Goal: Task Accomplishment & Management: Complete application form

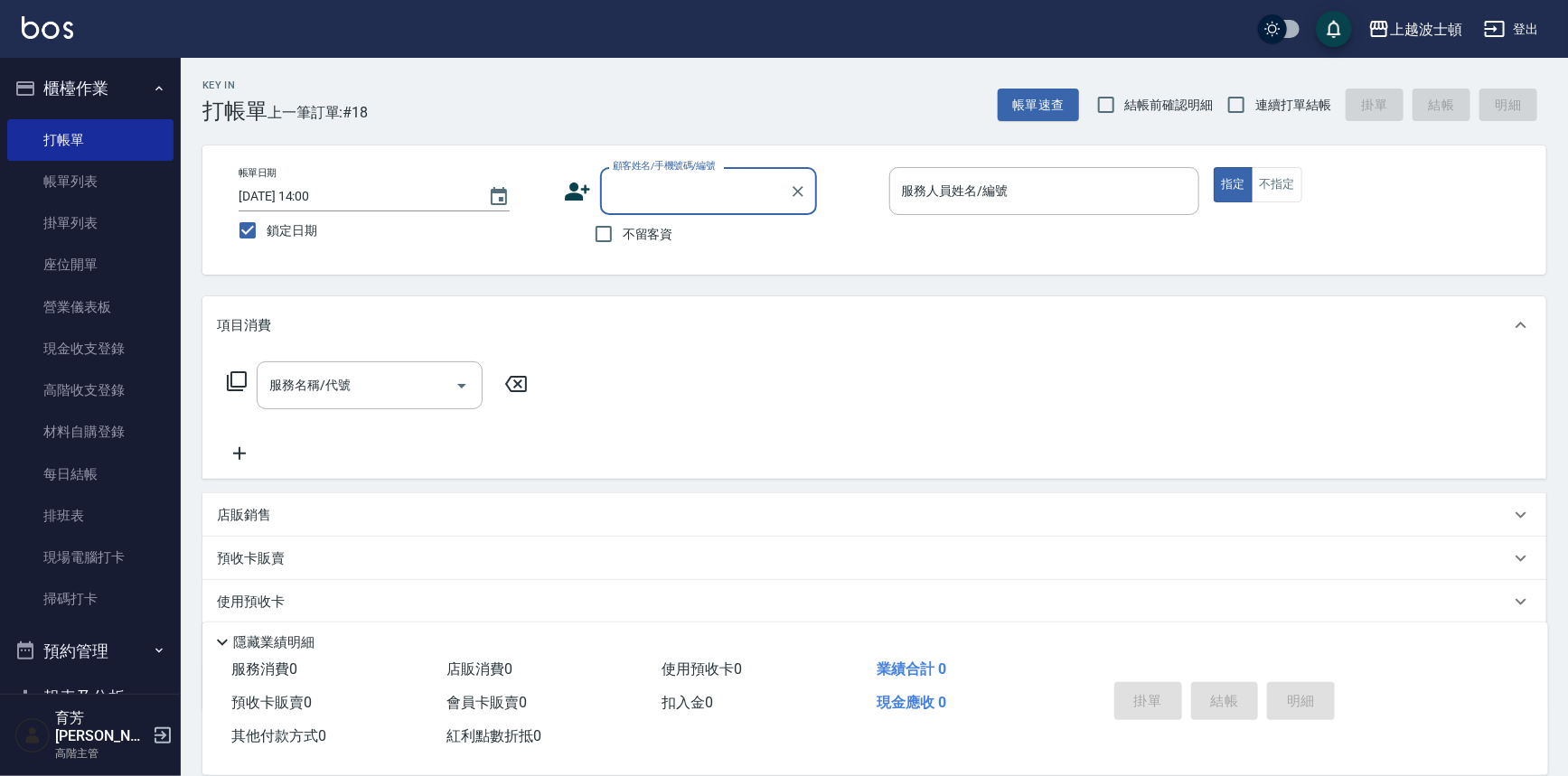
scroll to position [17, 0]
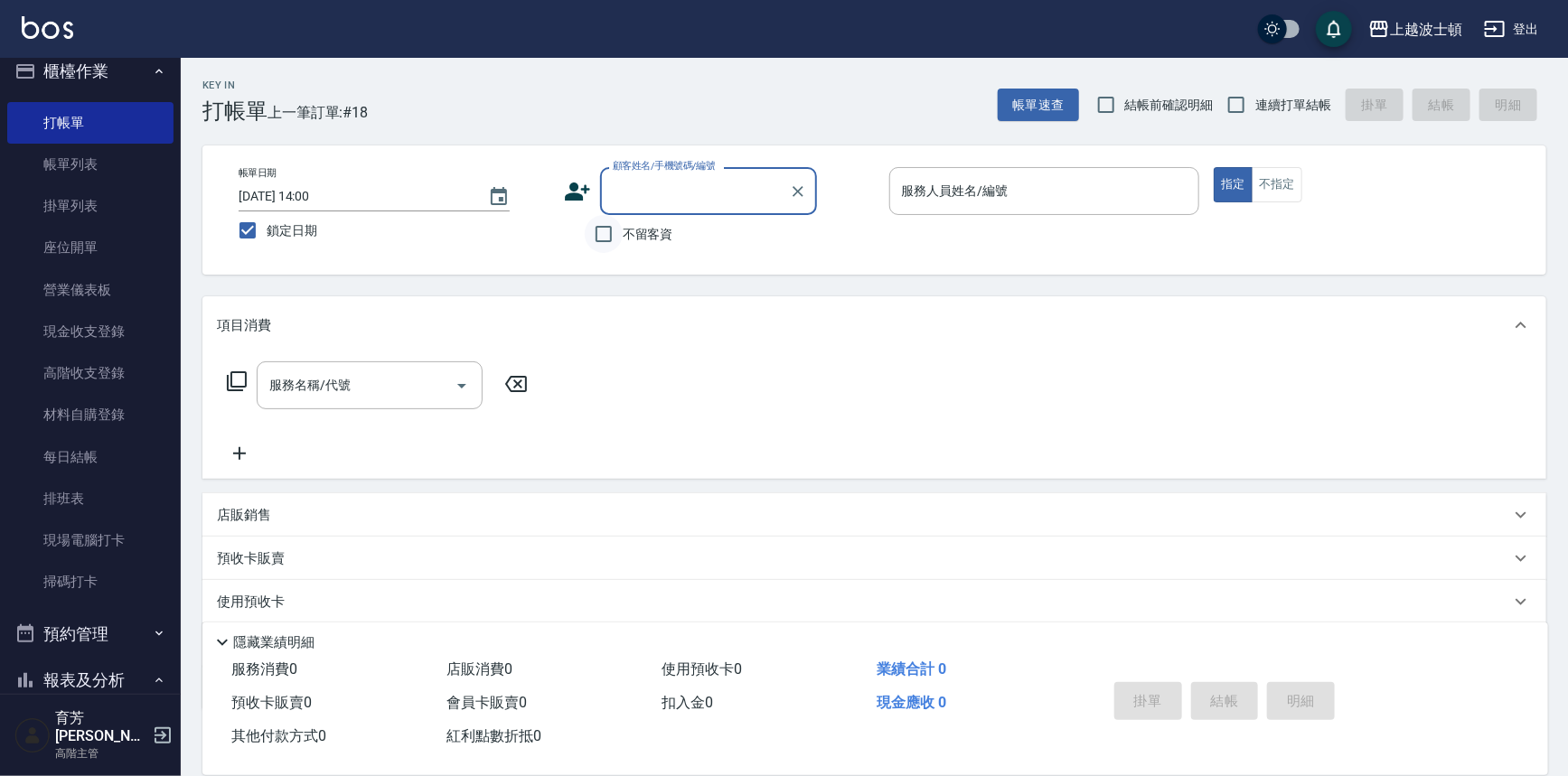
click at [618, 235] on input "不留客資" at bounding box center [604, 234] width 38 height 38
checkbox input "true"
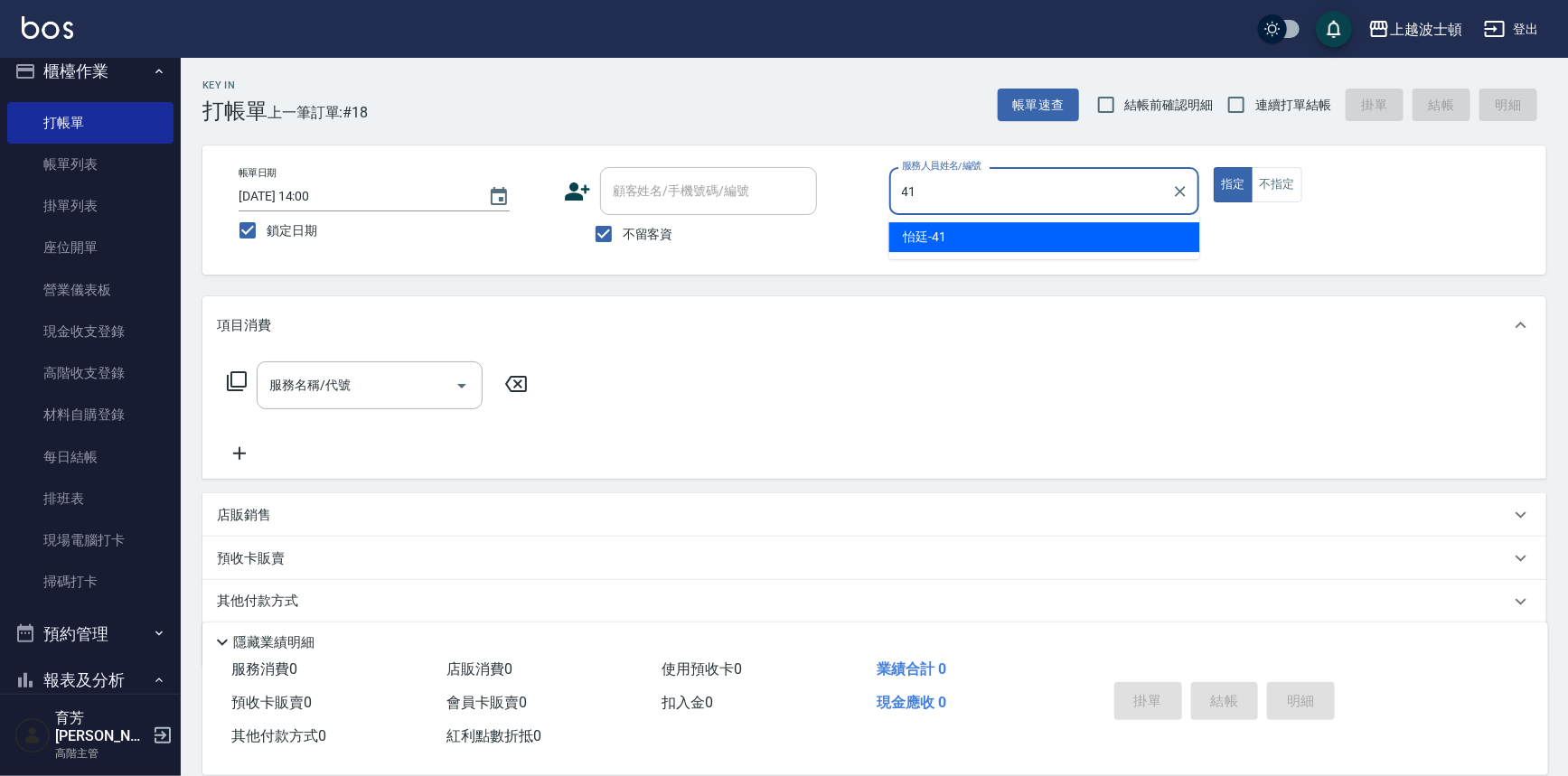
type input "怡廷-41"
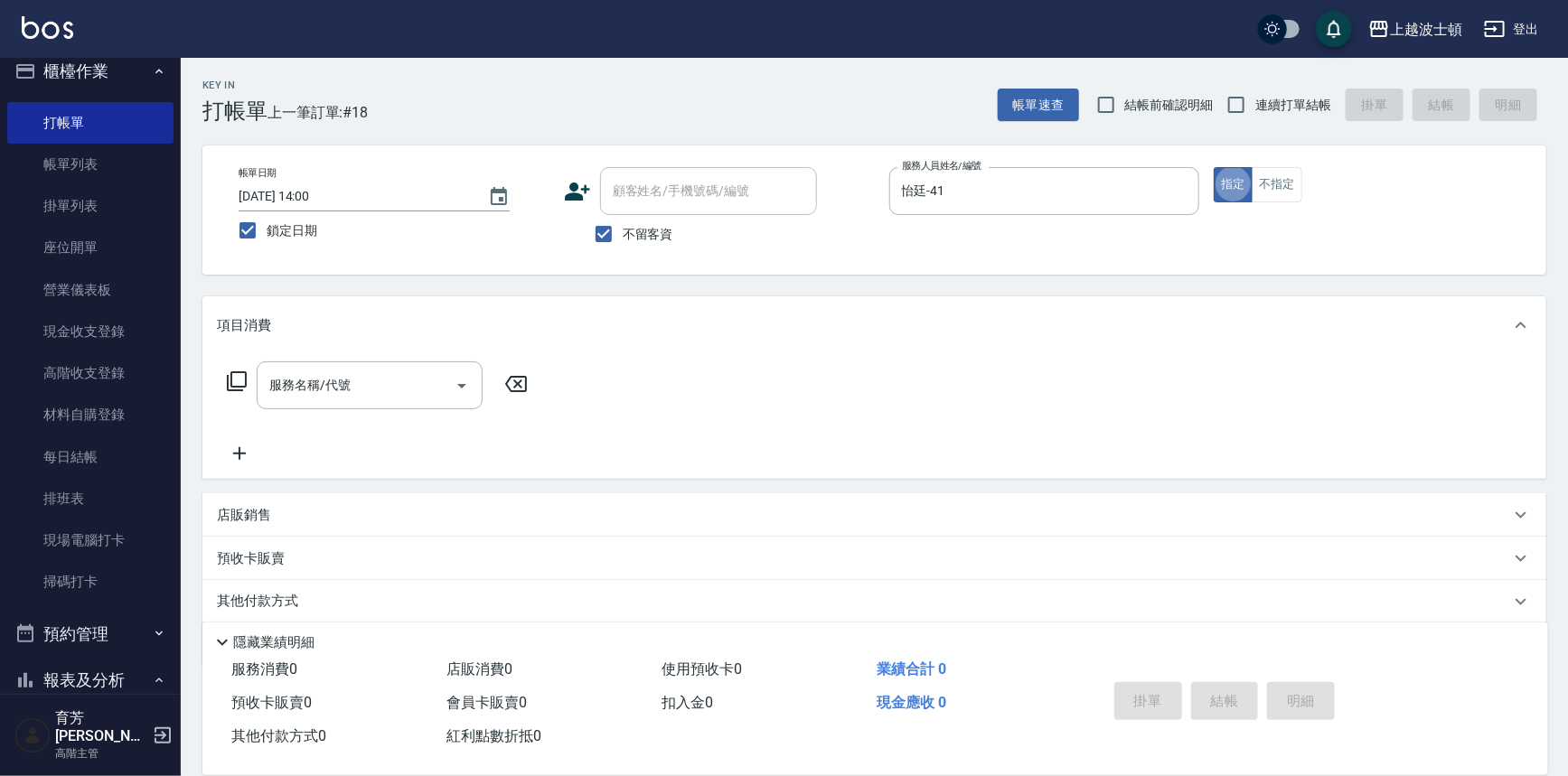
type button "true"
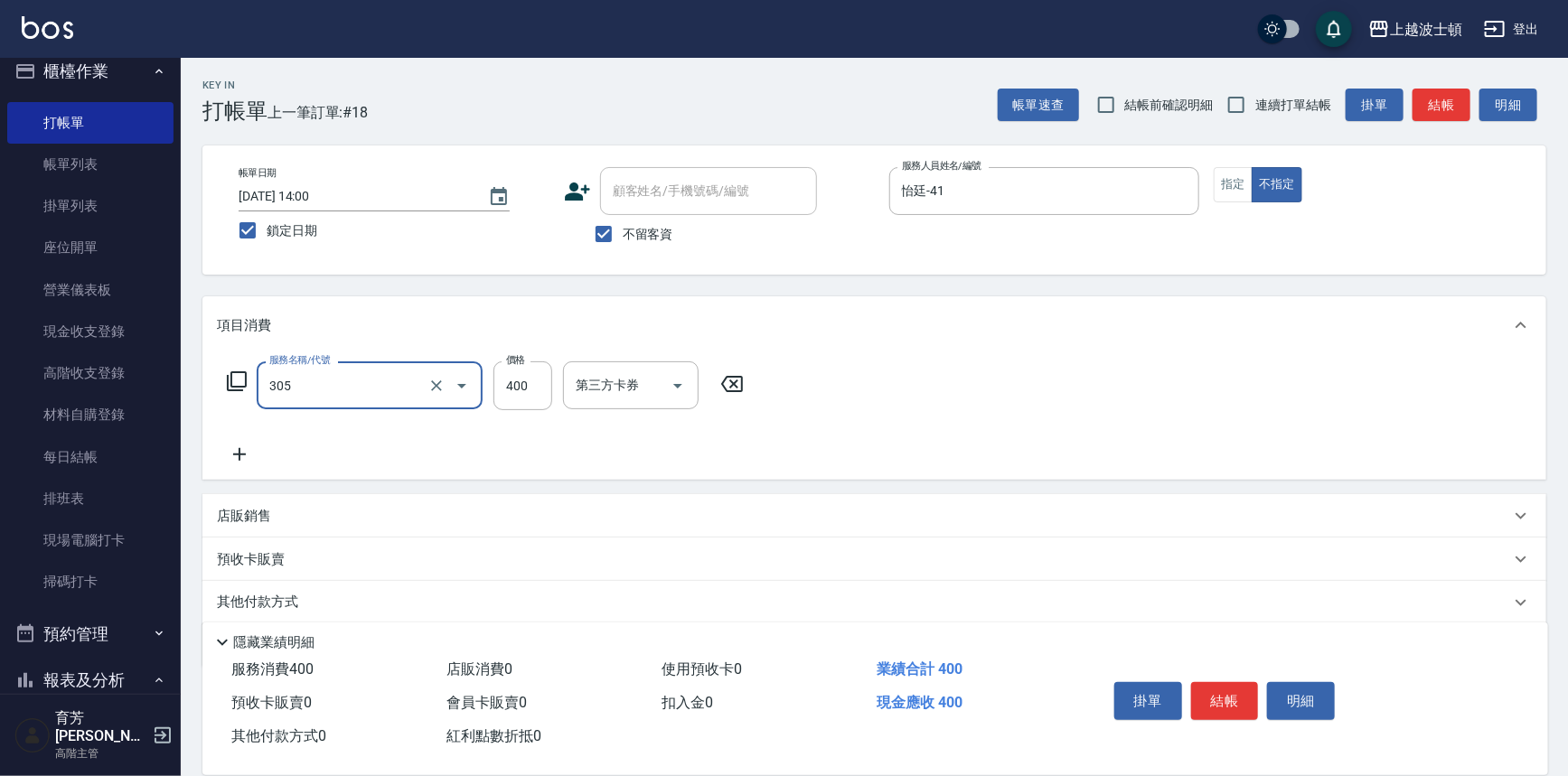
type input "剪髮(305)"
type input "350"
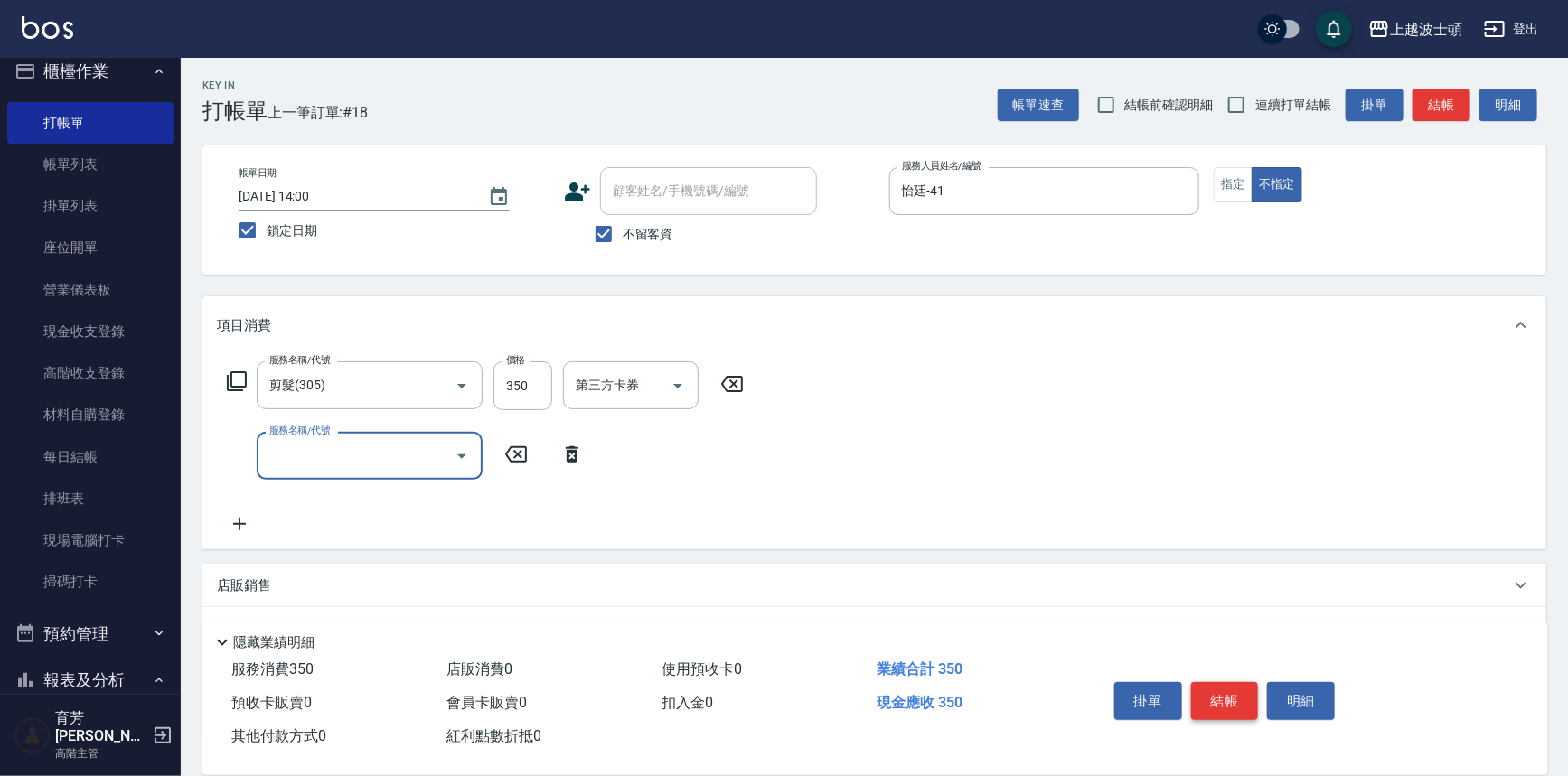
click at [1236, 685] on button "結帳" at bounding box center [1224, 701] width 68 height 38
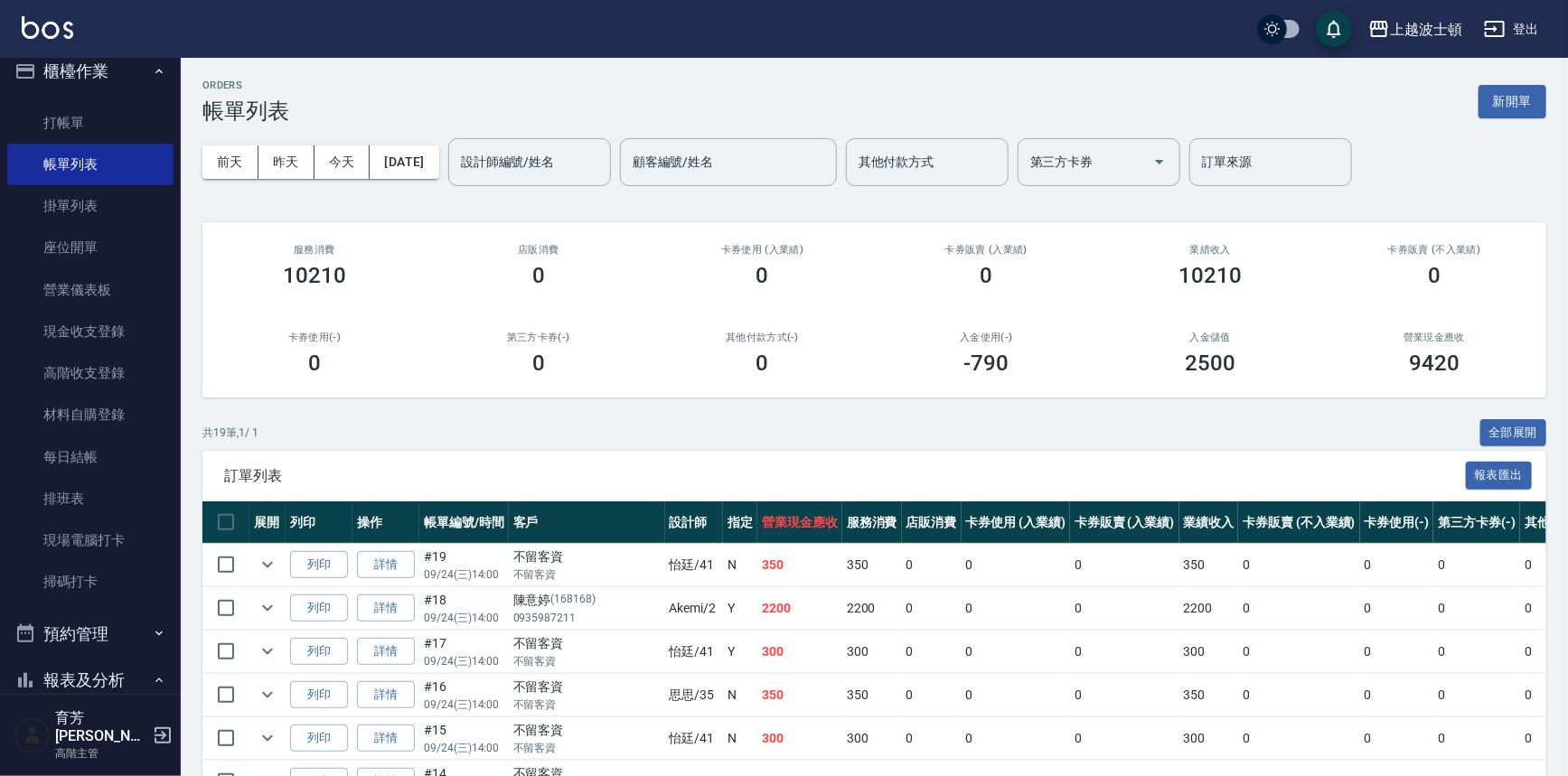
click at [1134, 495] on div "訂單列表 報表匯出" at bounding box center [874, 476] width 1343 height 50
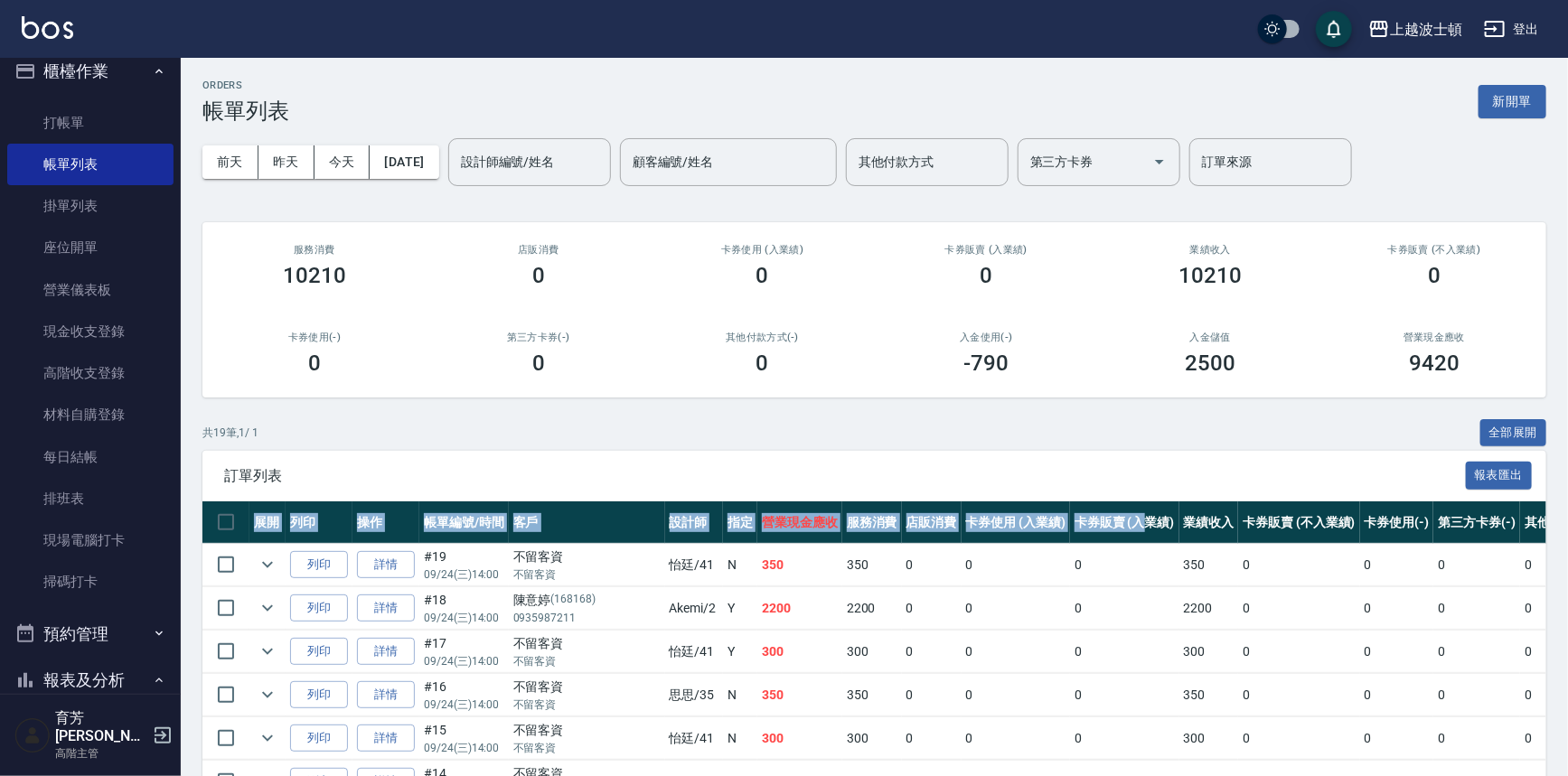
drag, startPoint x: 1094, startPoint y: 484, endPoint x: 1092, endPoint y: 514, distance: 30.1
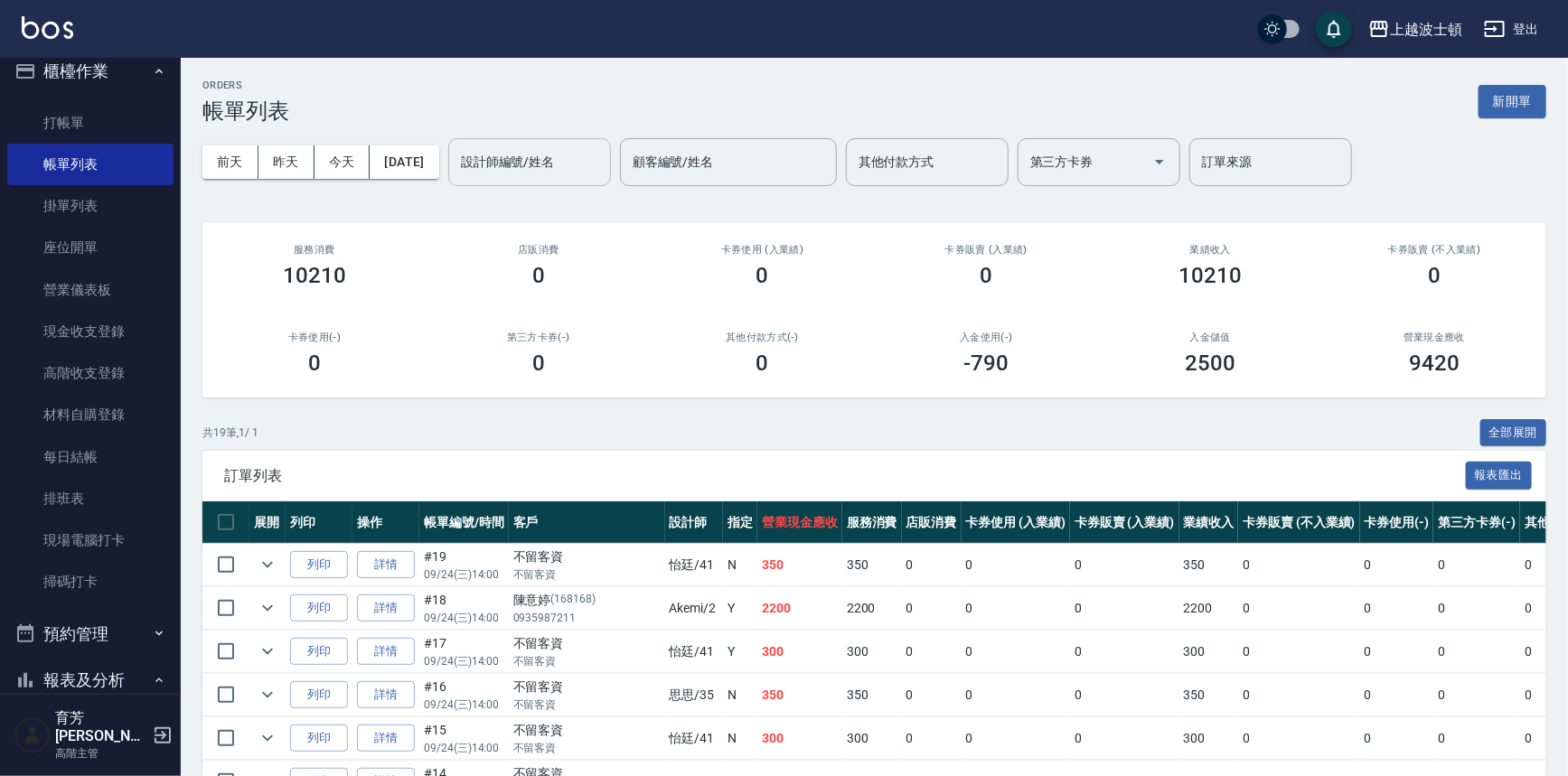
drag, startPoint x: 552, startPoint y: 158, endPoint x: 556, endPoint y: 170, distance: 12.6
click at [552, 158] on input "設計師編號/姓名" at bounding box center [529, 161] width 146 height 32
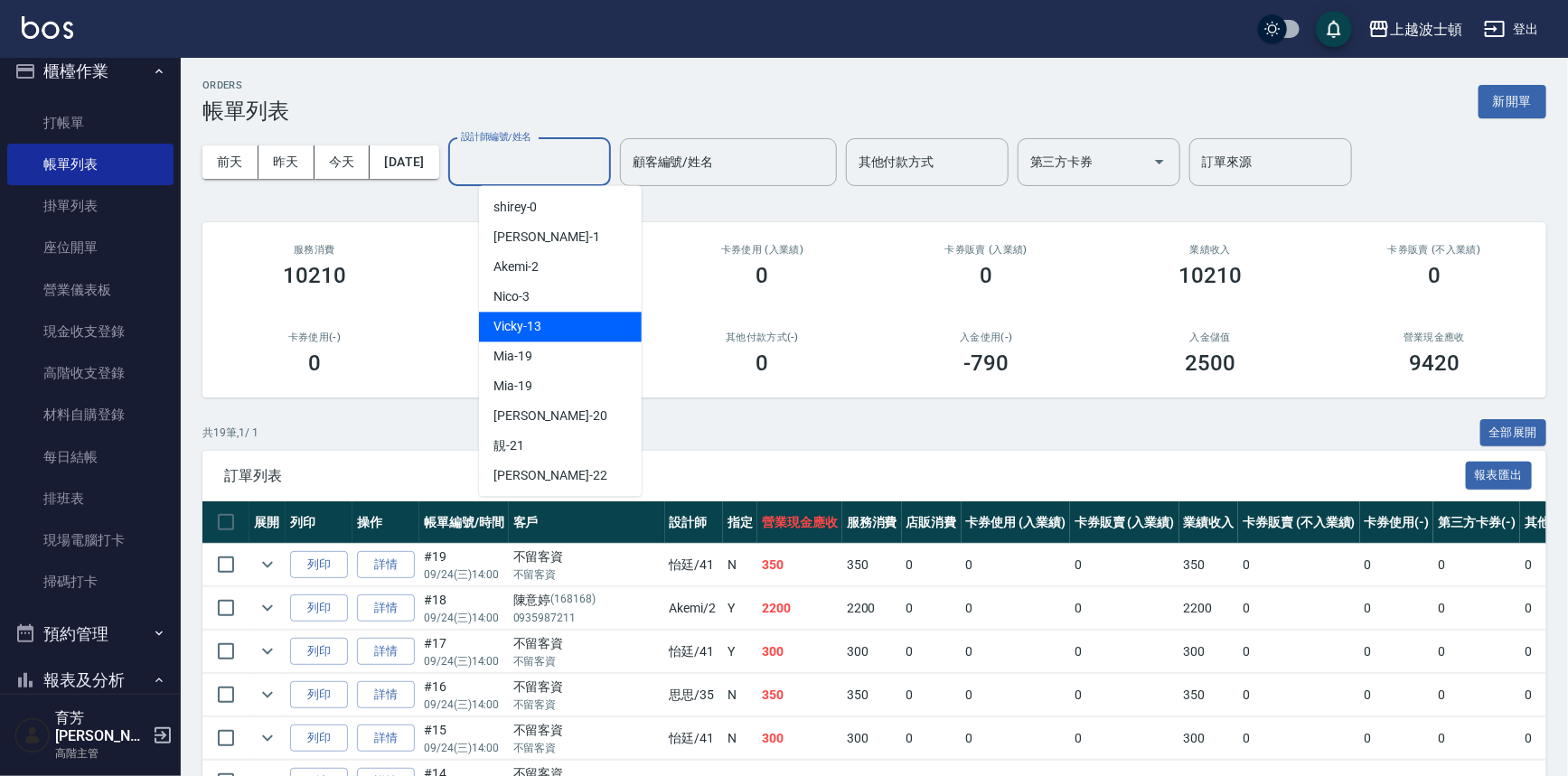
click at [530, 332] on span "Vicky -13" at bounding box center [518, 327] width 48 height 19
type input "Vicky-13"
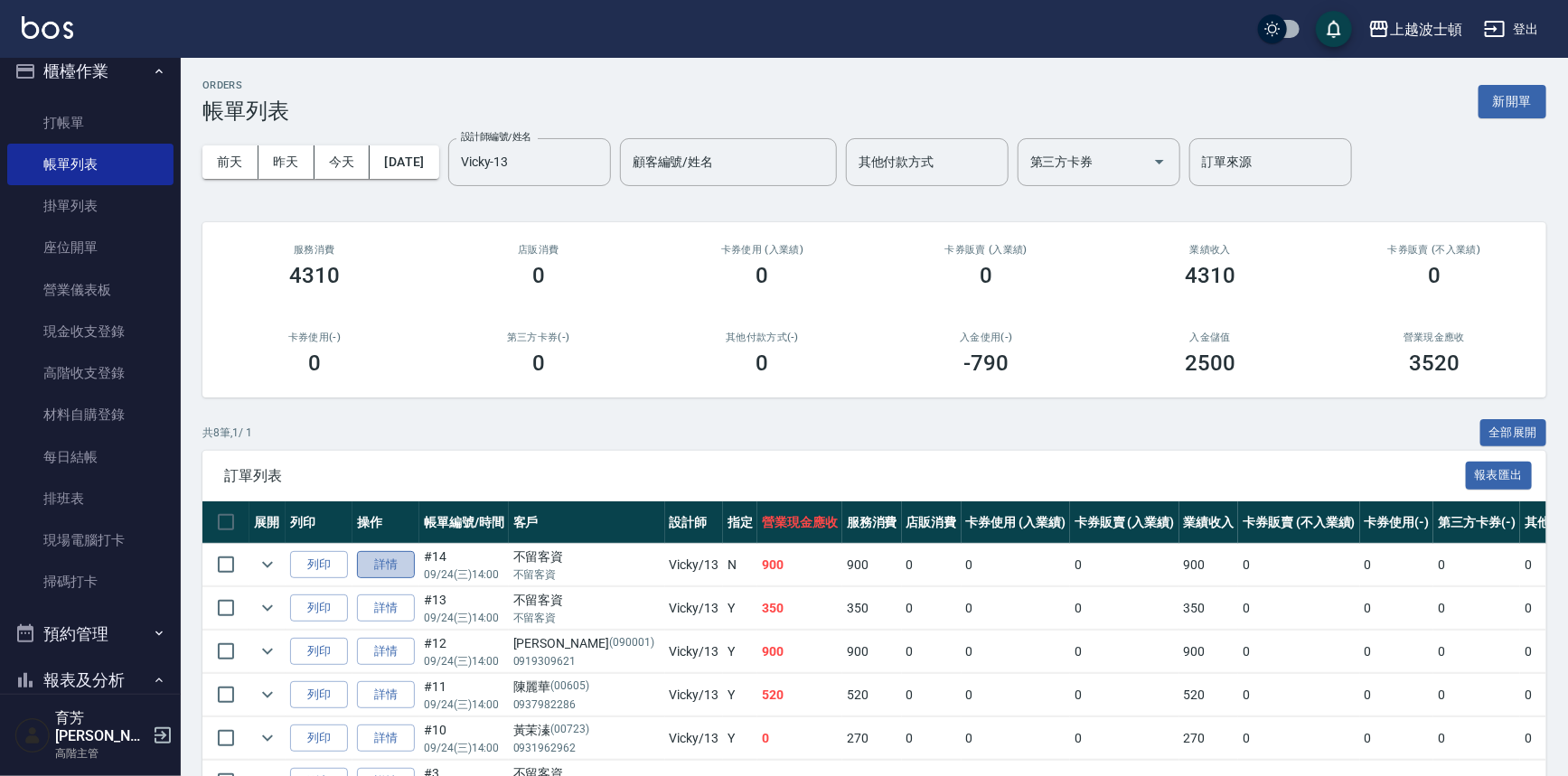
click at [388, 570] on link "詳情" at bounding box center [386, 565] width 58 height 28
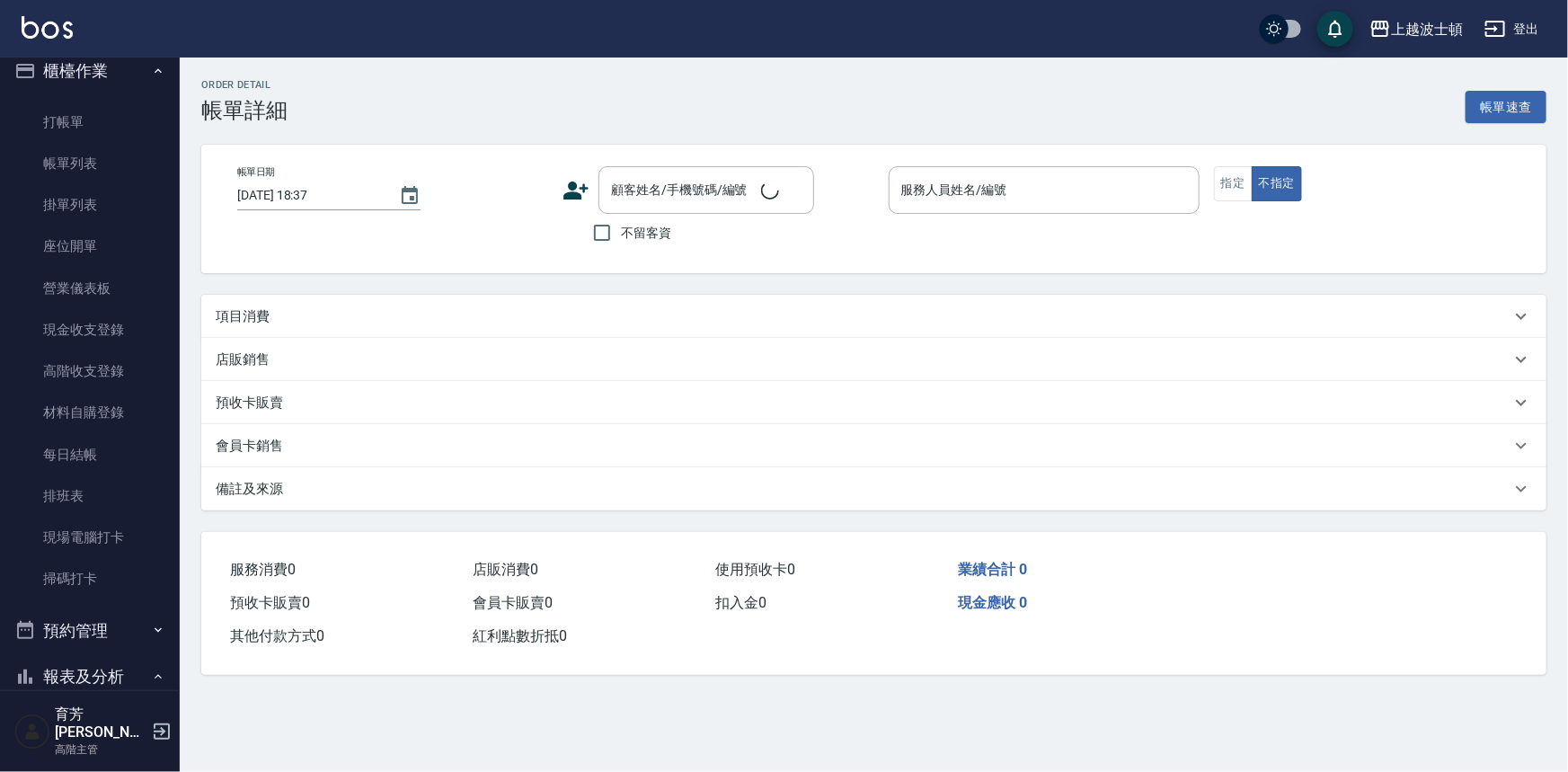
type input "2025/09/24 14:00"
checkbox input "true"
type input "Vicky-13"
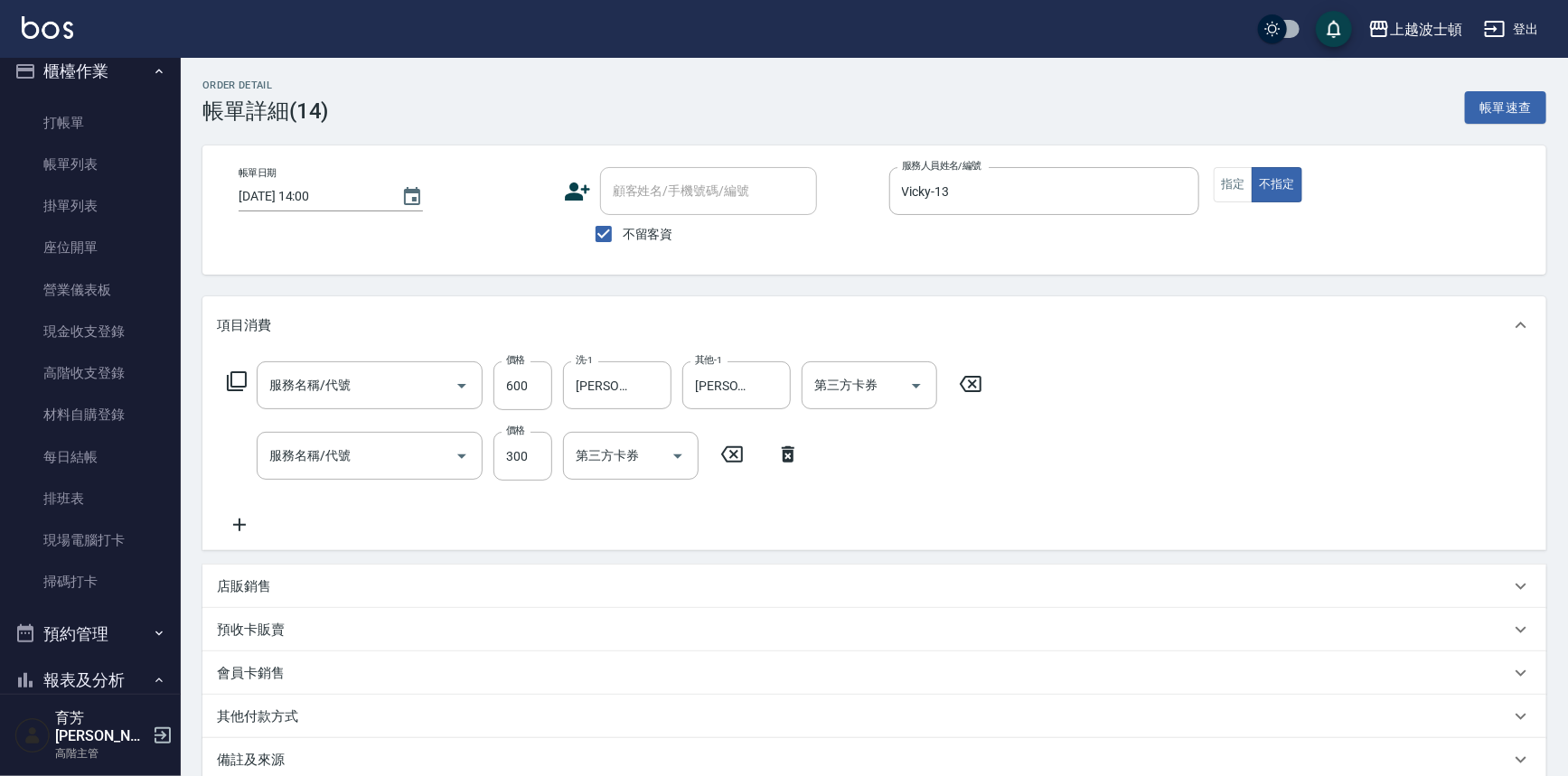
type input "舒壓洗髮(211)"
type input "洗髮(205)"
click at [237, 526] on icon at bounding box center [239, 524] width 45 height 22
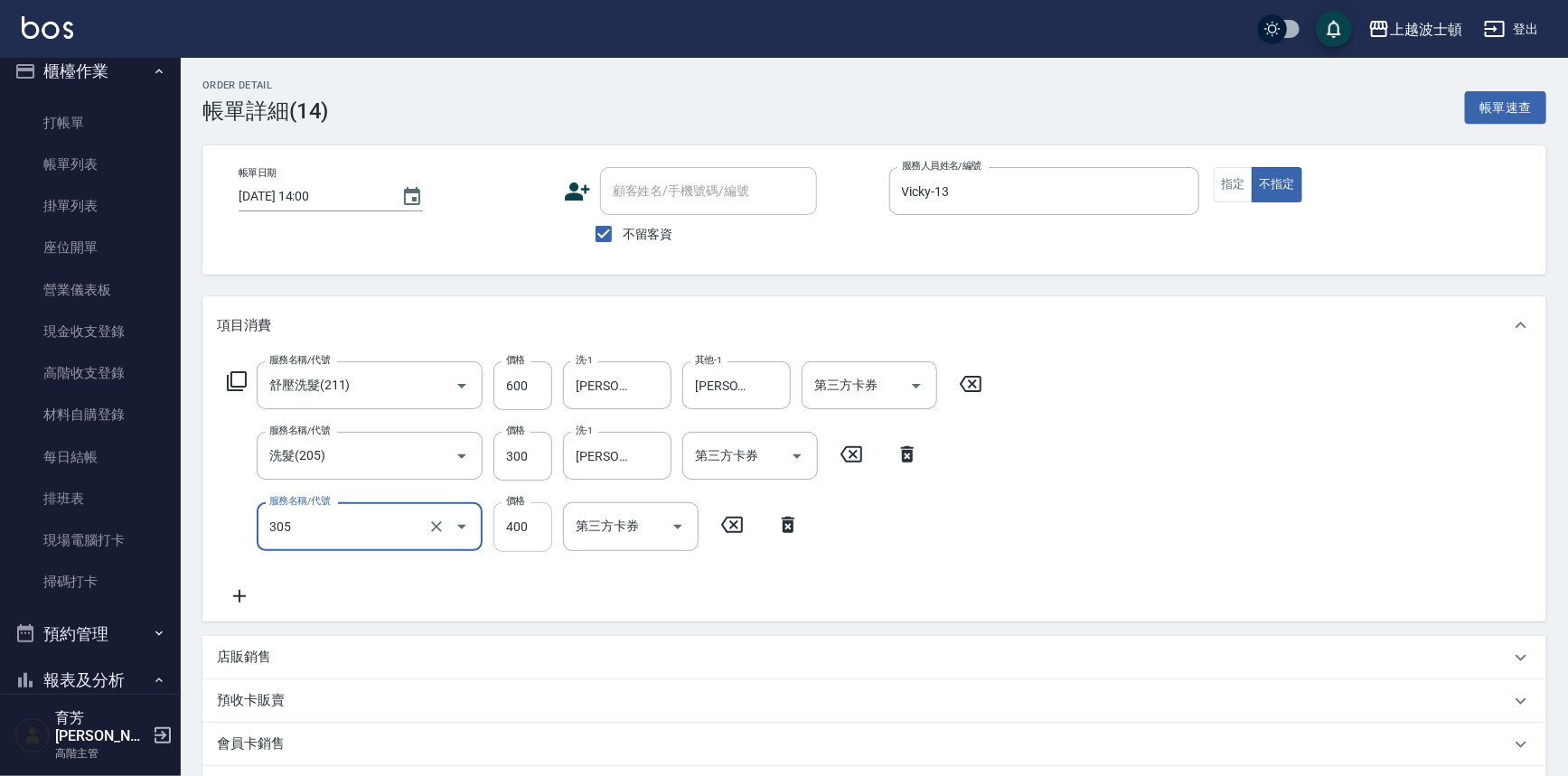
type input "剪髮(305)"
click at [514, 529] on div "服務名稱/代號 剪髮(305) 服務名稱/代號 價格 400 價格 第三方卡券 第三方卡券" at bounding box center [514, 526] width 593 height 49
click at [514, 529] on input "400" at bounding box center [522, 526] width 59 height 49
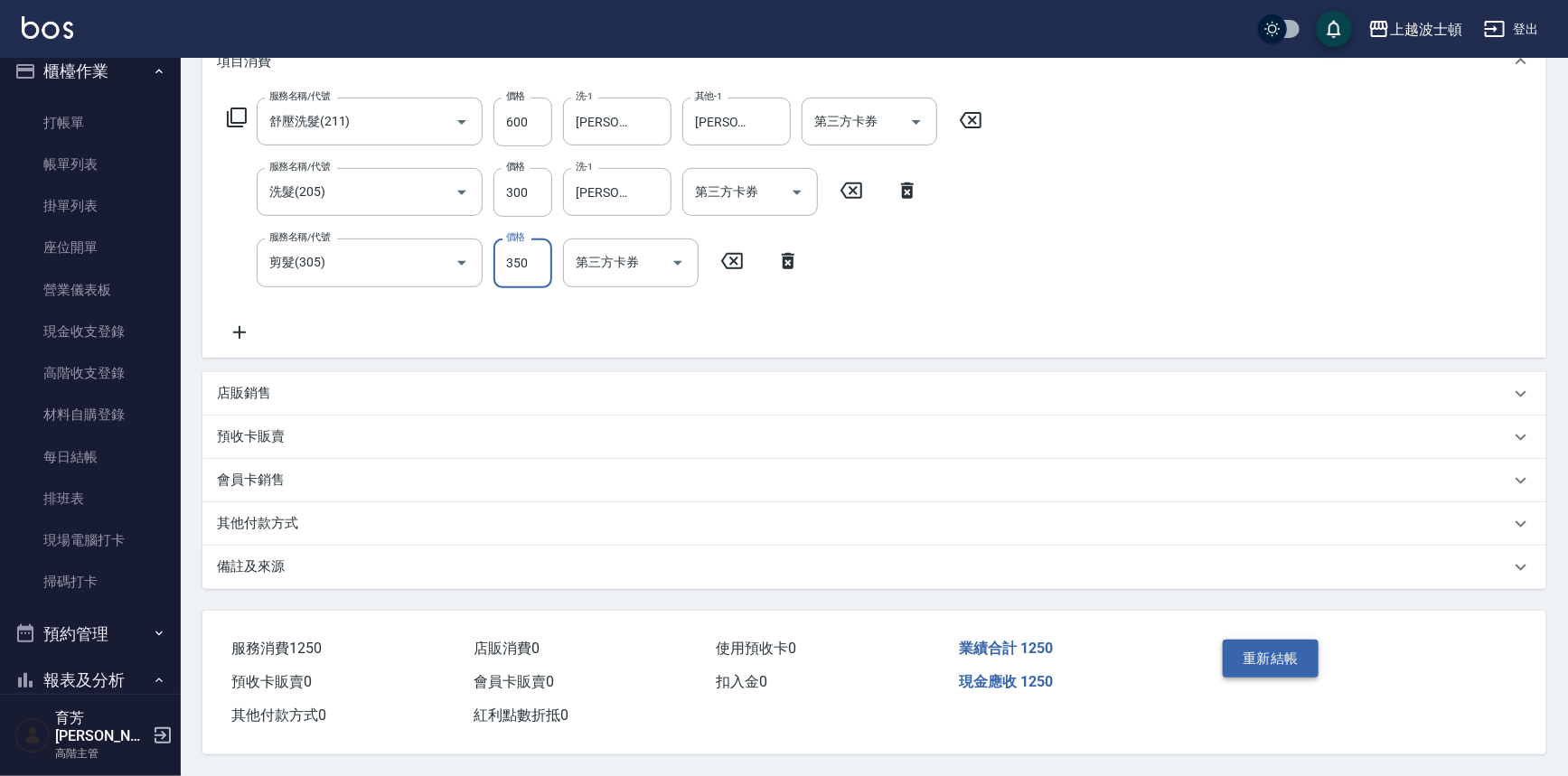
type input "350"
click at [1291, 656] on button "重新結帳" at bounding box center [1270, 659] width 96 height 38
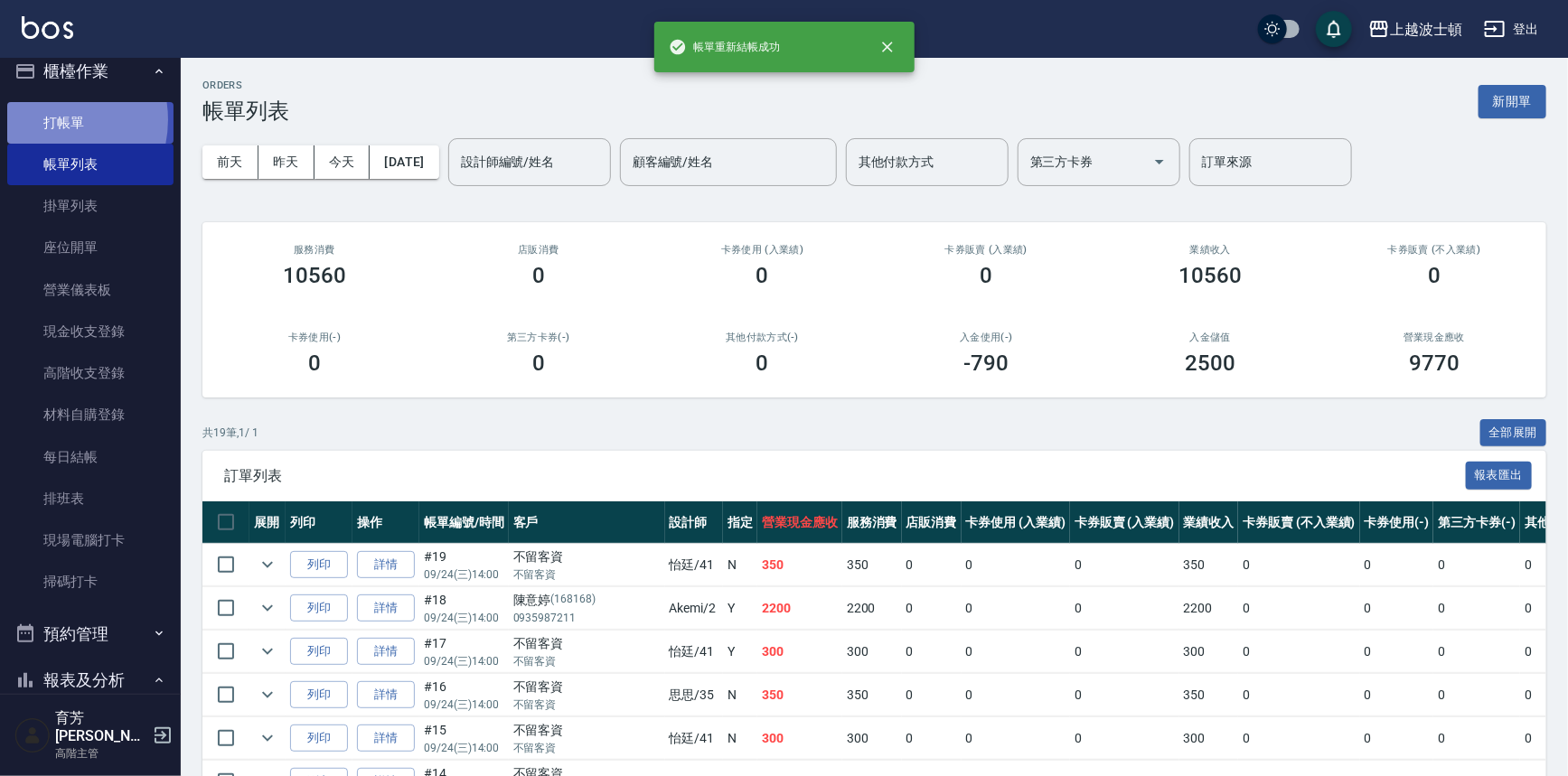
click at [46, 119] on link "打帳單" at bounding box center [90, 122] width 166 height 41
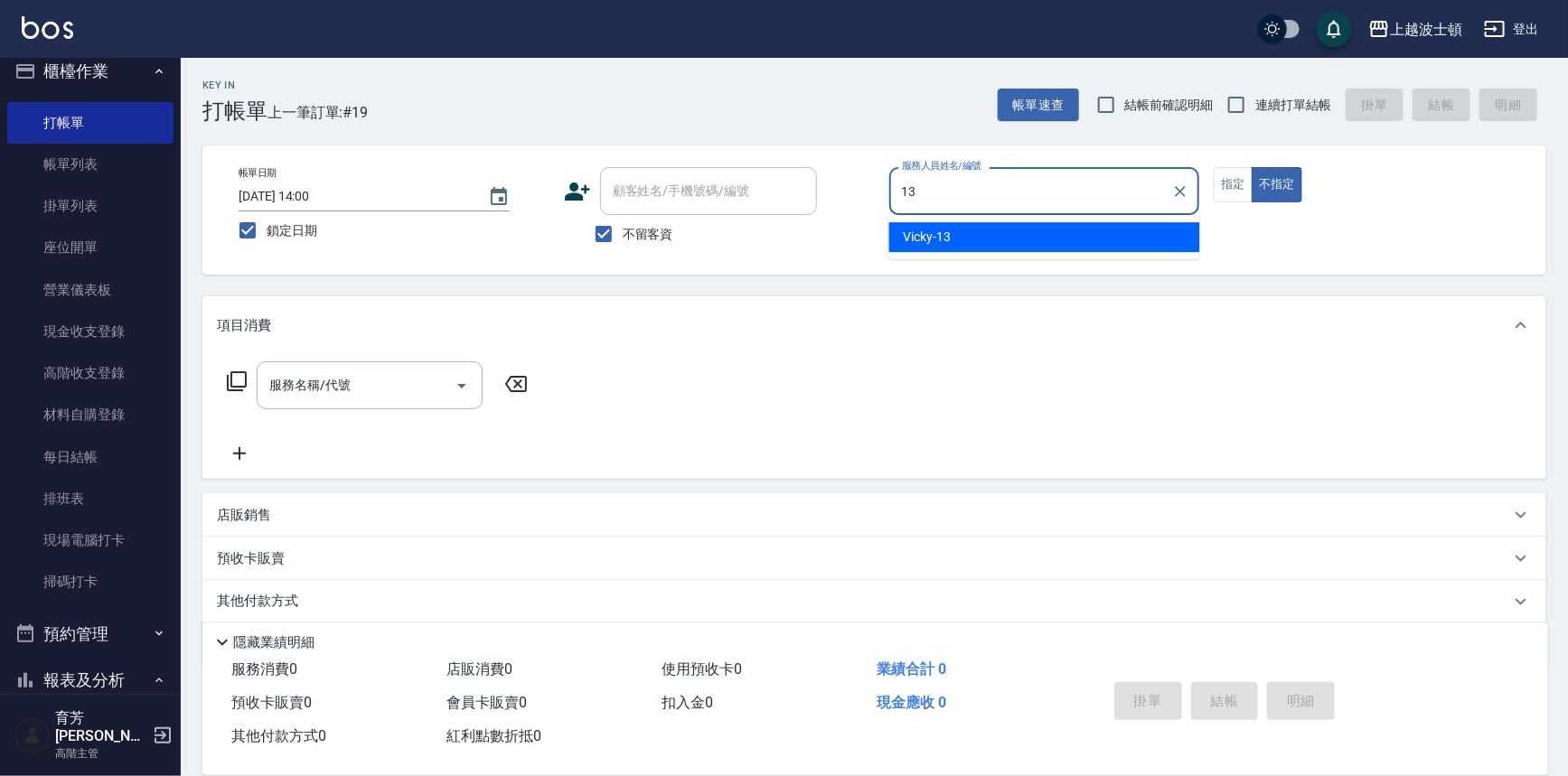
type input "Vicky-13"
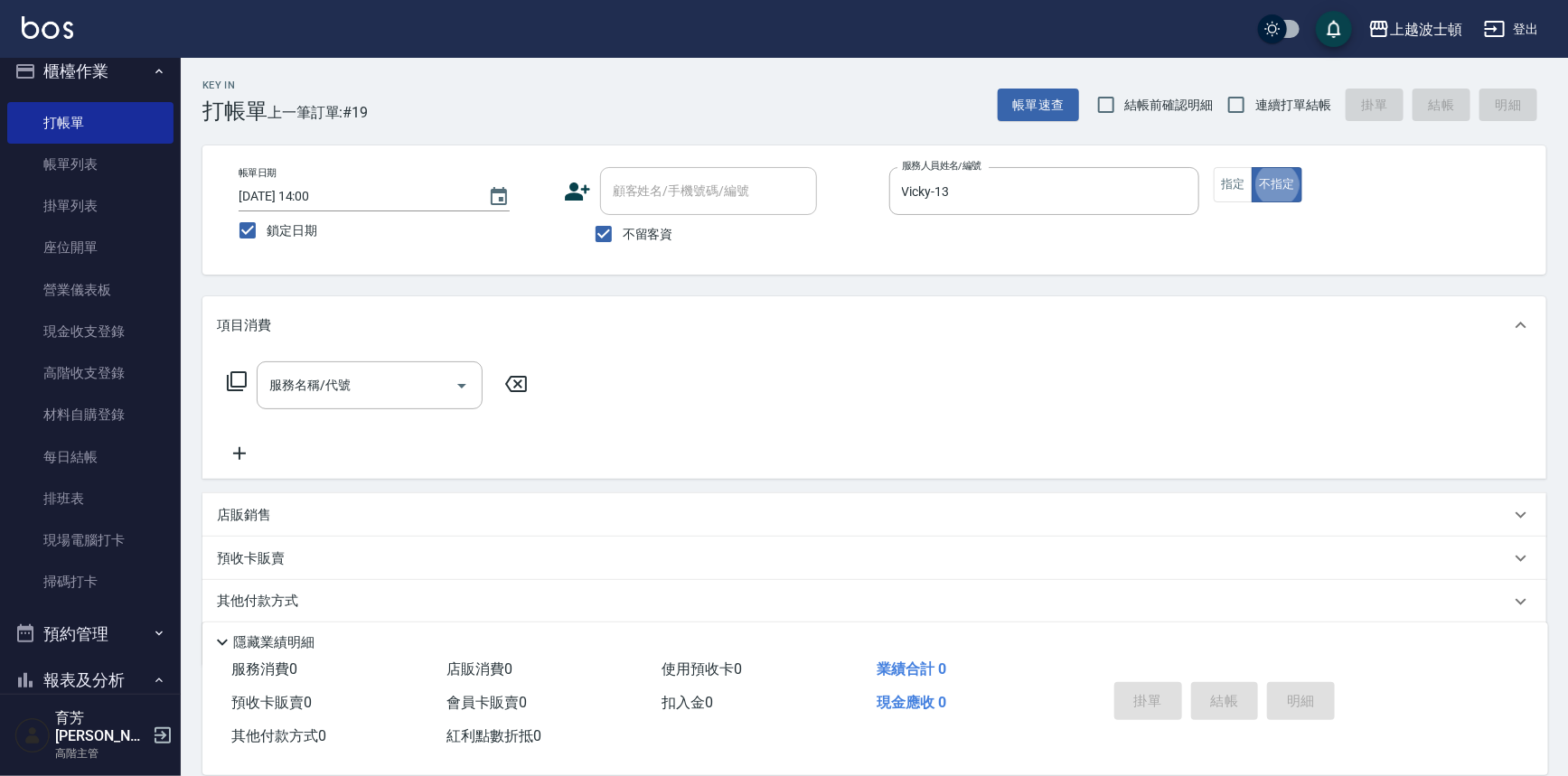
type button "false"
click at [1238, 190] on button "指定" at bounding box center [1233, 184] width 38 height 36
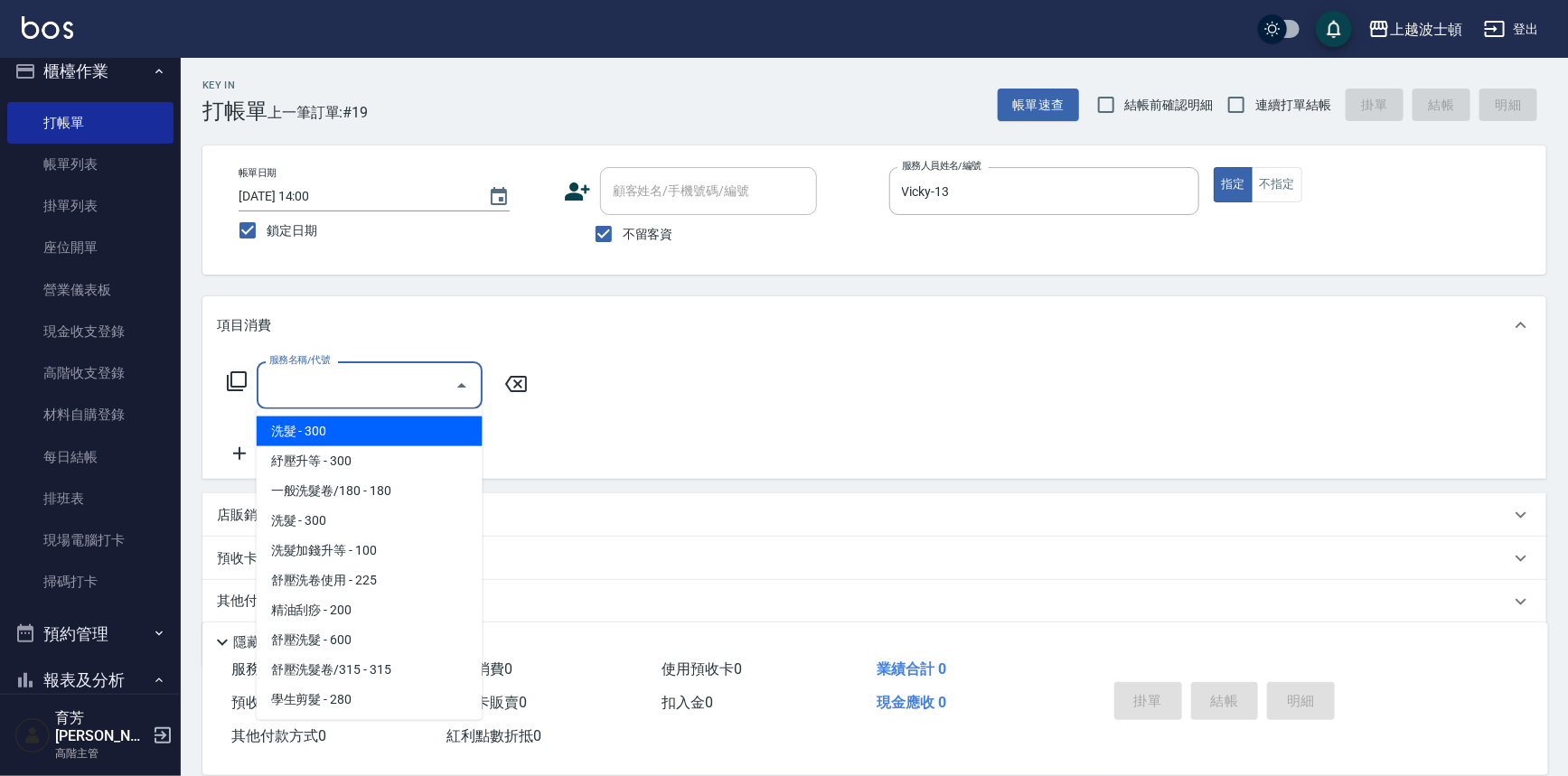
click at [369, 385] on input "服務名稱/代號" at bounding box center [356, 385] width 182 height 32
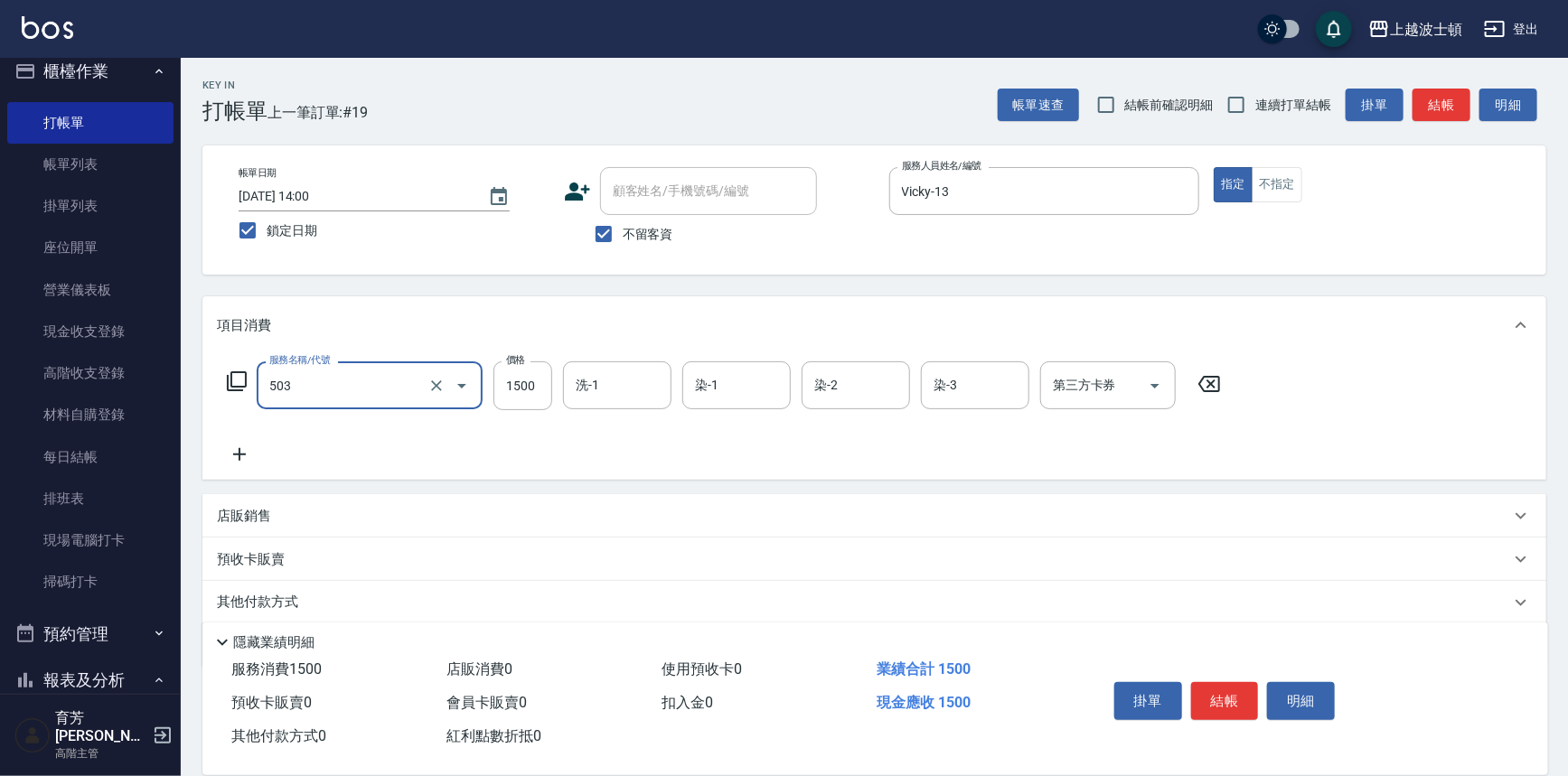
type input "洗+染髮(底染)(503)"
click at [237, 450] on icon at bounding box center [239, 454] width 45 height 22
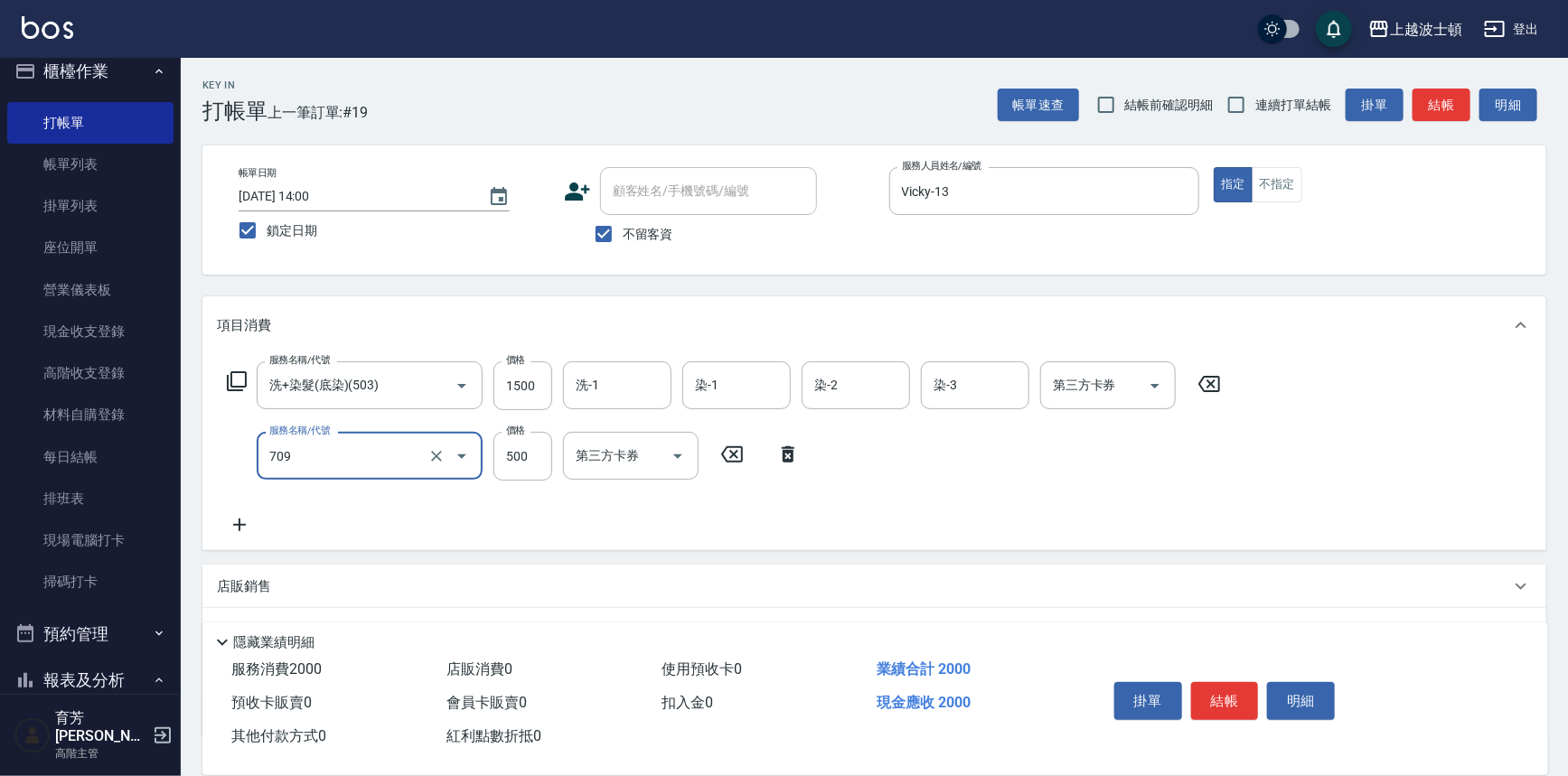
type input "自備防護(709)"
click at [238, 523] on icon at bounding box center [239, 524] width 12 height 12
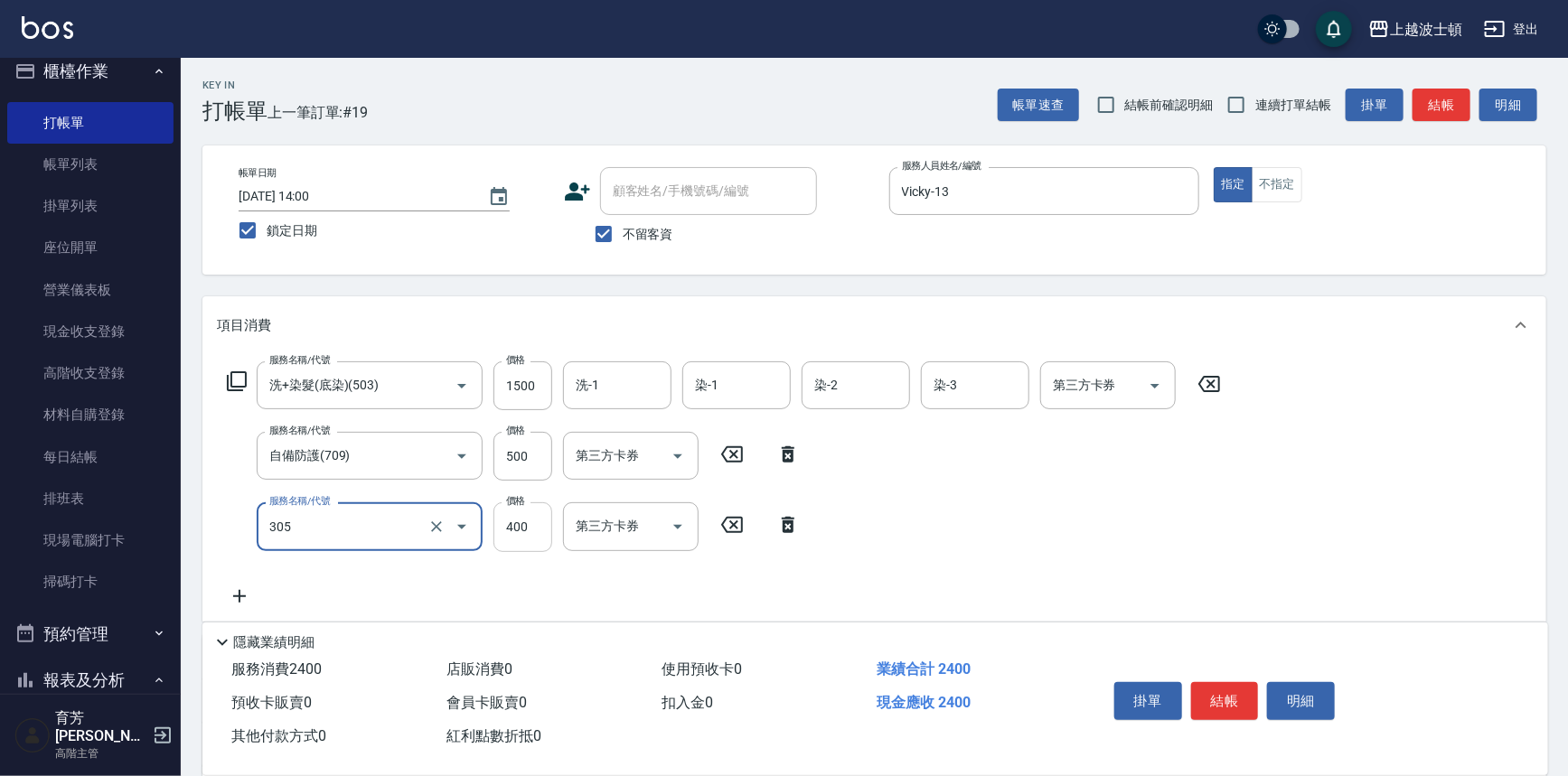
type input "剪髮(305)"
click at [528, 529] on input "400" at bounding box center [522, 526] width 59 height 49
type input "350"
click at [534, 480] on input "500" at bounding box center [522, 456] width 59 height 49
click at [539, 447] on input "500" at bounding box center [522, 456] width 59 height 49
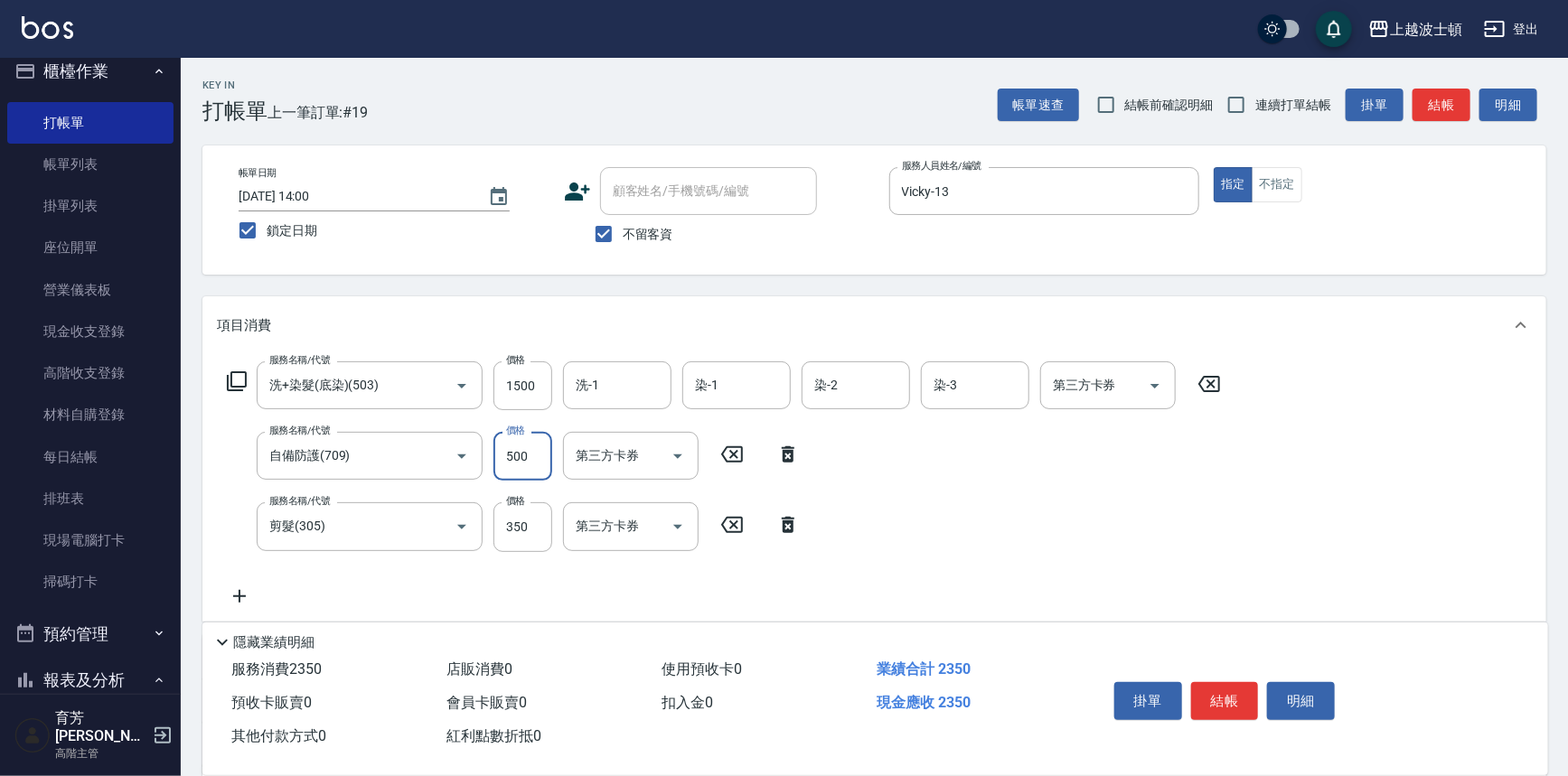
drag, startPoint x: 539, startPoint y: 448, endPoint x: 486, endPoint y: 458, distance: 53.9
click at [486, 458] on div "服務名稱/代號 自備防護(709) 服務名稱/代號 價格 500 價格 第三方卡券 第三方卡券" at bounding box center [514, 456] width 593 height 49
type input "300"
click at [233, 594] on icon at bounding box center [239, 596] width 45 height 22
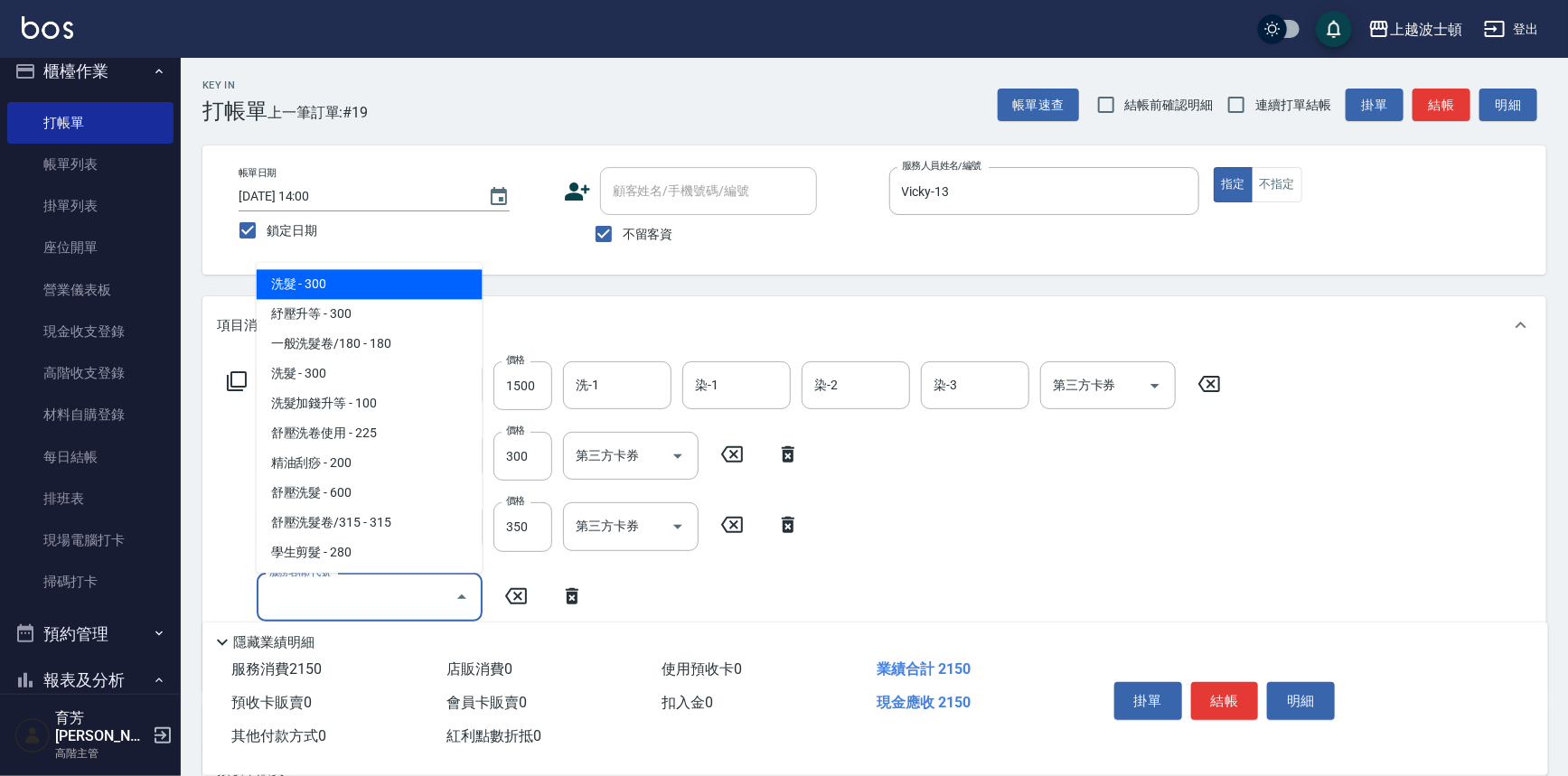
click at [316, 582] on input "服務名稱/代號" at bounding box center [356, 597] width 182 height 32
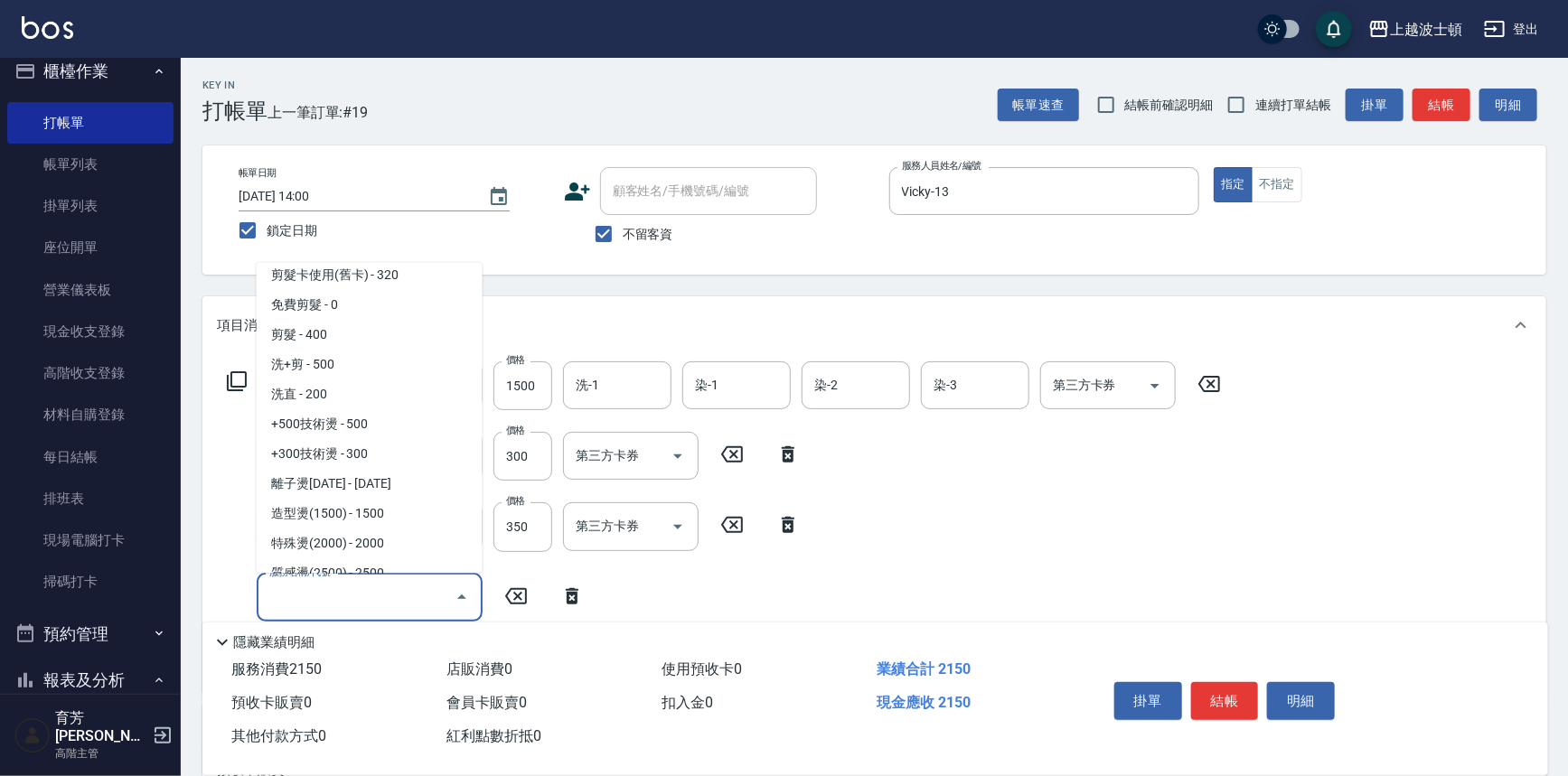
scroll to position [394, 0]
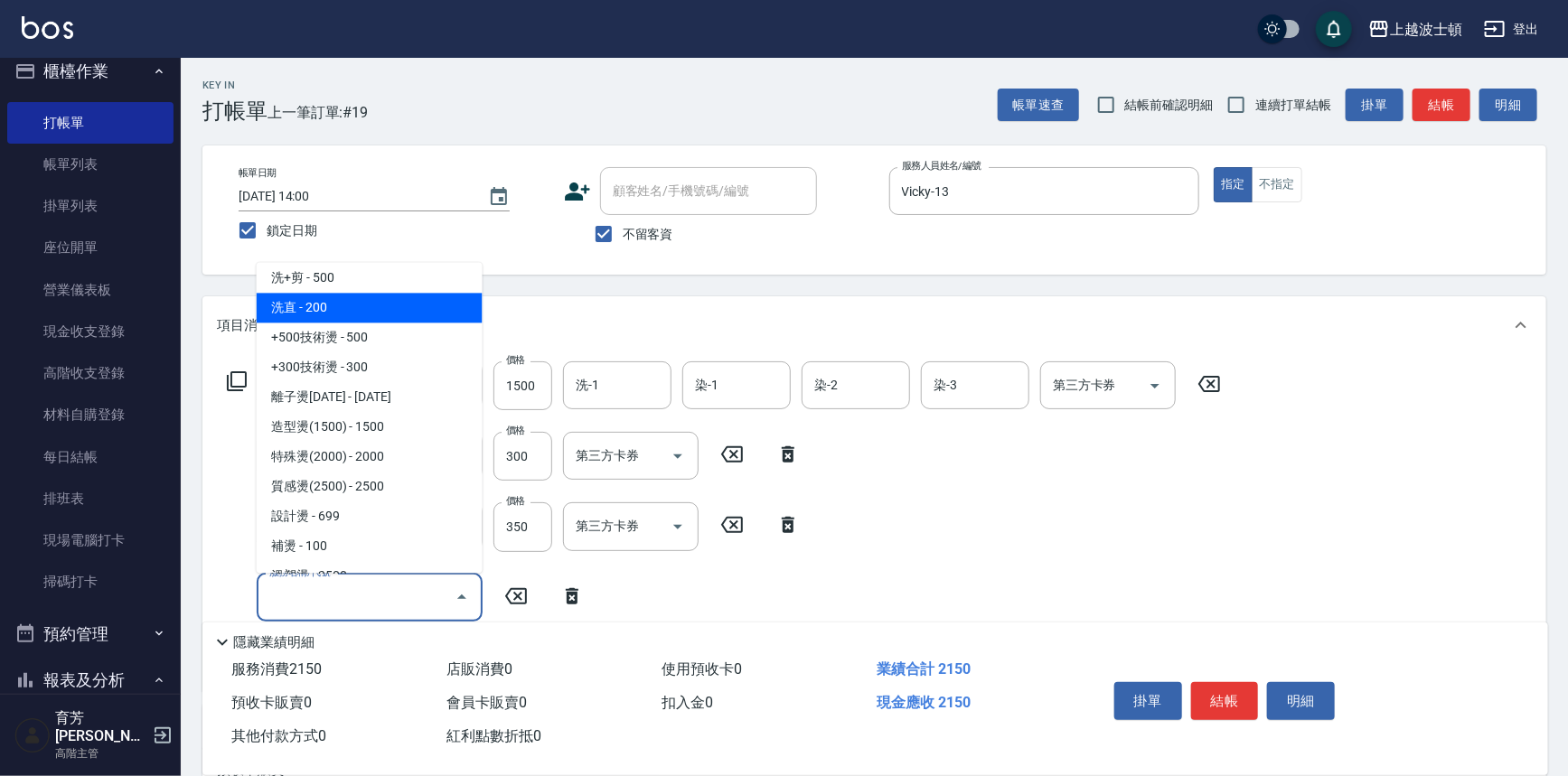
click at [345, 315] on span "洗直 - 200" at bounding box center [369, 308] width 226 height 30
type input "洗直(400)"
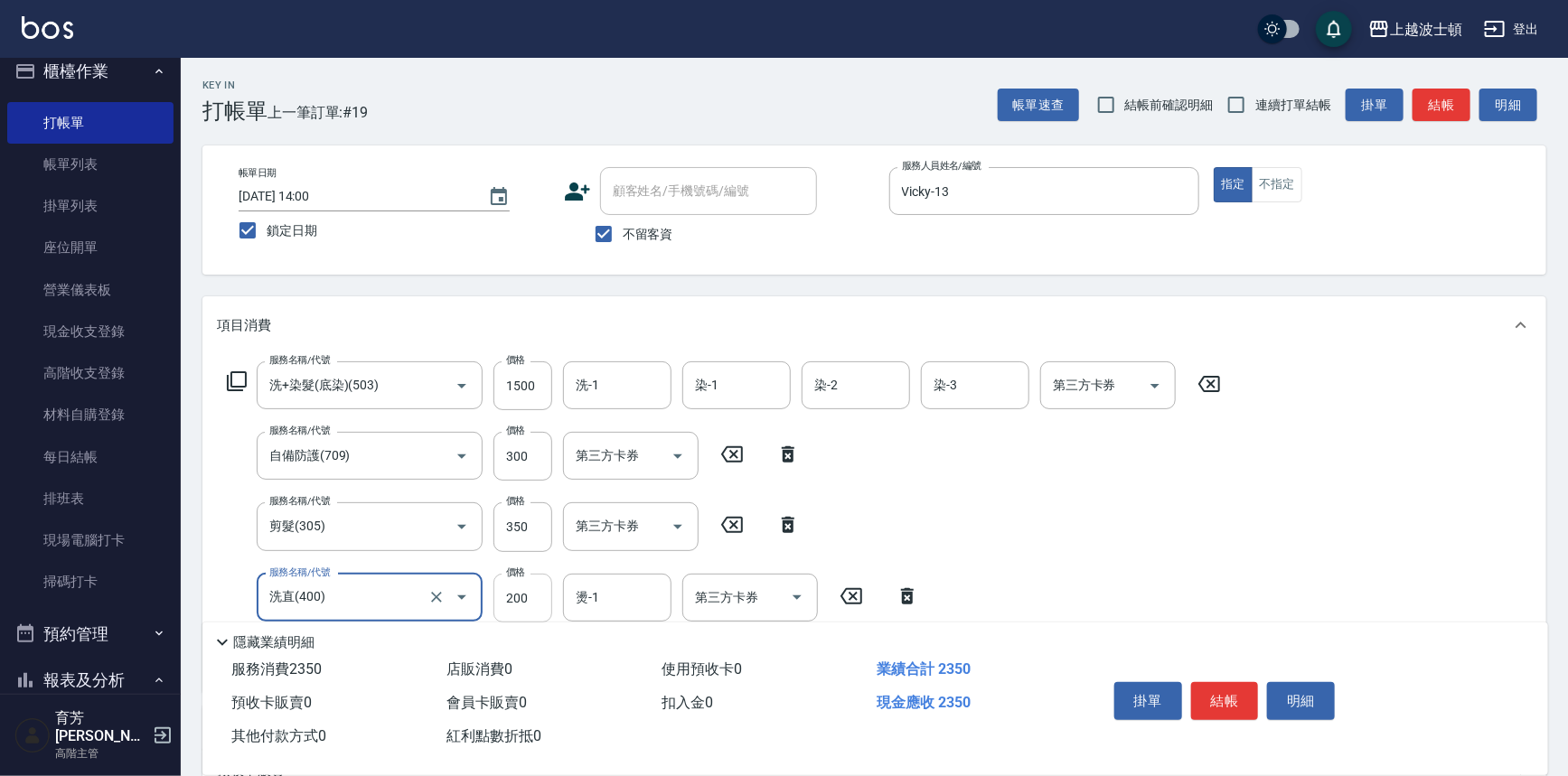
click at [524, 603] on input "200" at bounding box center [522, 598] width 59 height 49
type input "100"
click at [629, 592] on input "燙-1" at bounding box center [617, 597] width 92 height 32
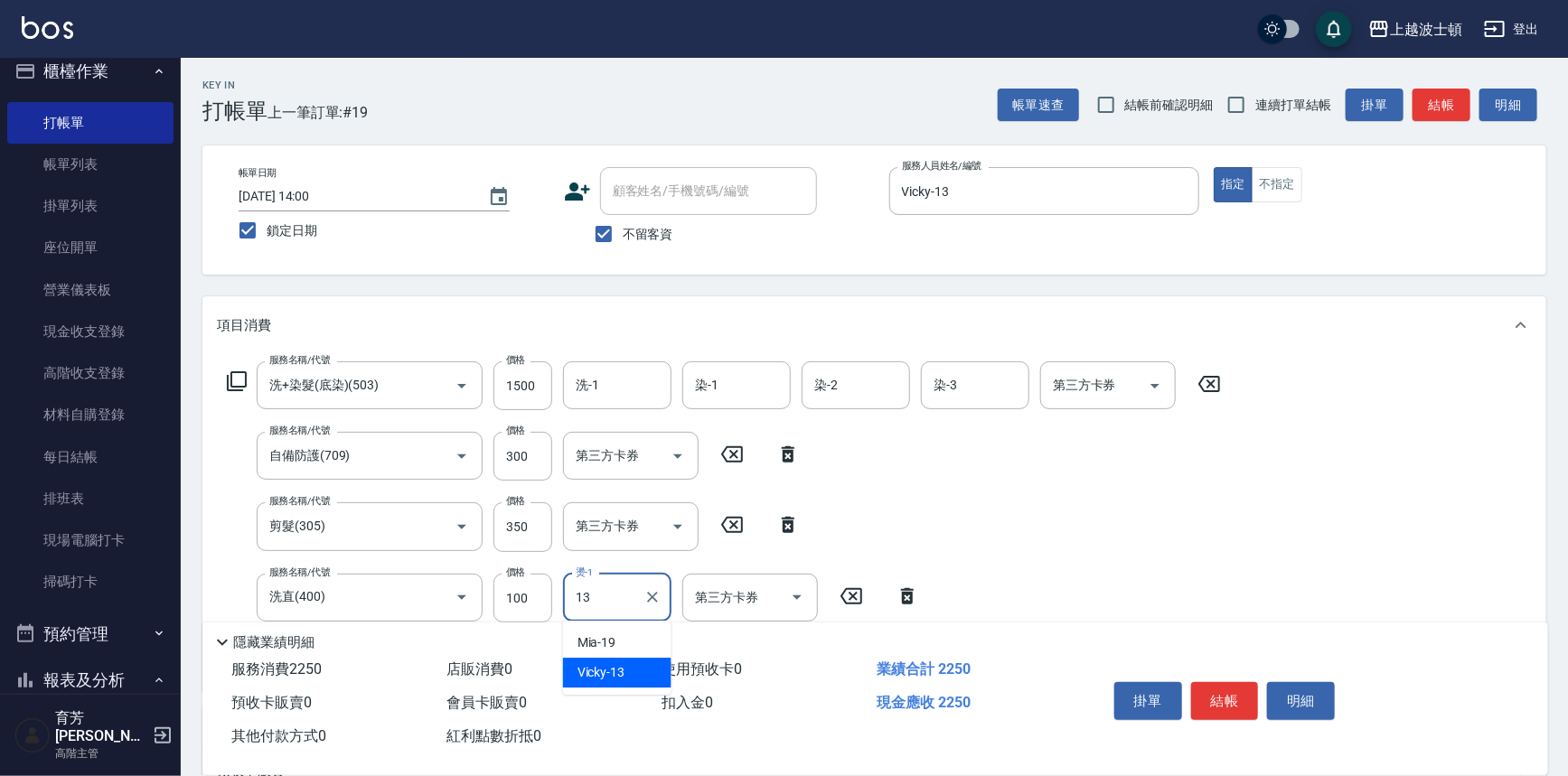
type input "Vicky-13"
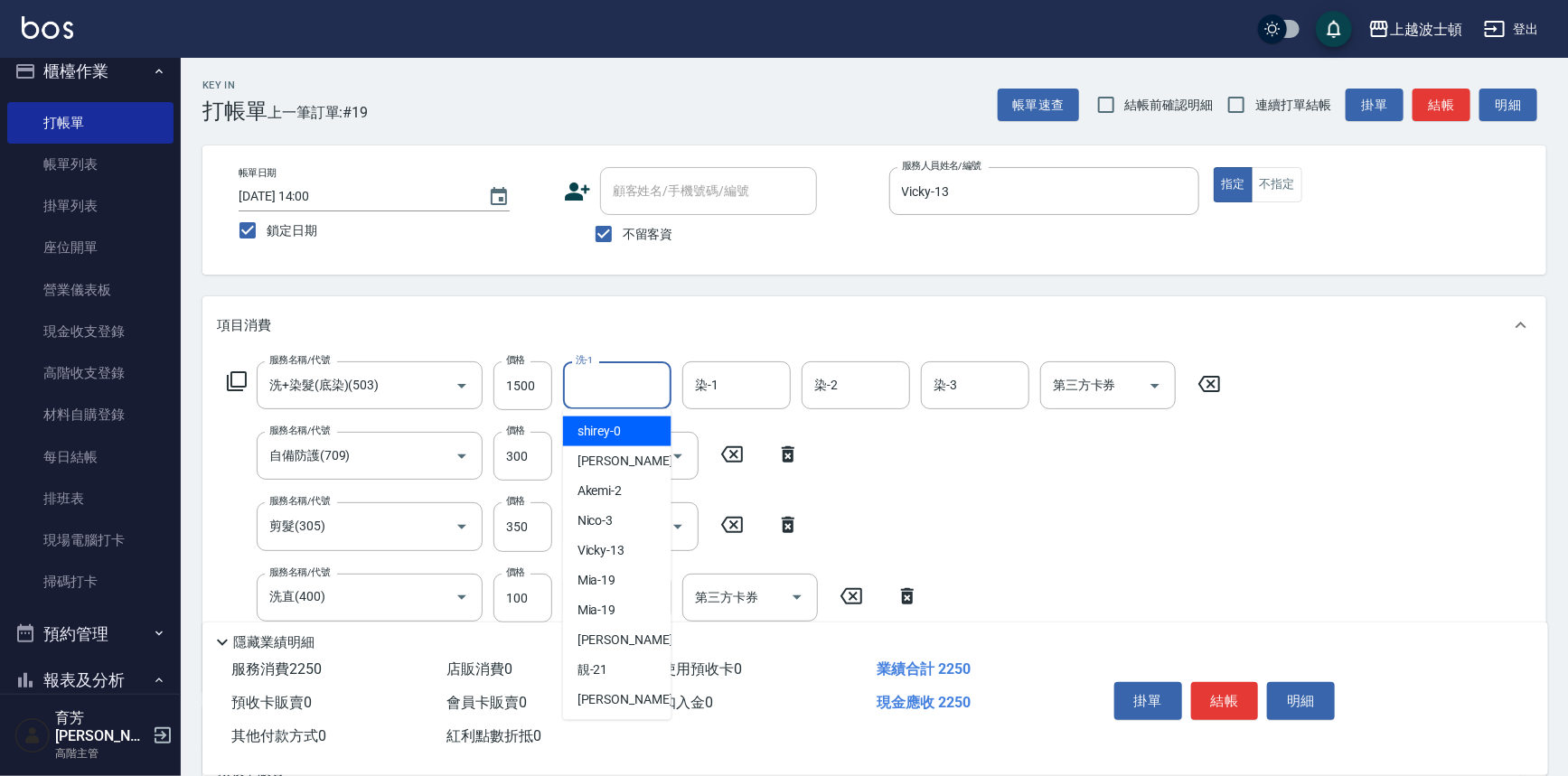
click at [620, 395] on input "洗-1" at bounding box center [617, 385] width 92 height 32
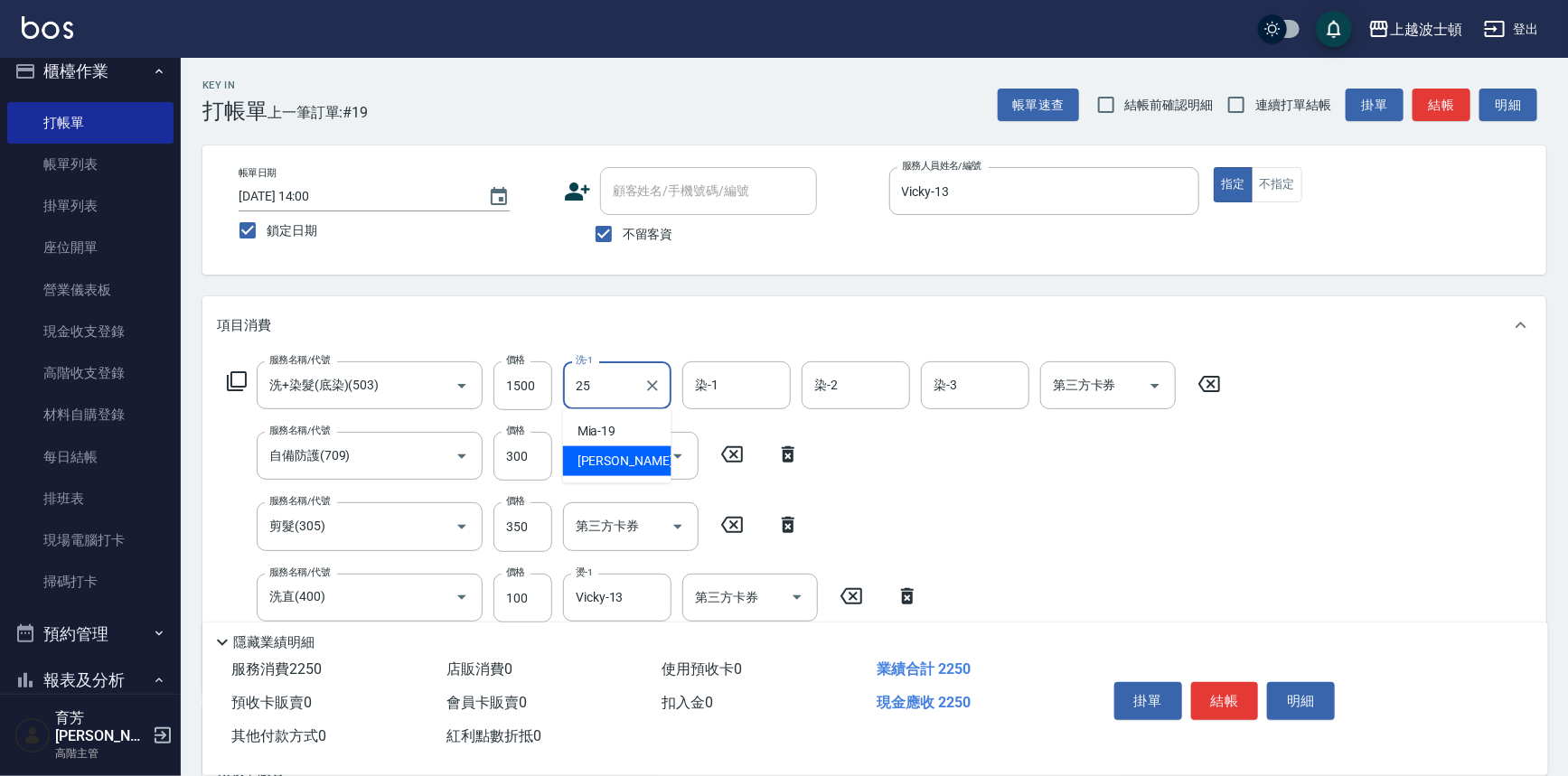
type input "林佩姍-25"
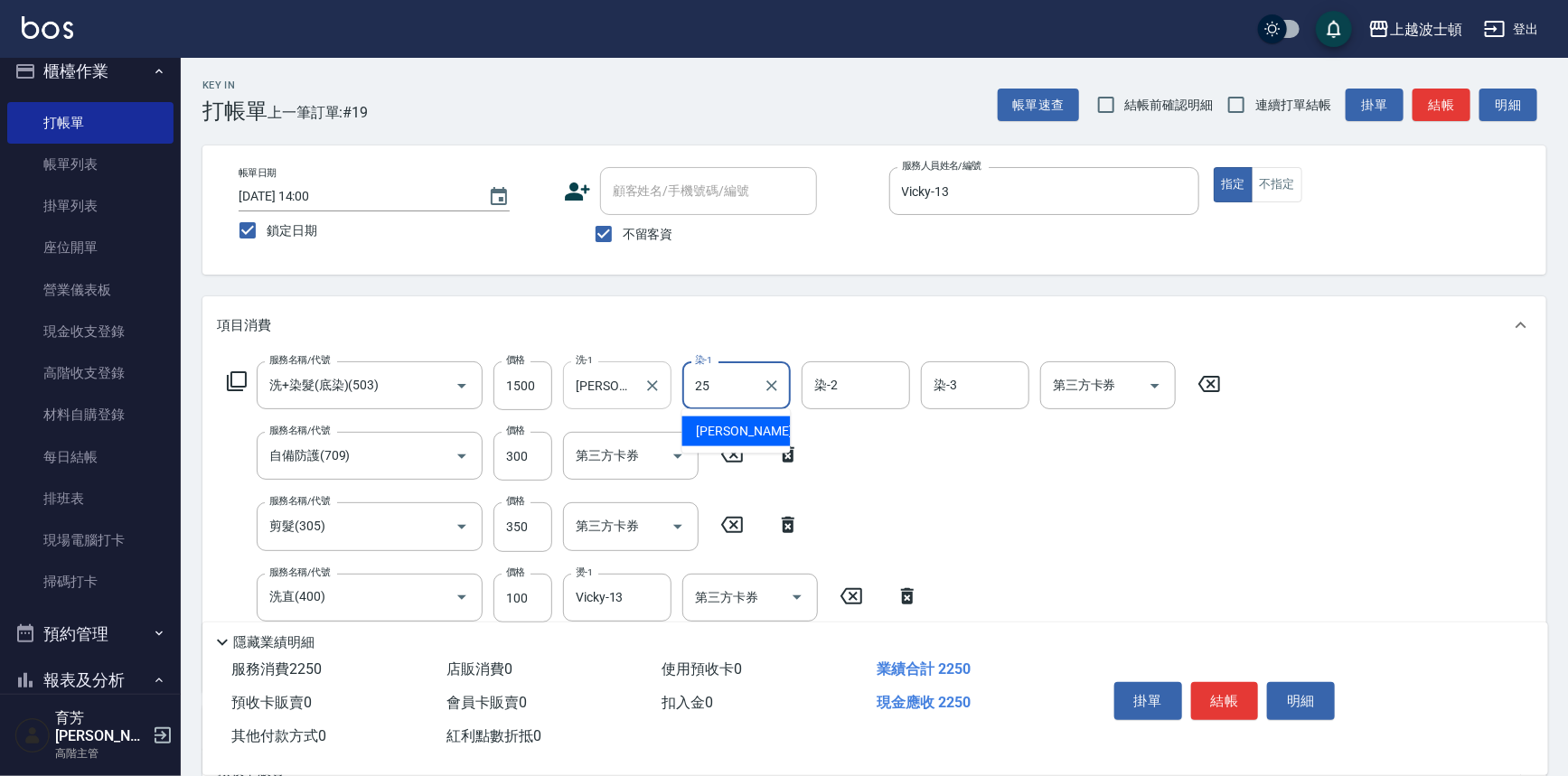
type input "林佩姍-25"
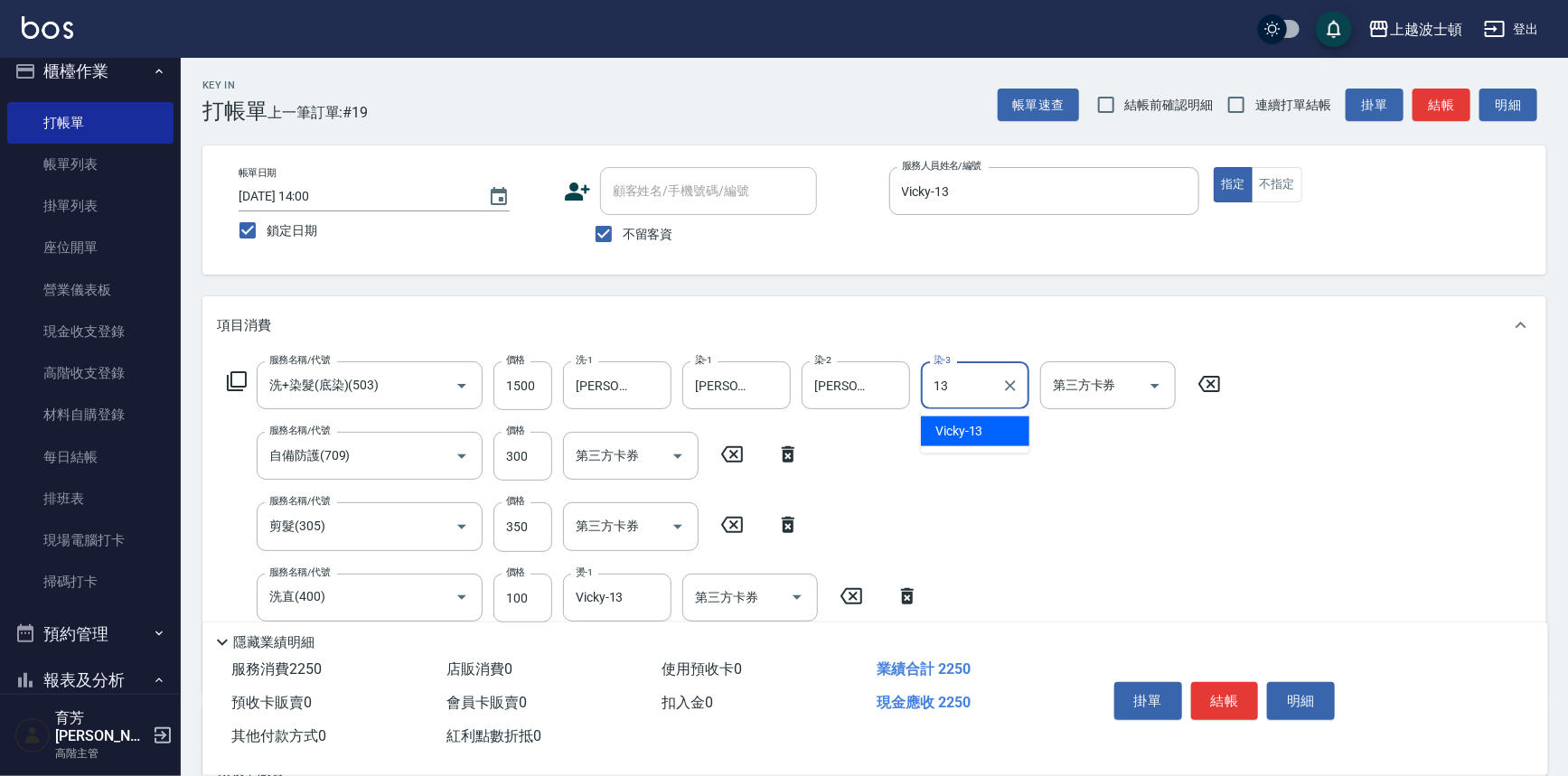
type input "Vicky-13"
click at [1223, 691] on button "結帳" at bounding box center [1224, 701] width 68 height 38
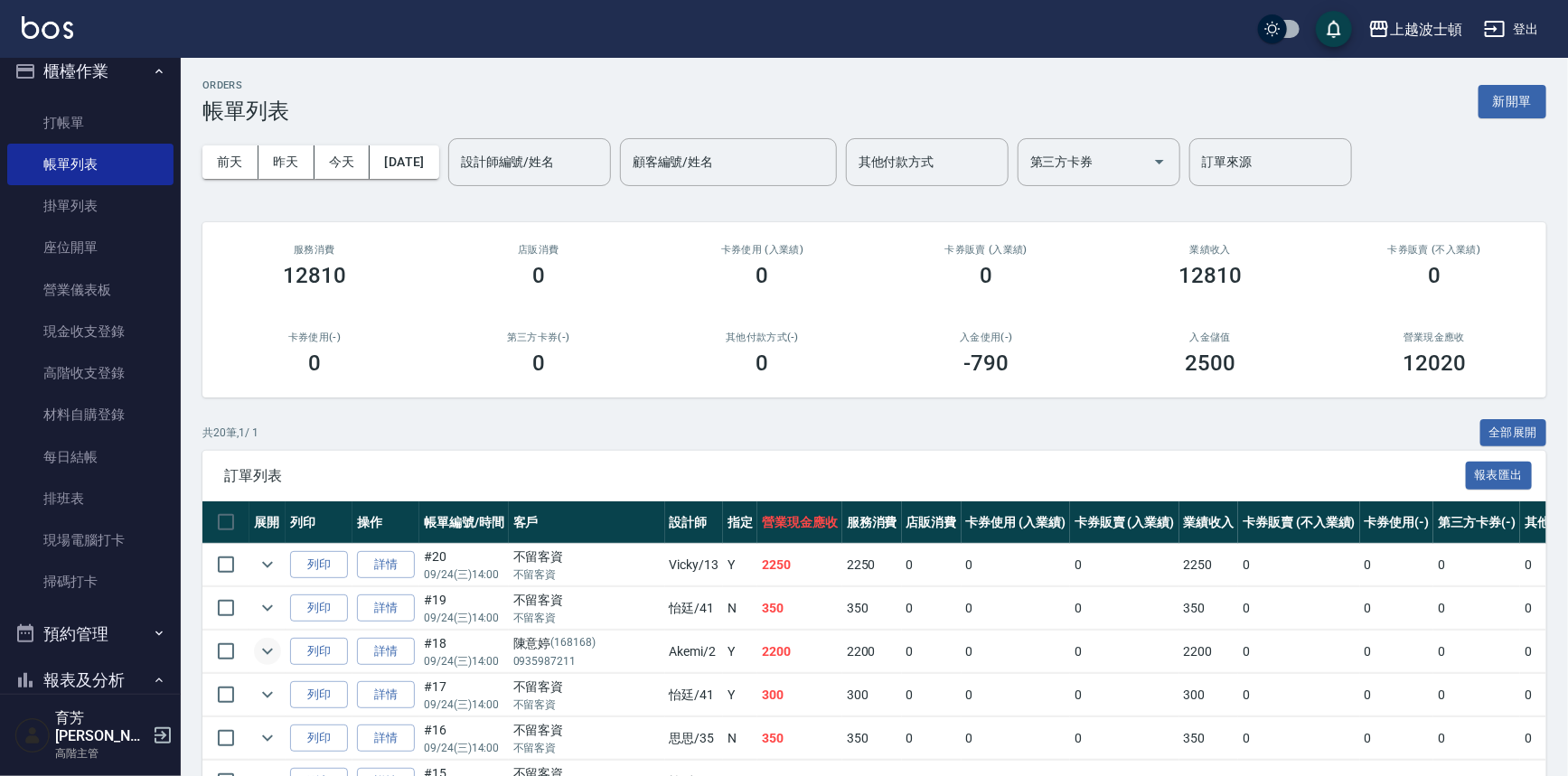
click at [269, 650] on icon "expand row" at bounding box center [267, 652] width 11 height 7
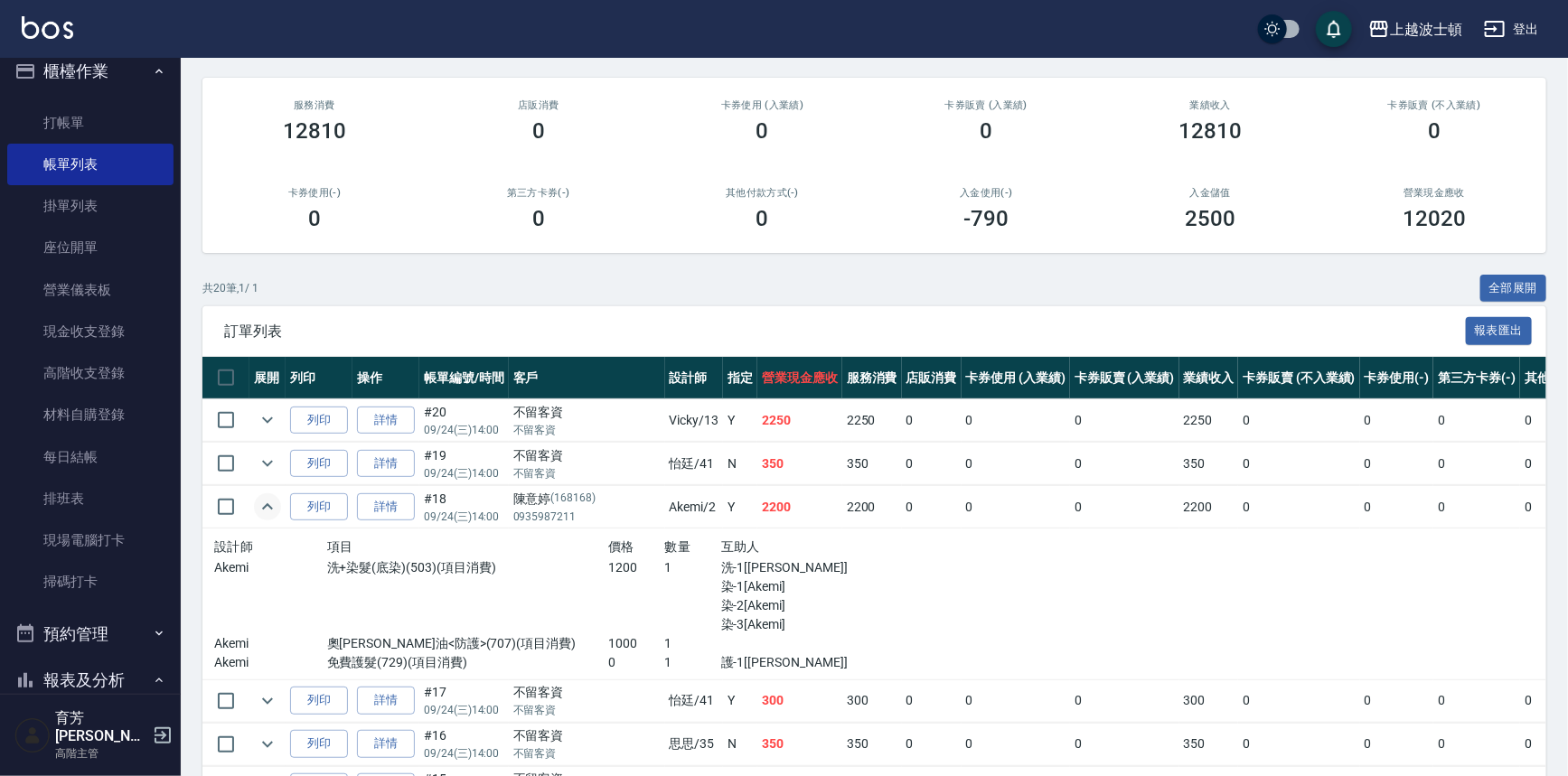
scroll to position [85, 0]
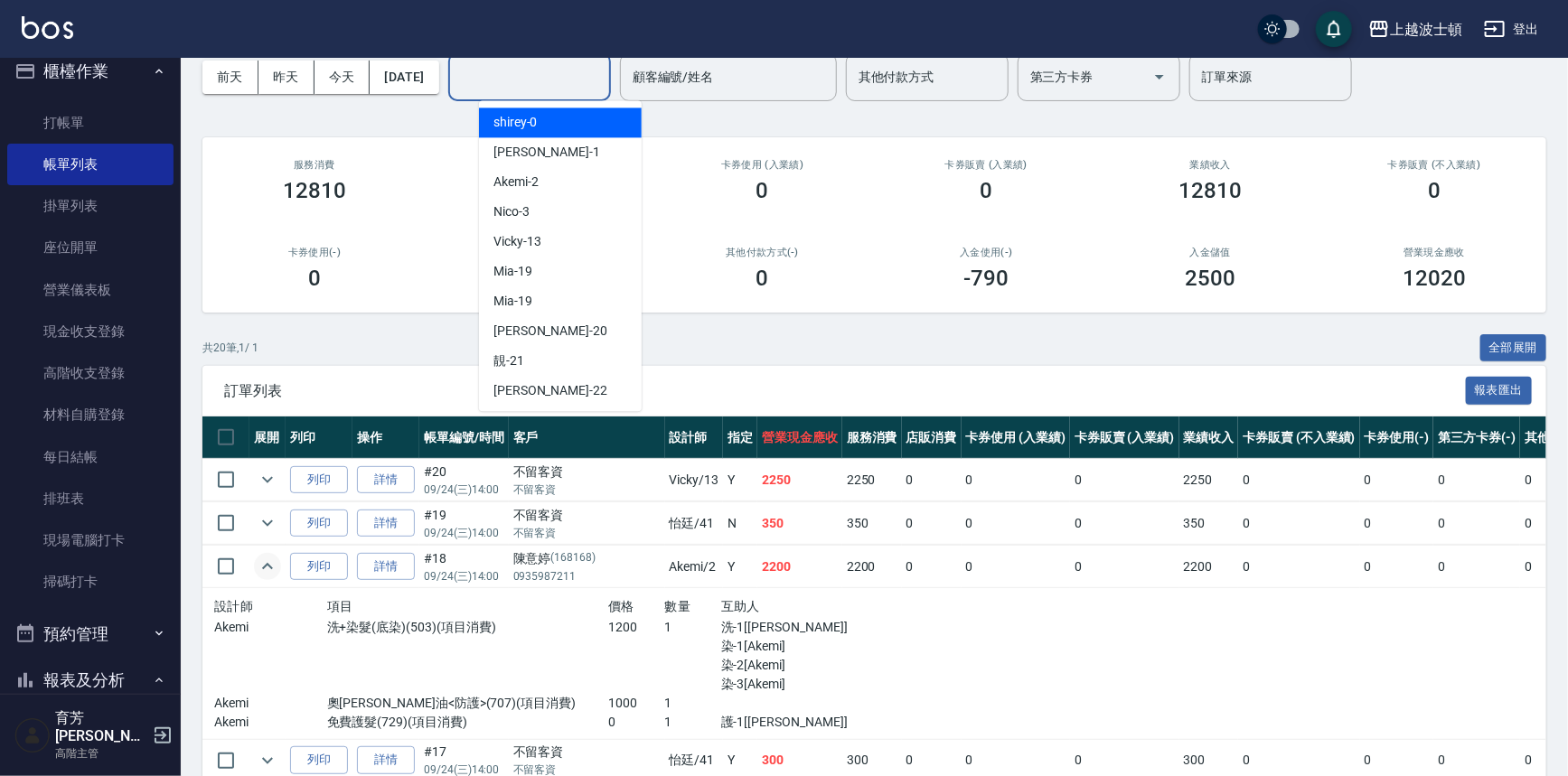
drag, startPoint x: 590, startPoint y: 71, endPoint x: 578, endPoint y: 139, distance: 69.1
click at [590, 72] on input "設計師編號/姓名" at bounding box center [529, 77] width 146 height 32
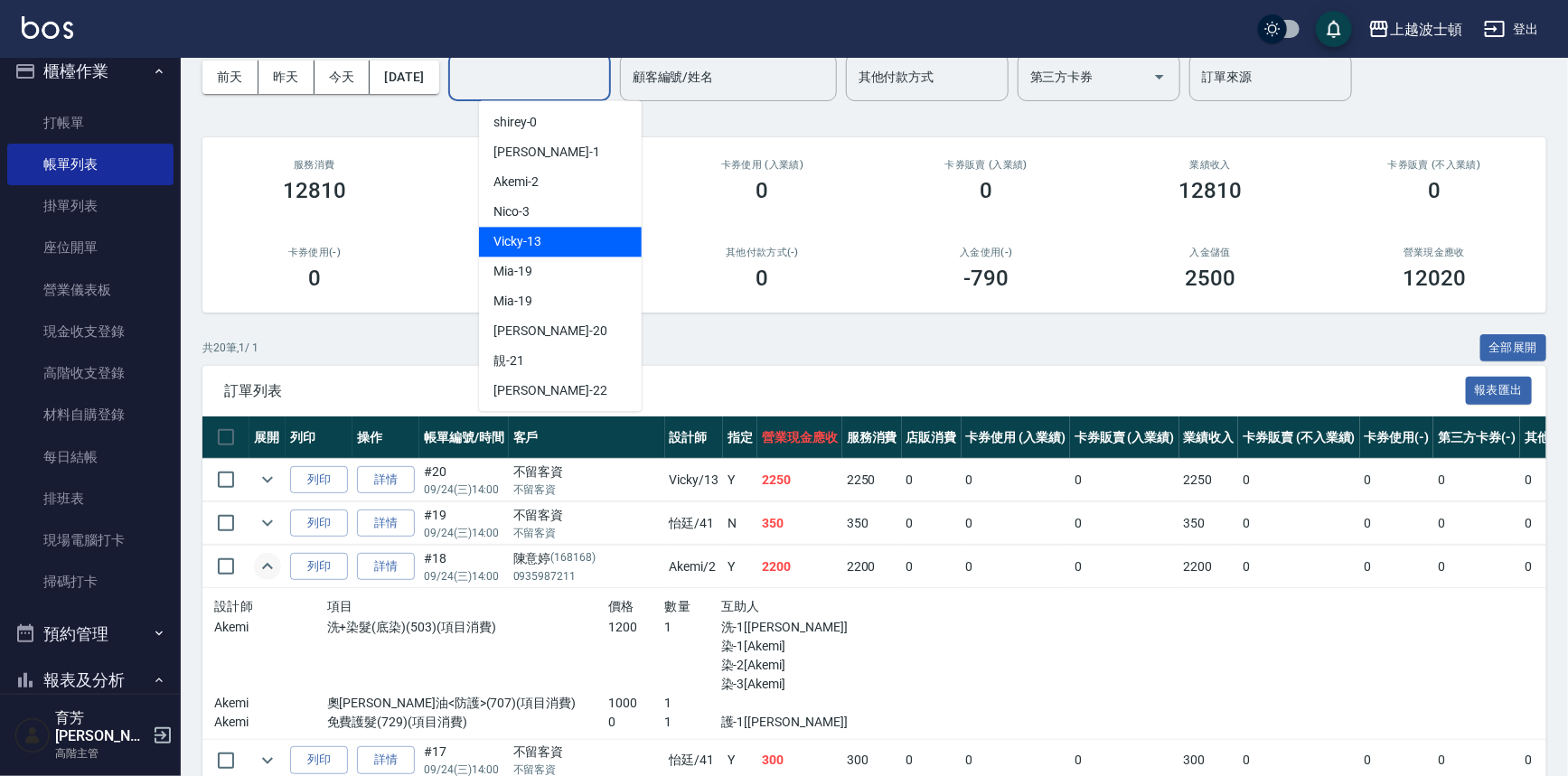
click at [552, 238] on div "Vicky -13" at bounding box center [560, 241] width 162 height 30
type input "Vicky-13"
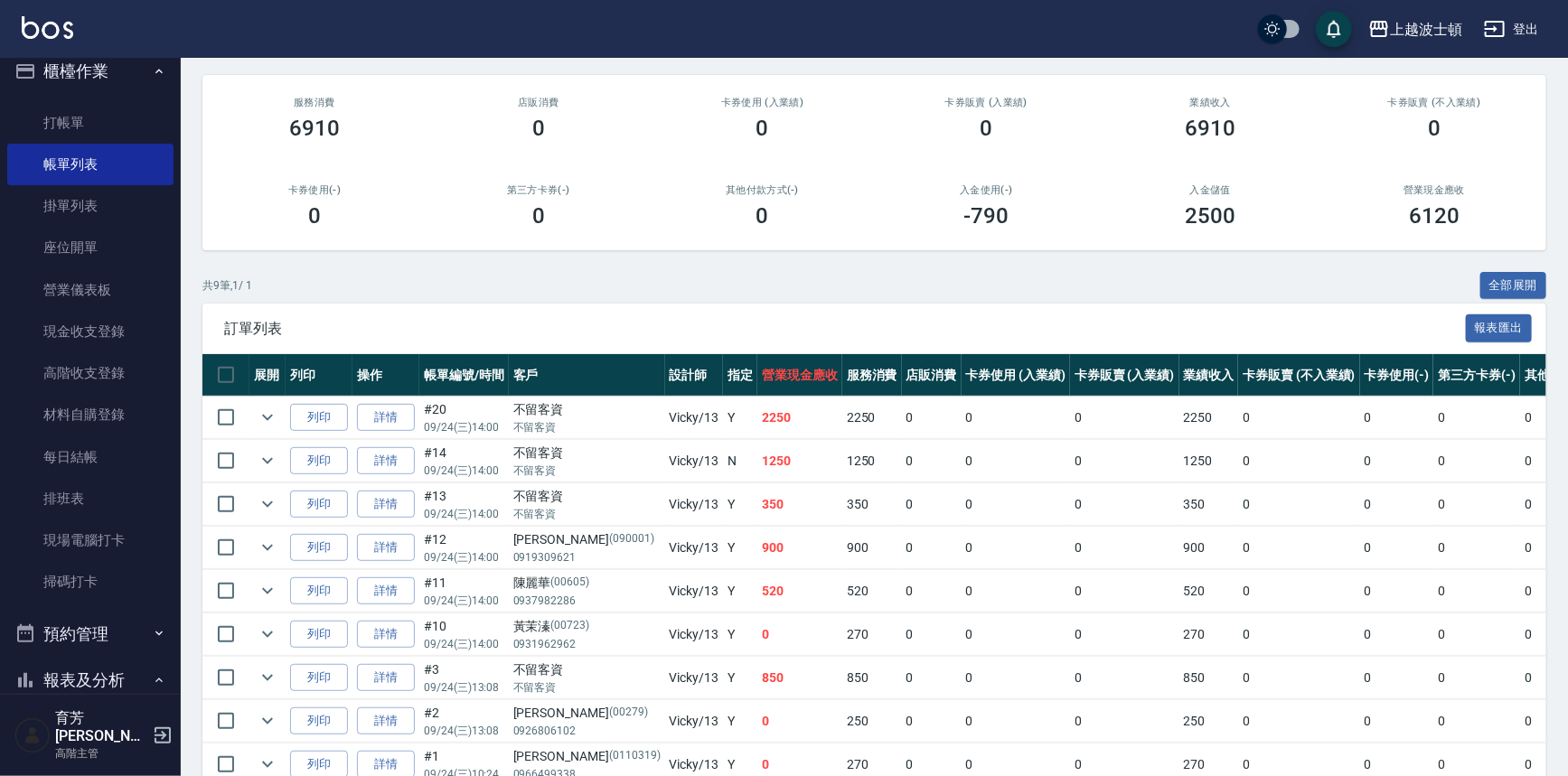
scroll to position [148, 0]
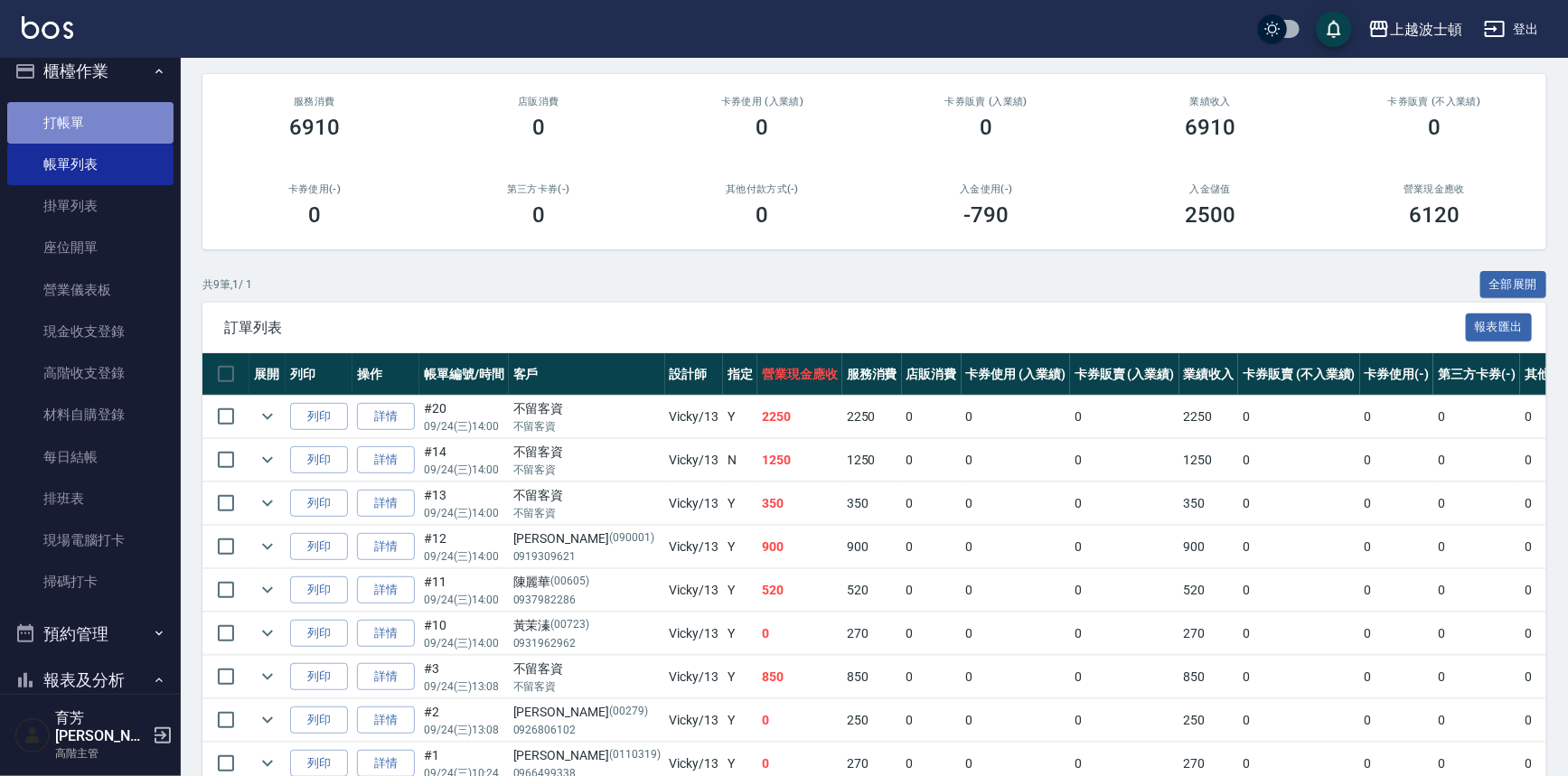
click at [89, 135] on link "打帳單" at bounding box center [90, 122] width 166 height 41
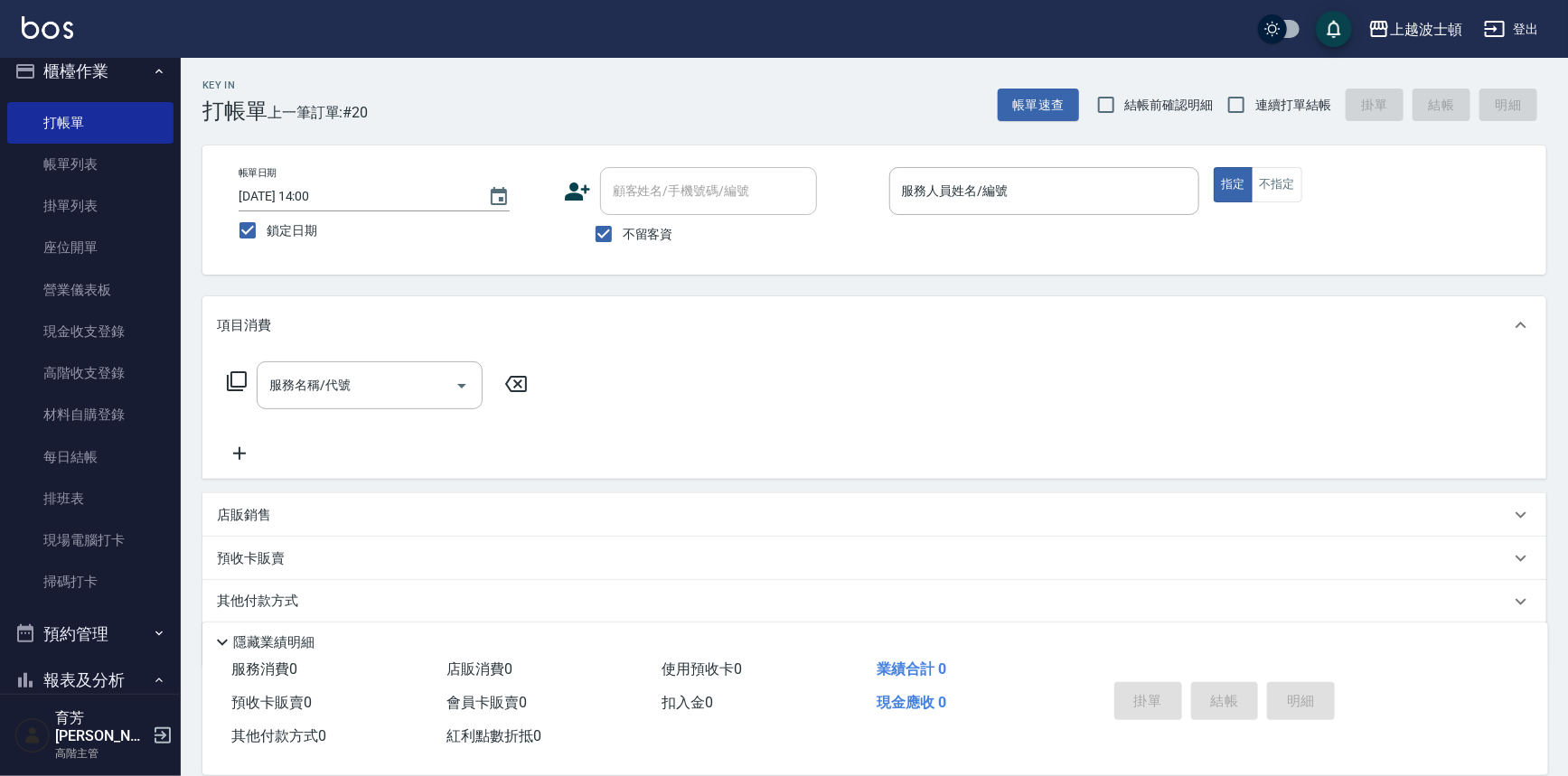
click at [651, 235] on span "不留客資" at bounding box center [647, 234] width 51 height 19
click at [622, 235] on input "不留客資" at bounding box center [604, 234] width 38 height 38
checkbox input "false"
click at [662, 192] on input "顧客姓名/手機號碼/編號" at bounding box center [694, 191] width 174 height 32
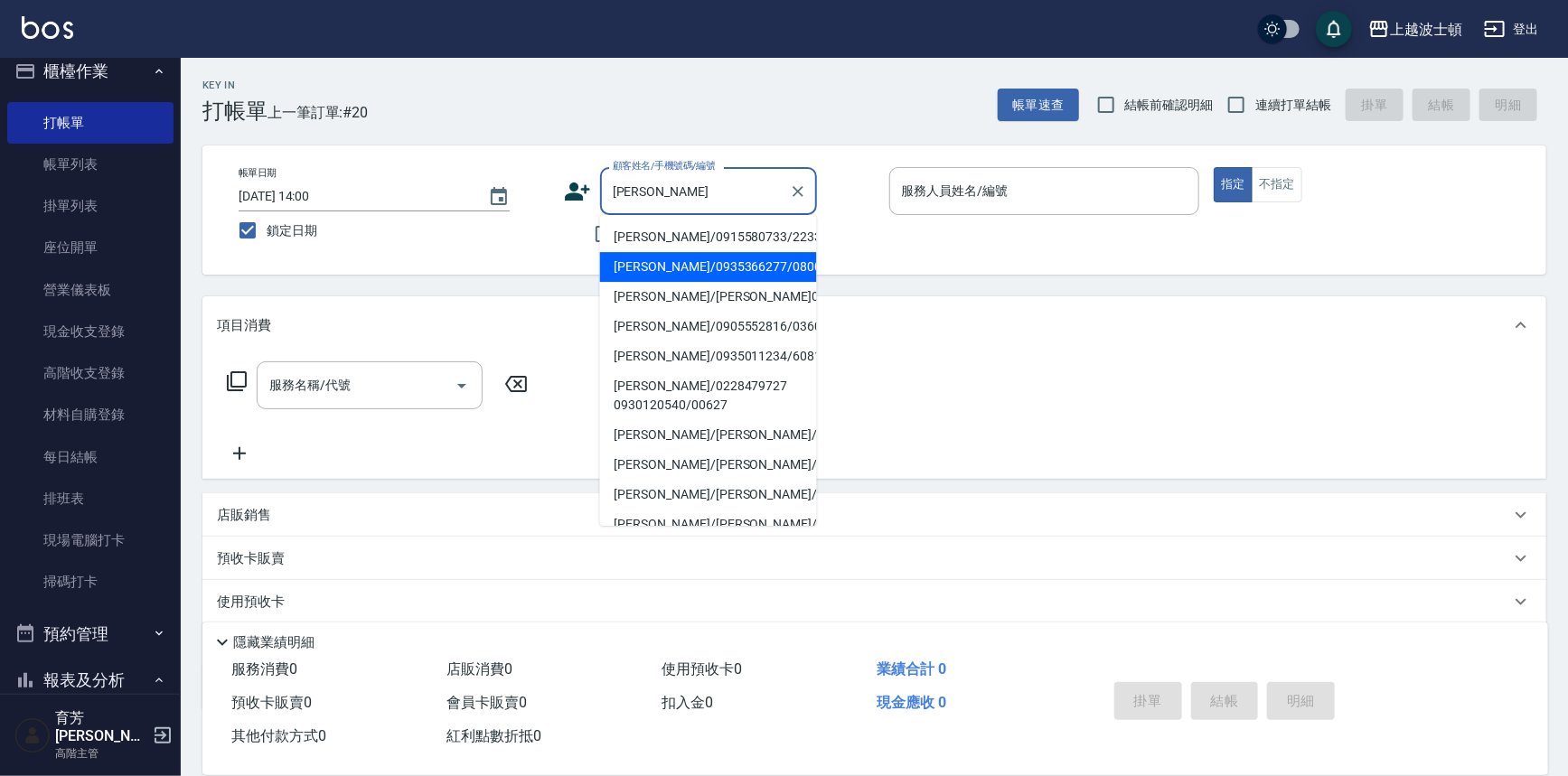
click at [675, 253] on li "林淑芬/0935366277/080002" at bounding box center [709, 267] width 217 height 30
type input "林淑芬/0935366277/080002"
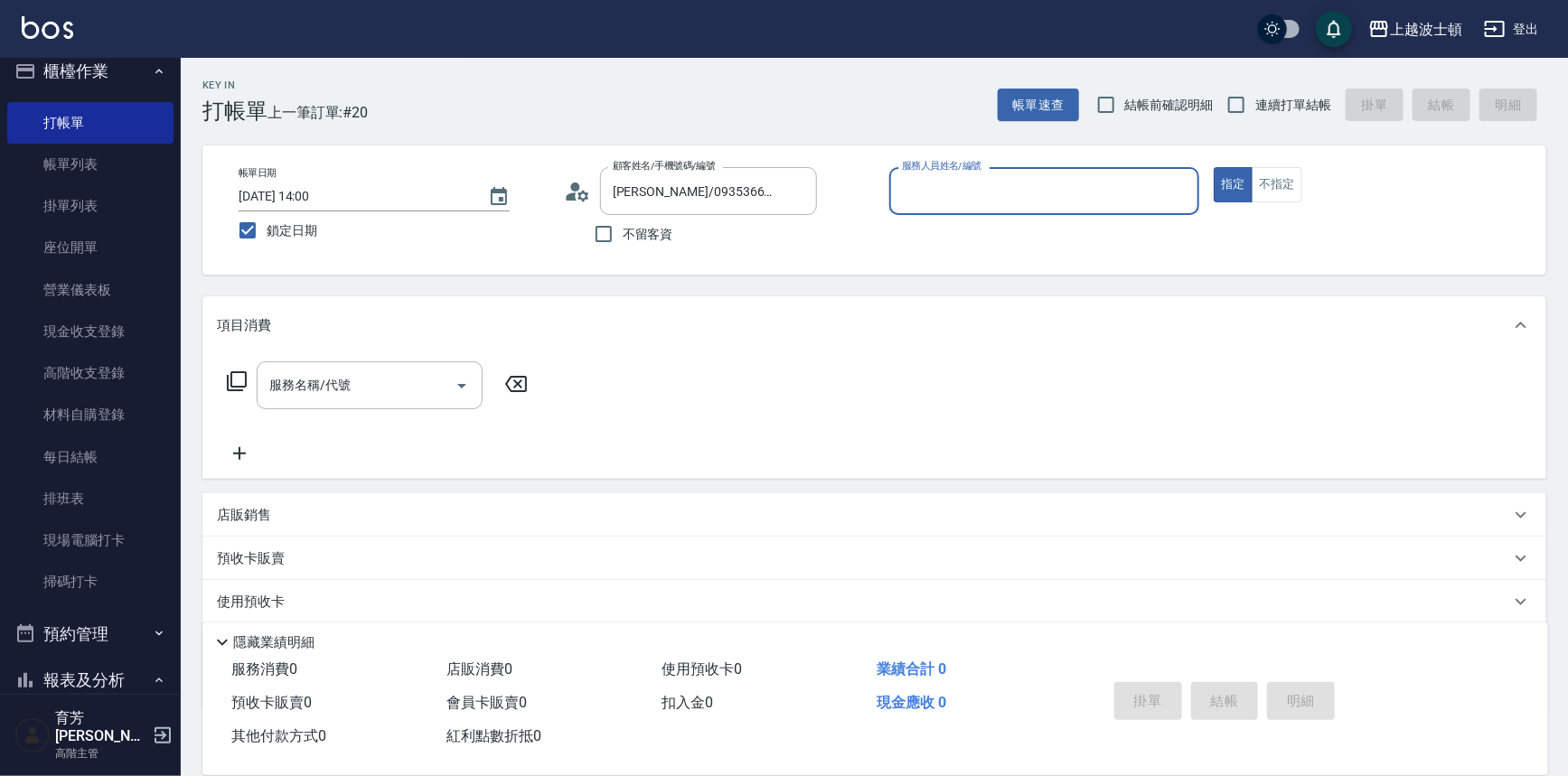
click at [983, 176] on input "服務人員姓名/編號" at bounding box center [1044, 191] width 295 height 32
type input "Vicky-13"
type button "true"
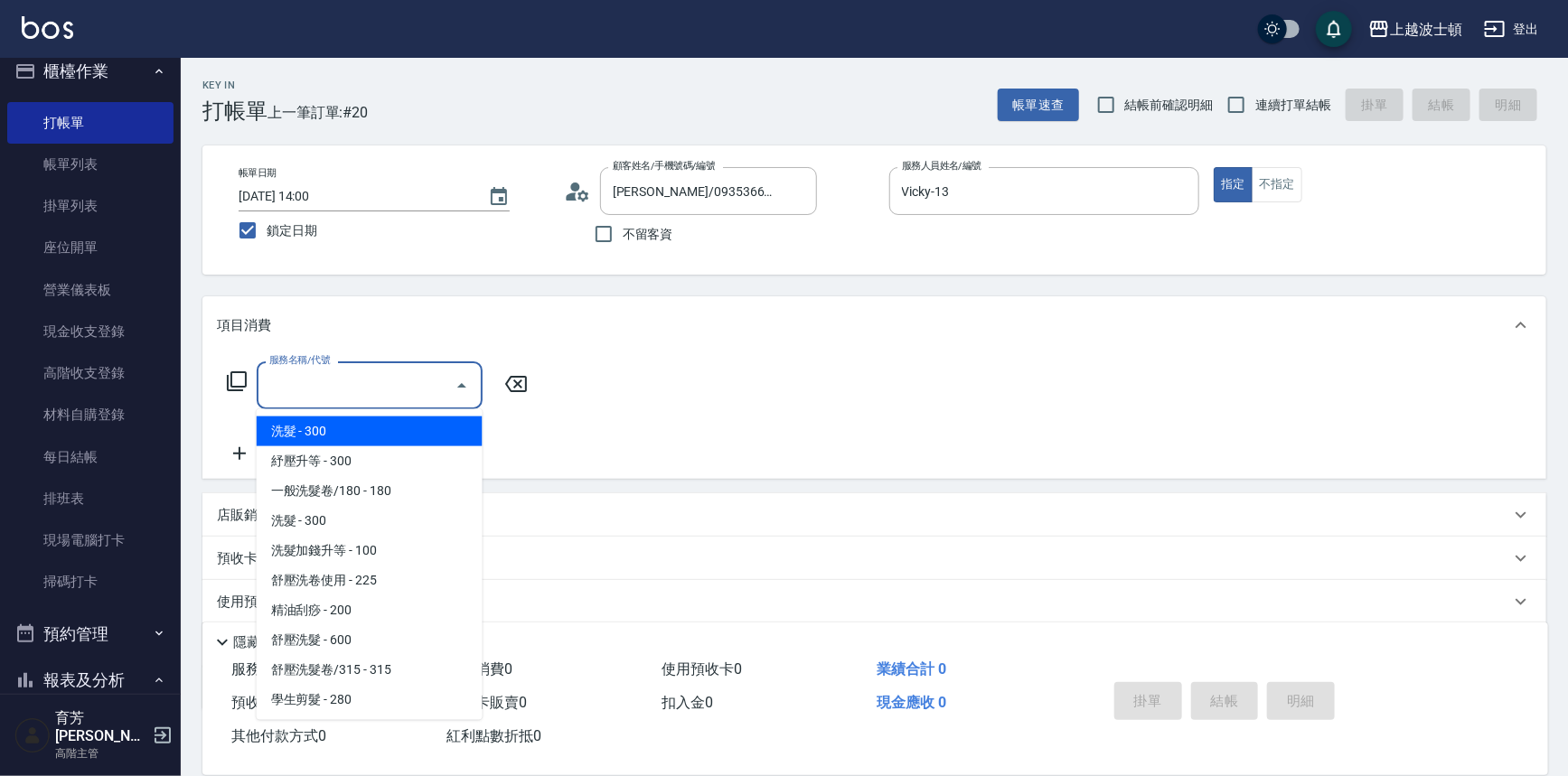
click at [397, 376] on input "服務名稱/代號" at bounding box center [356, 385] width 182 height 32
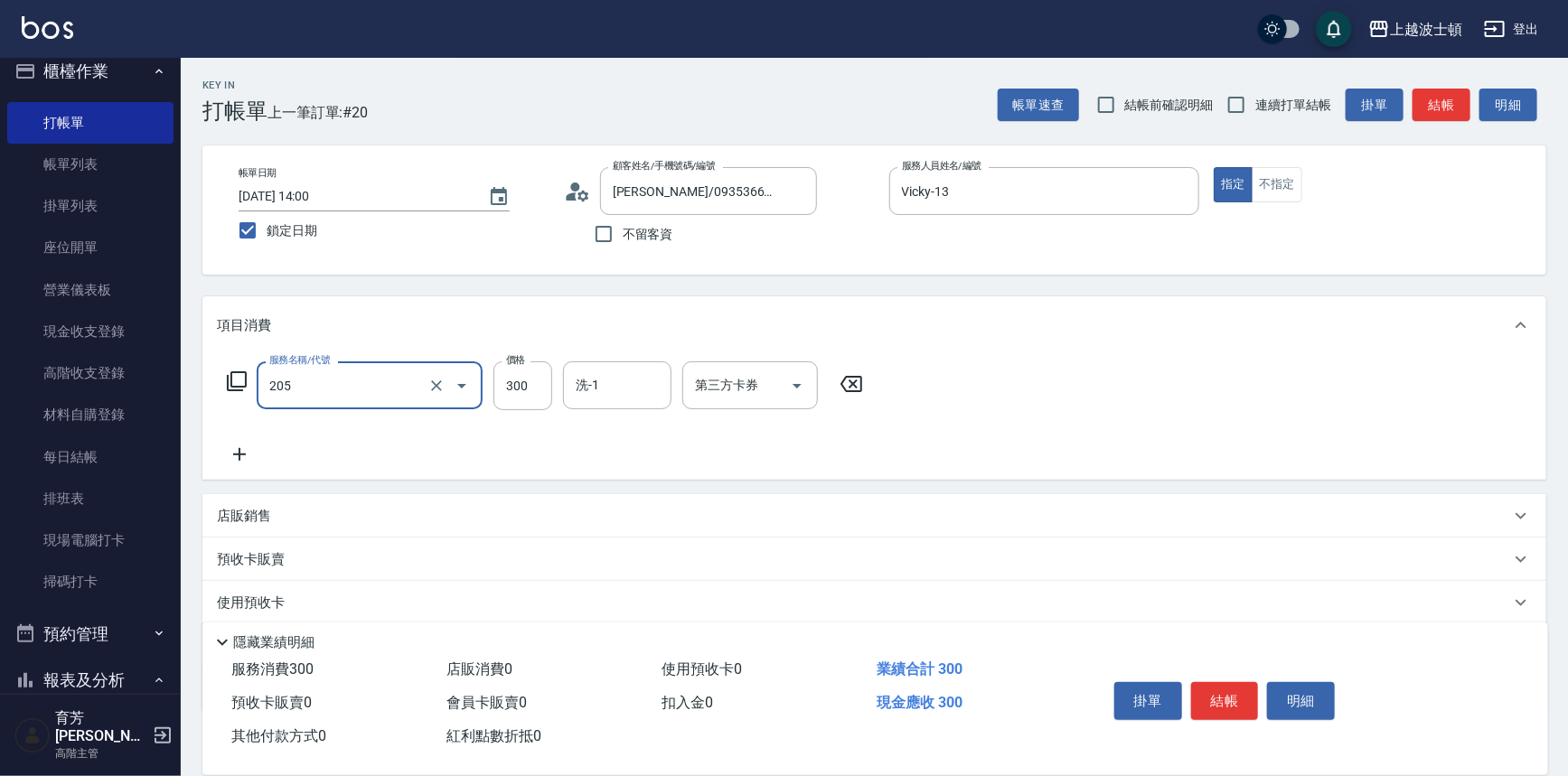
type input "洗髮(205)"
click at [234, 453] on icon at bounding box center [239, 454] width 12 height 12
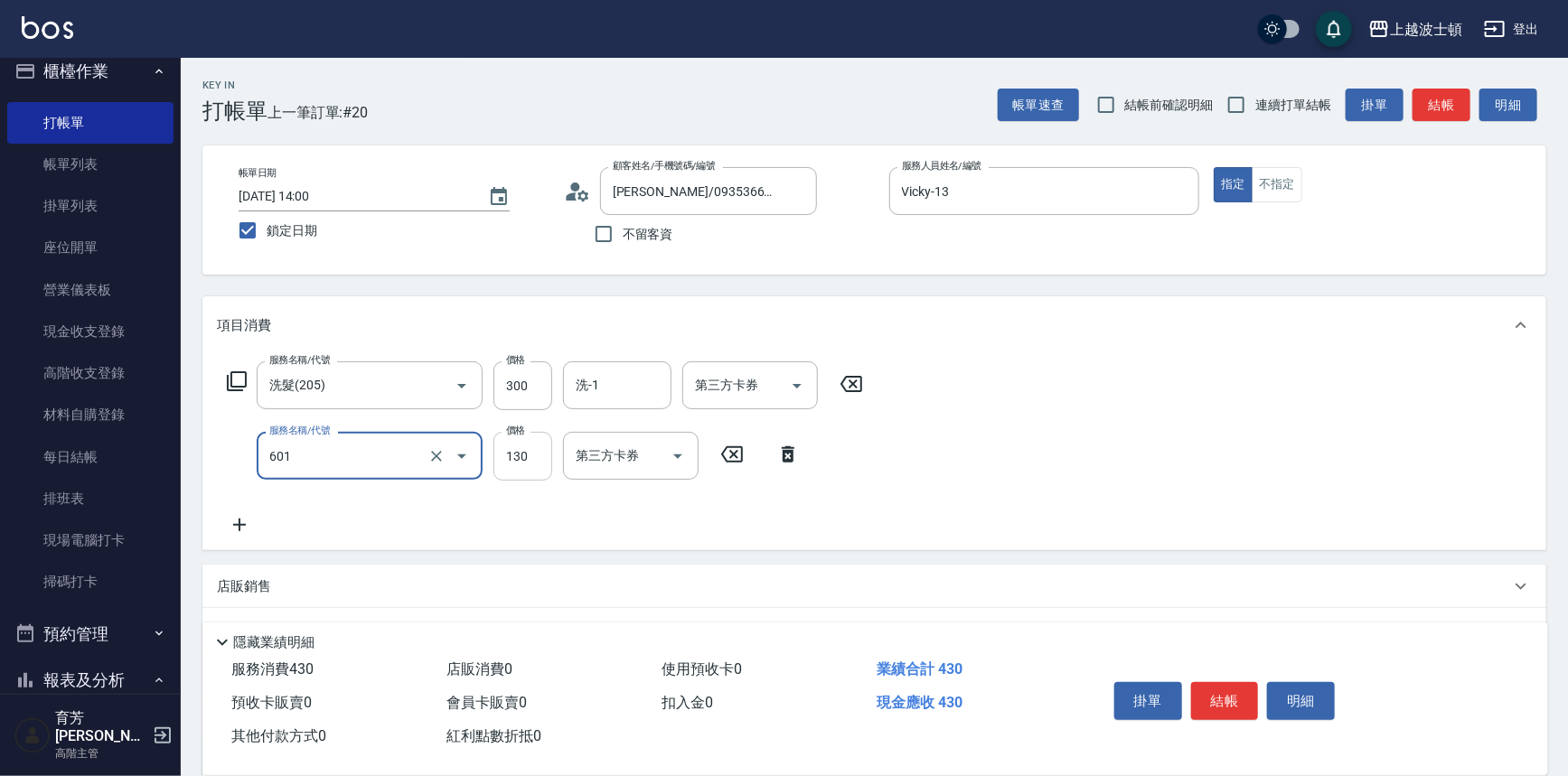
type input "單梳(601)"
click at [524, 455] on input "130" at bounding box center [522, 456] width 59 height 49
type input "100"
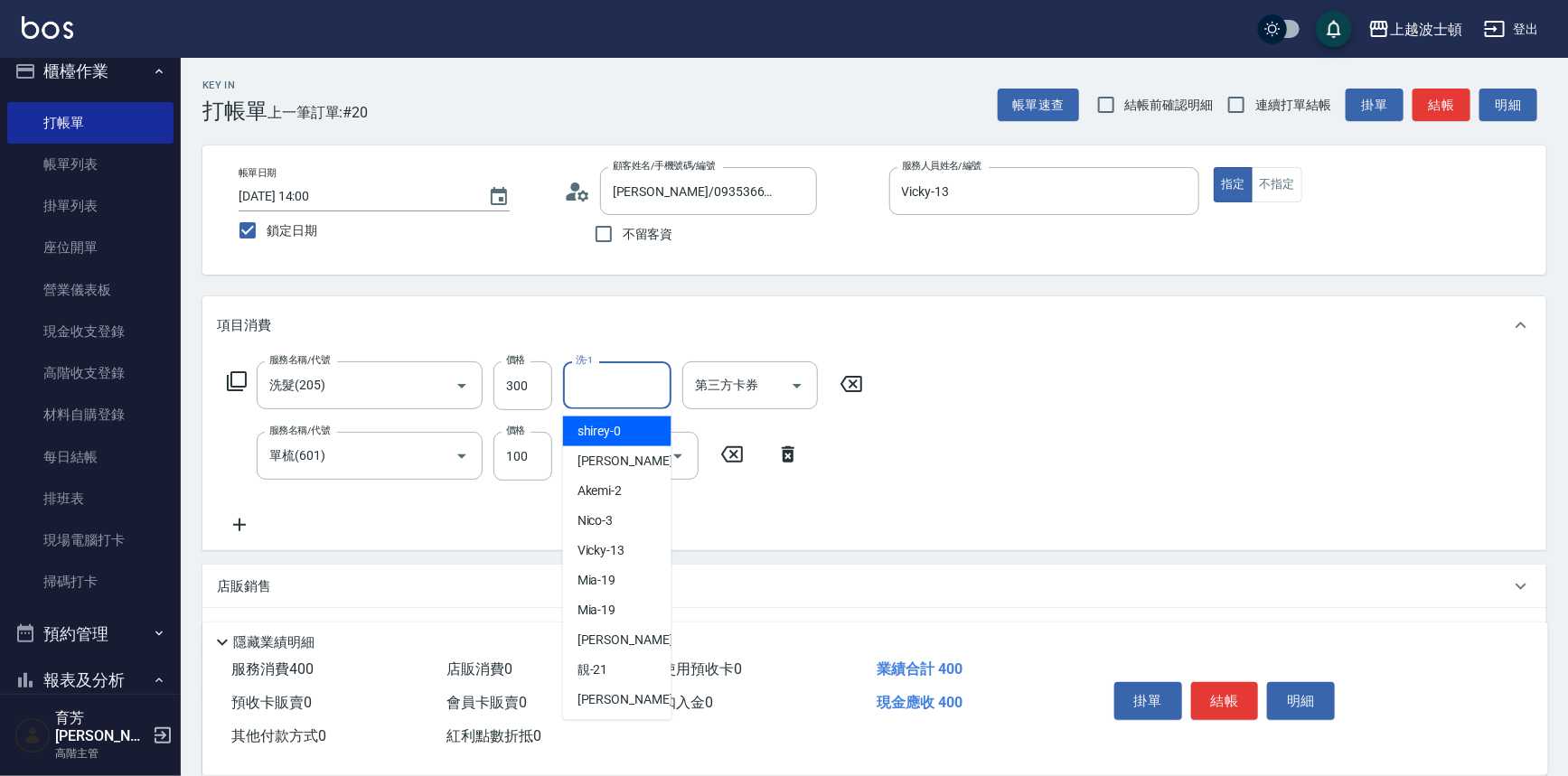
click at [589, 376] on input "洗-1" at bounding box center [617, 385] width 92 height 32
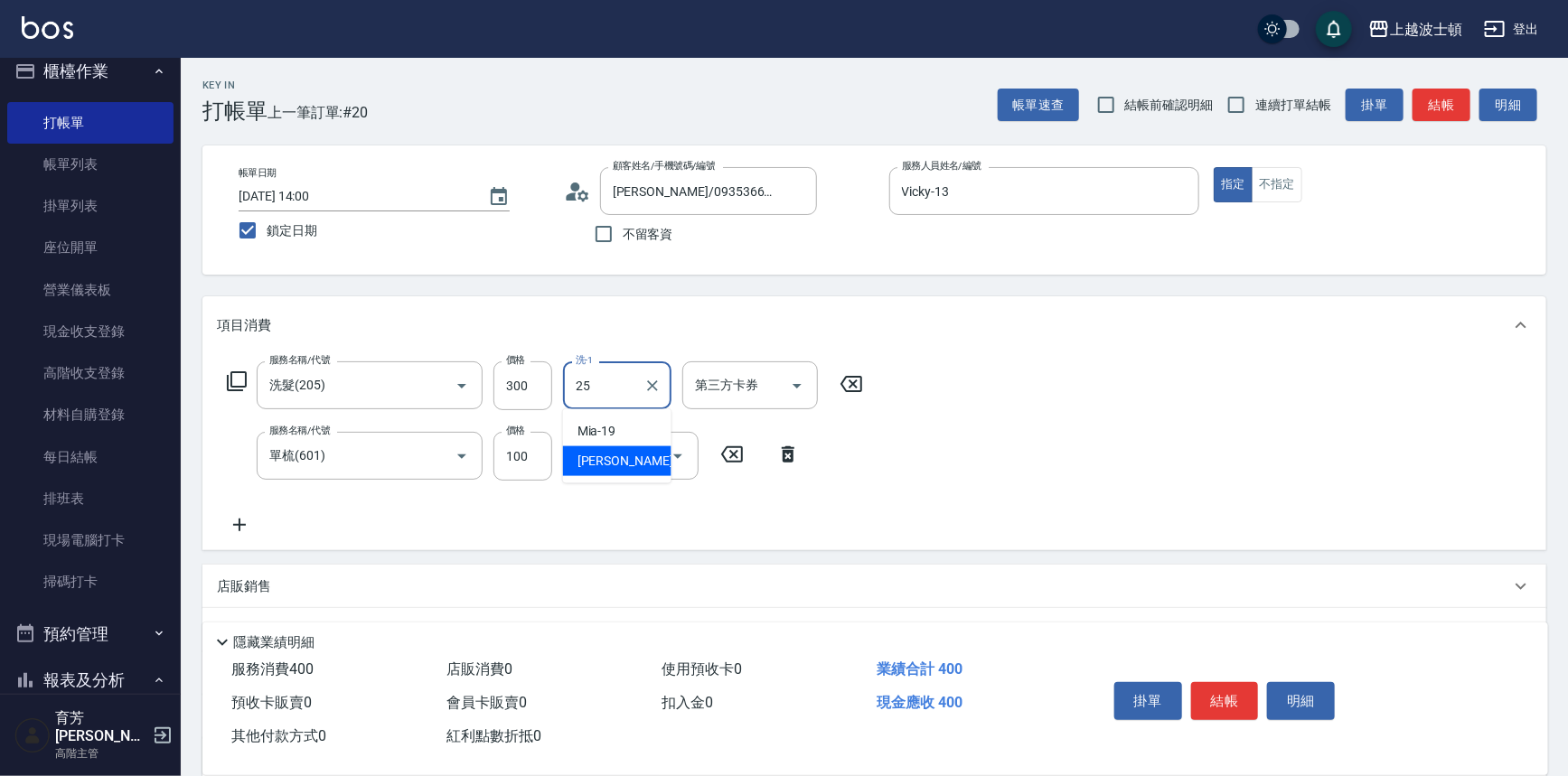
type input "林佩姍-25"
click at [1224, 705] on button "結帳" at bounding box center [1224, 701] width 68 height 38
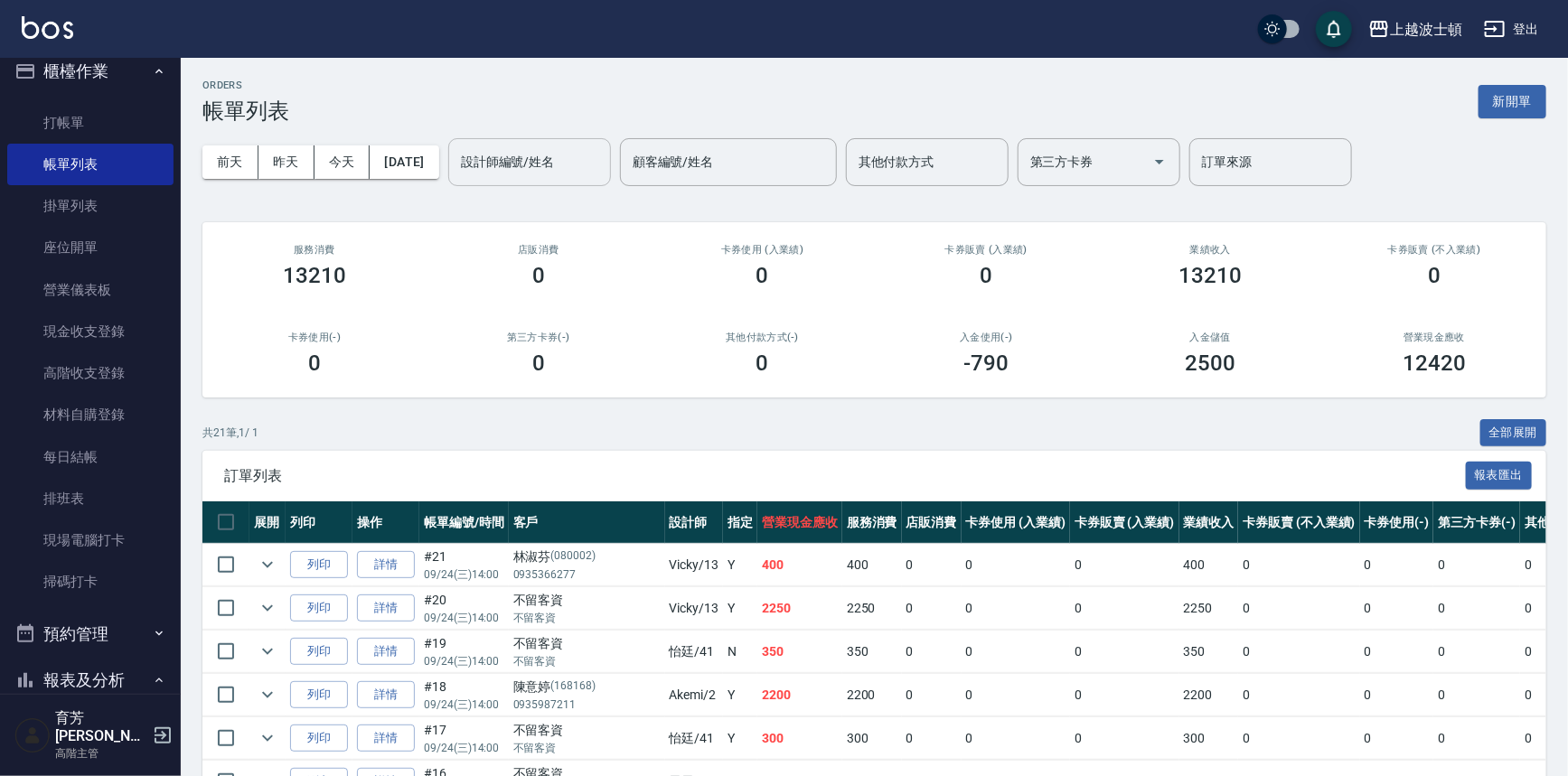
click at [556, 175] on input "設計師編號/姓名" at bounding box center [529, 161] width 146 height 32
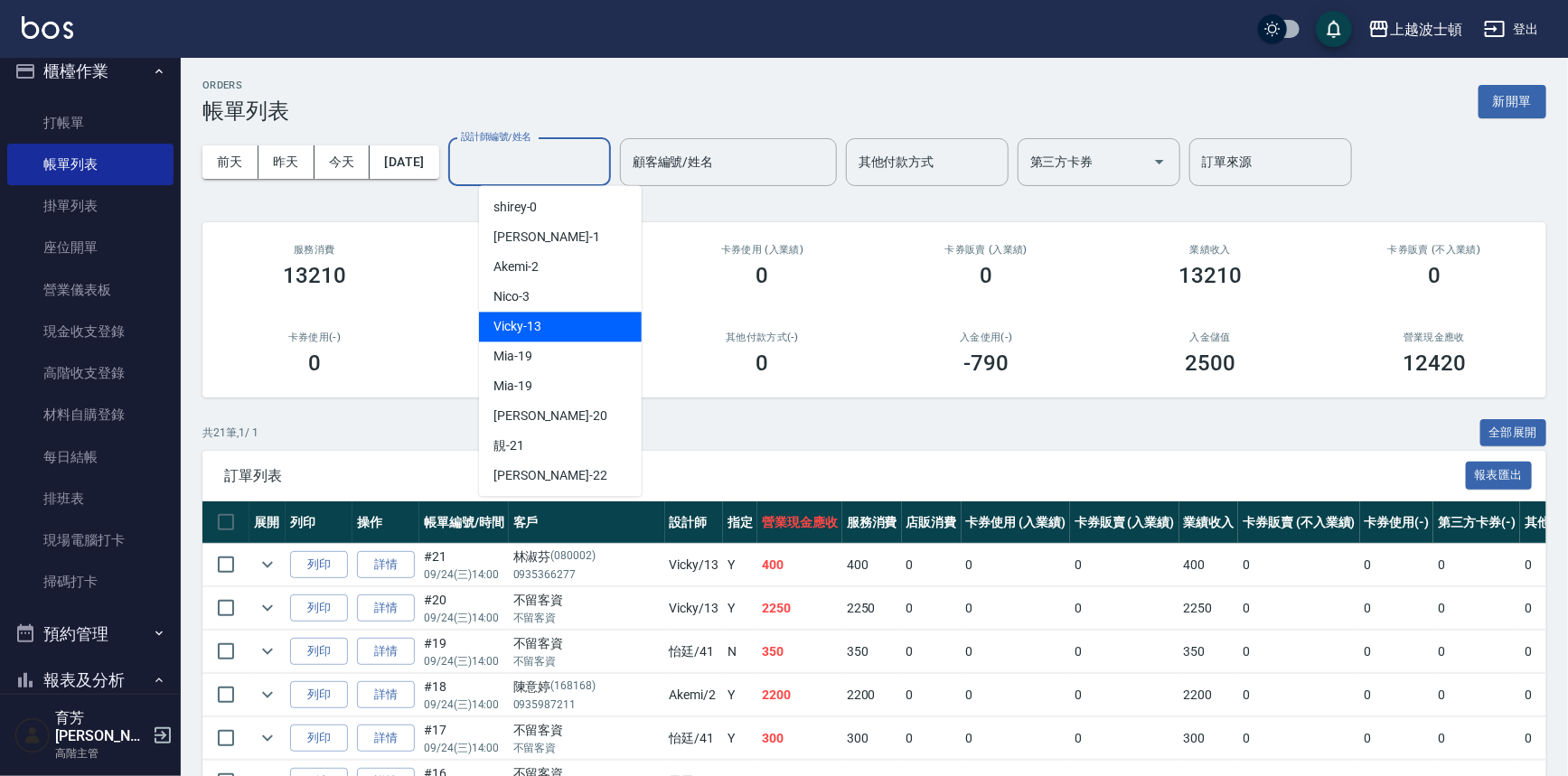
click at [543, 328] on div "Vicky -13" at bounding box center [560, 327] width 162 height 30
type input "Vicky-13"
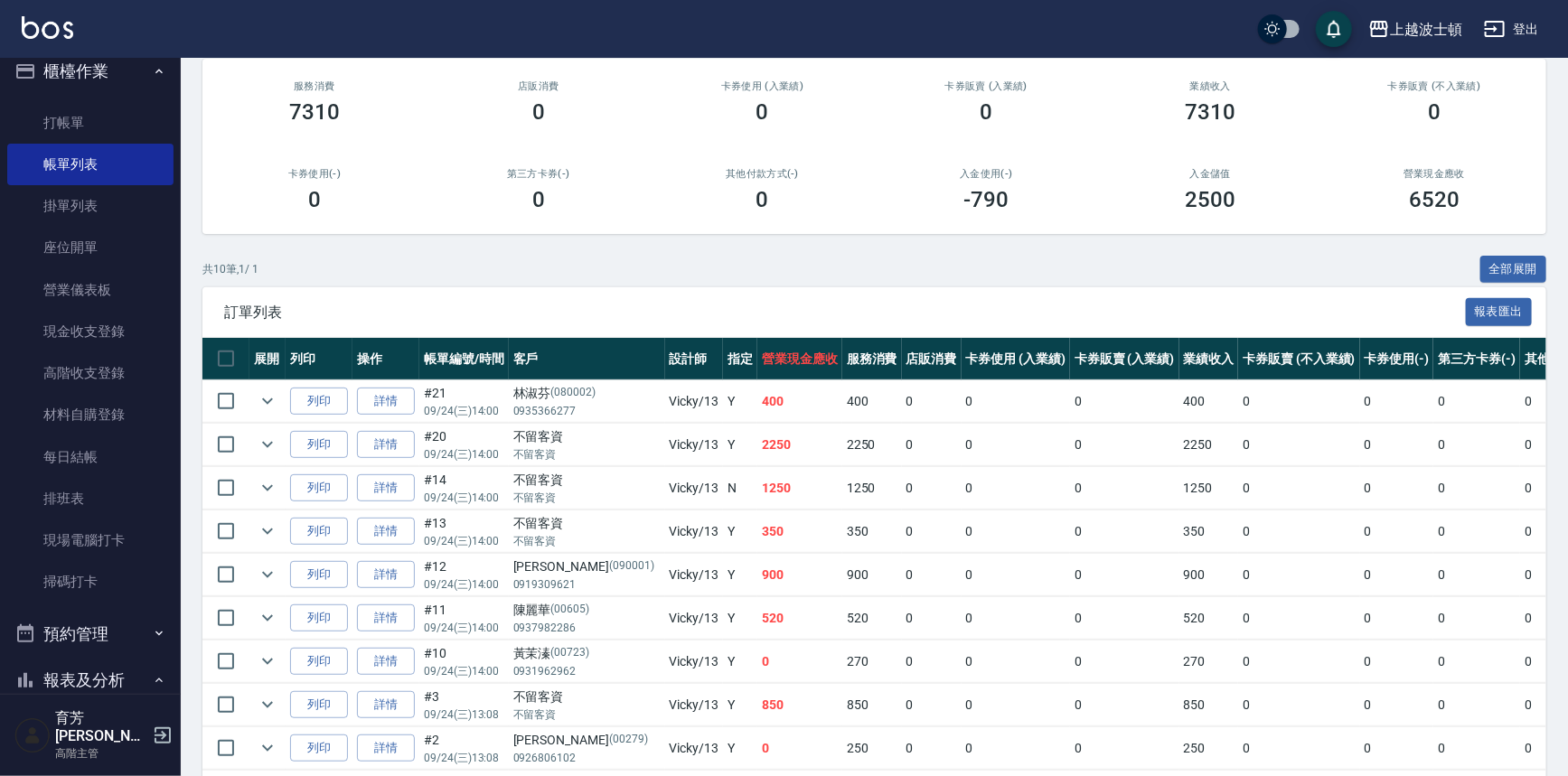
scroll to position [179, 0]
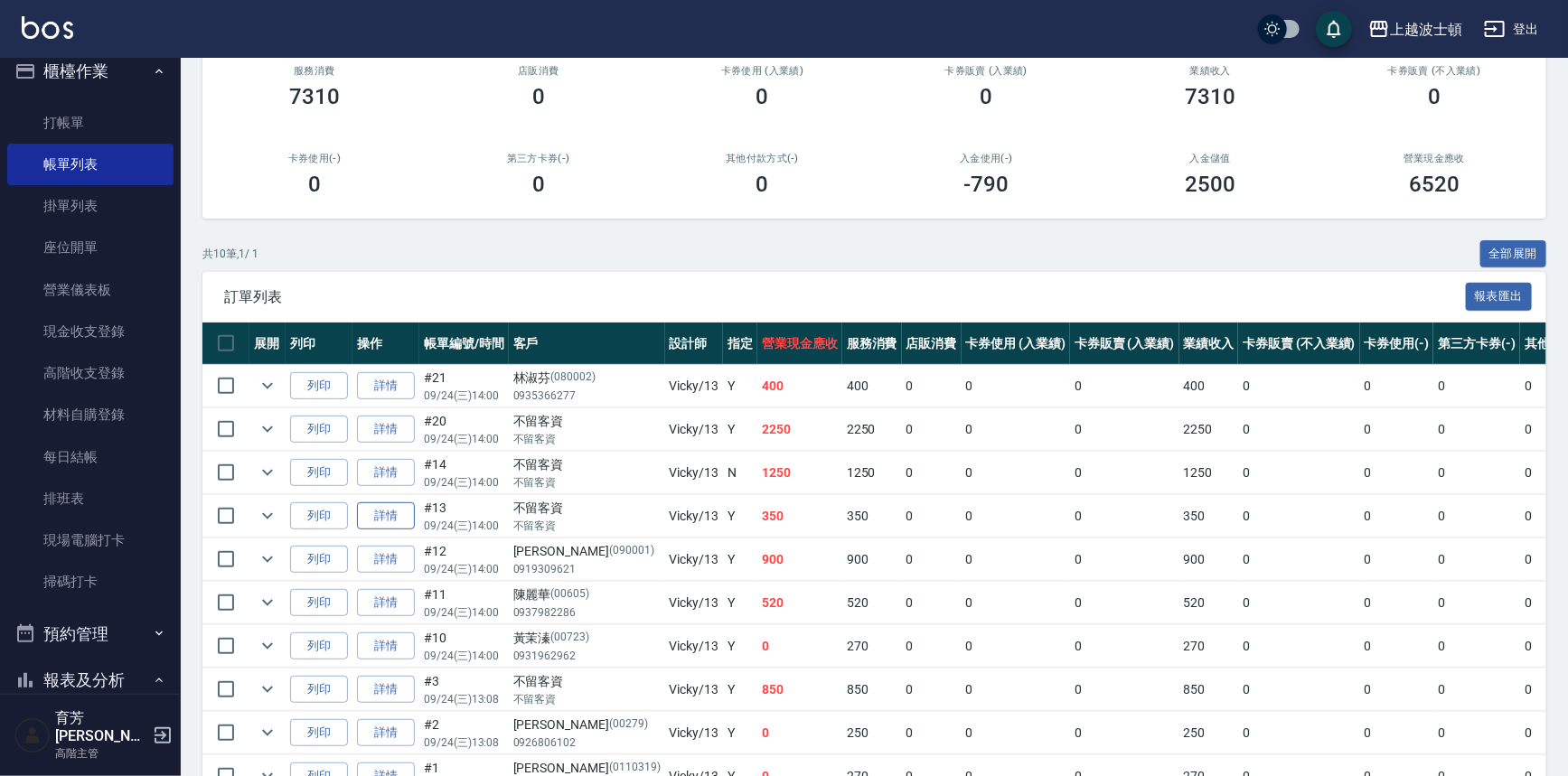
click at [391, 518] on link "詳情" at bounding box center [386, 516] width 58 height 28
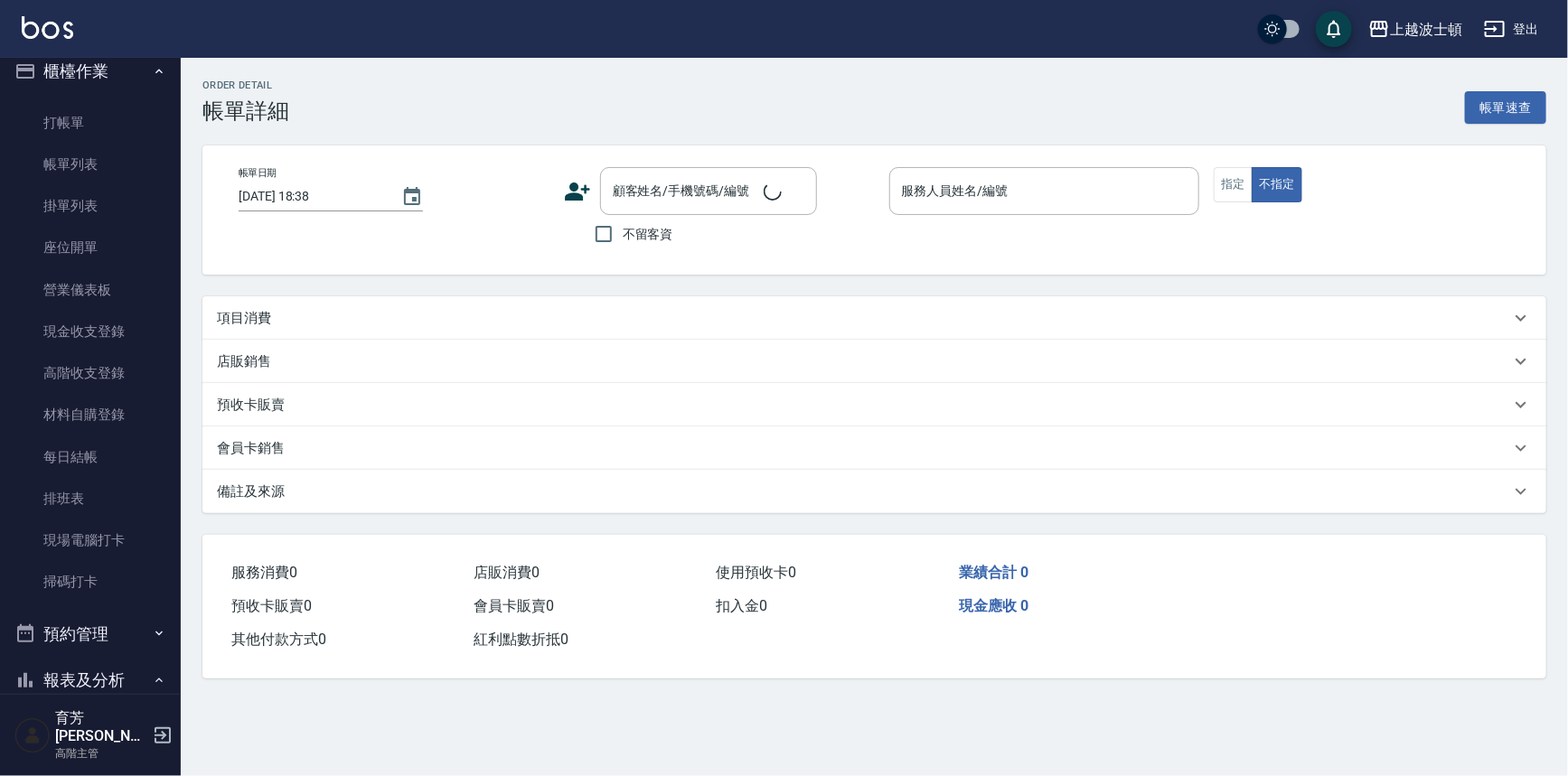
type input "2025/09/24 14:00"
checkbox input "true"
type input "Vicky-13"
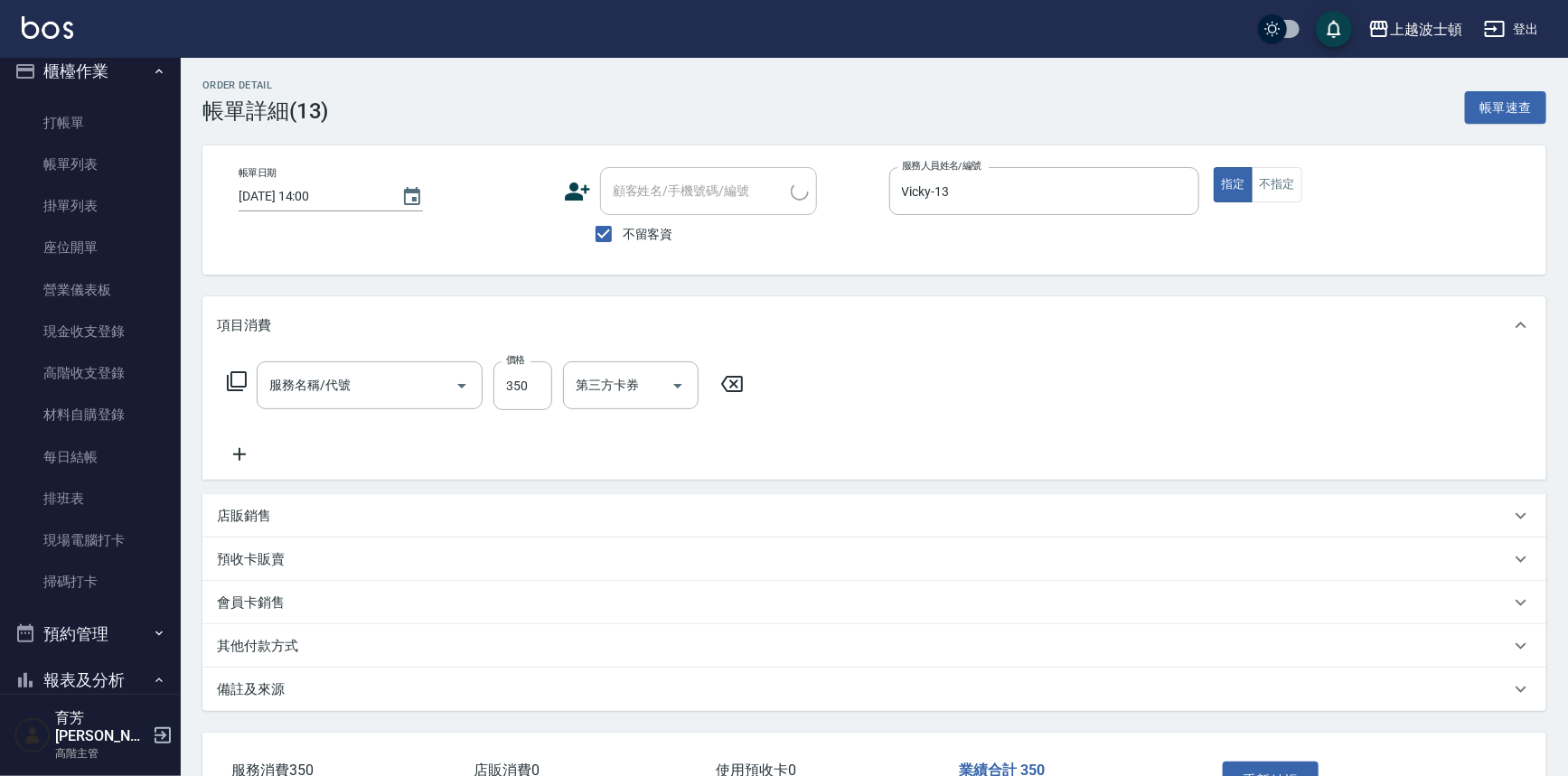
type input "剪髮(305)"
click at [239, 454] on icon at bounding box center [239, 454] width 12 height 12
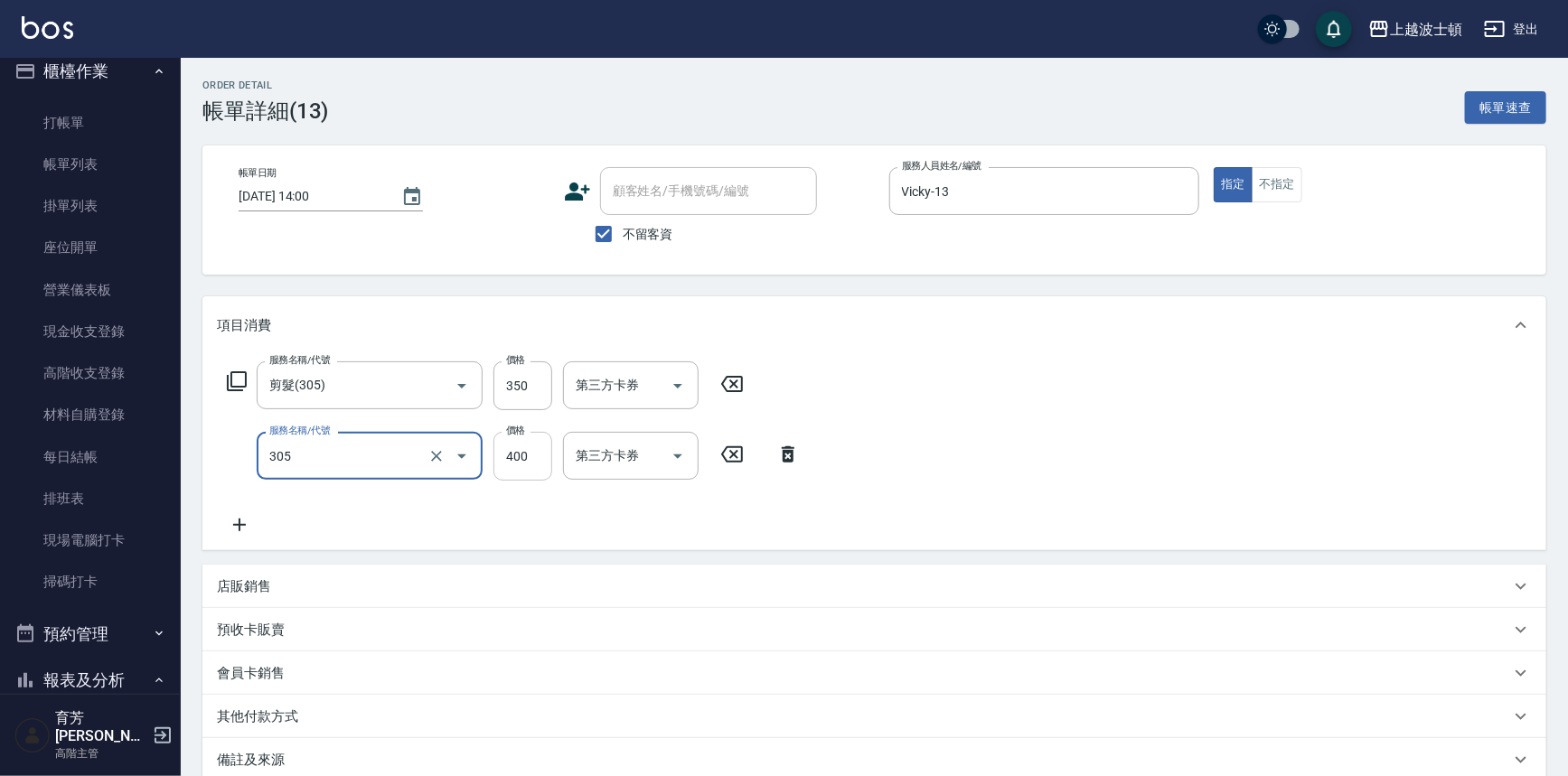
type input "剪髮(305)"
click at [505, 462] on input "400" at bounding box center [522, 456] width 59 height 49
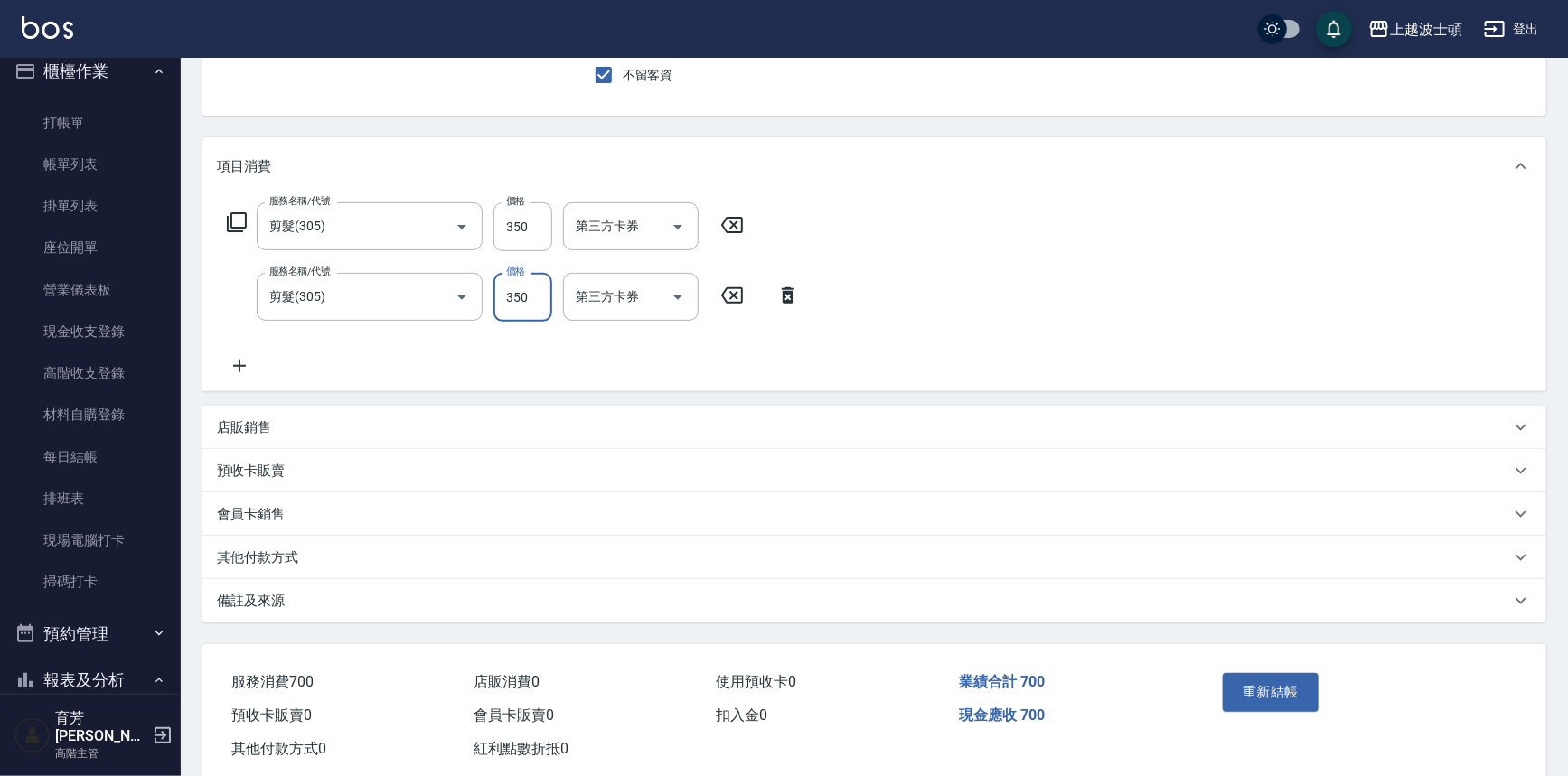
scroll to position [181, 0]
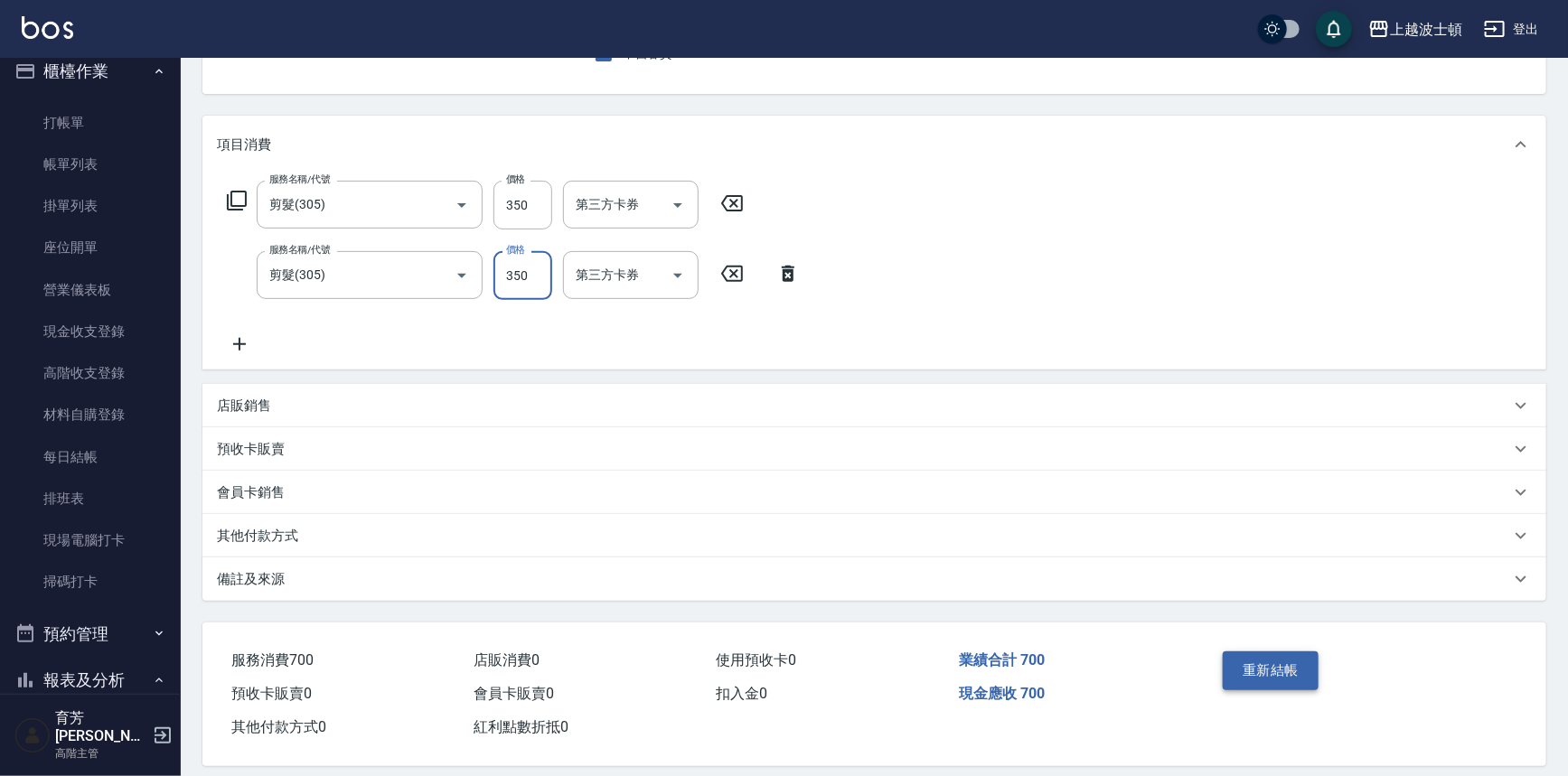
type input "350"
click at [1254, 660] on button "重新結帳" at bounding box center [1270, 670] width 96 height 38
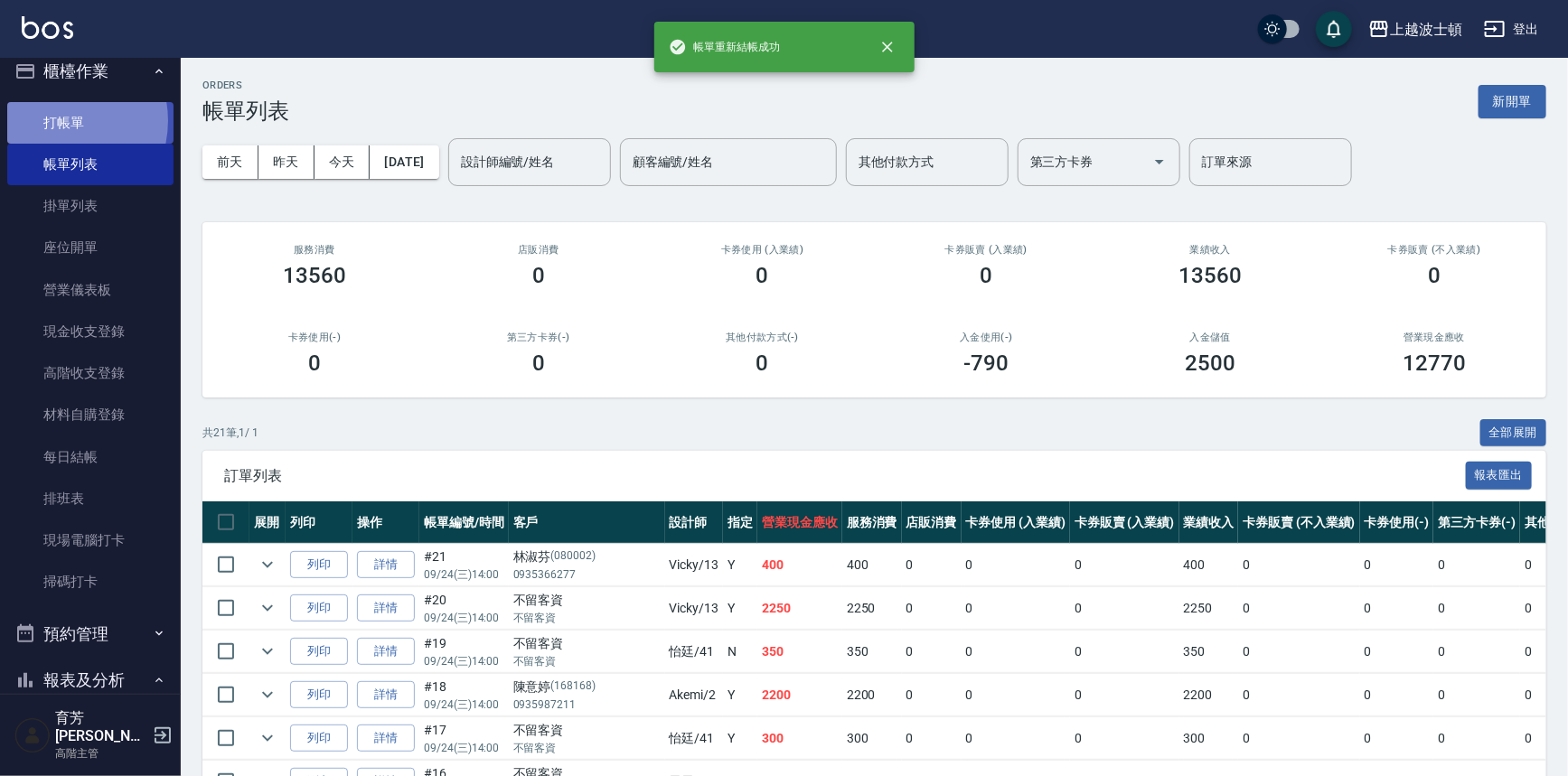
click at [55, 120] on link "打帳單" at bounding box center [90, 122] width 166 height 41
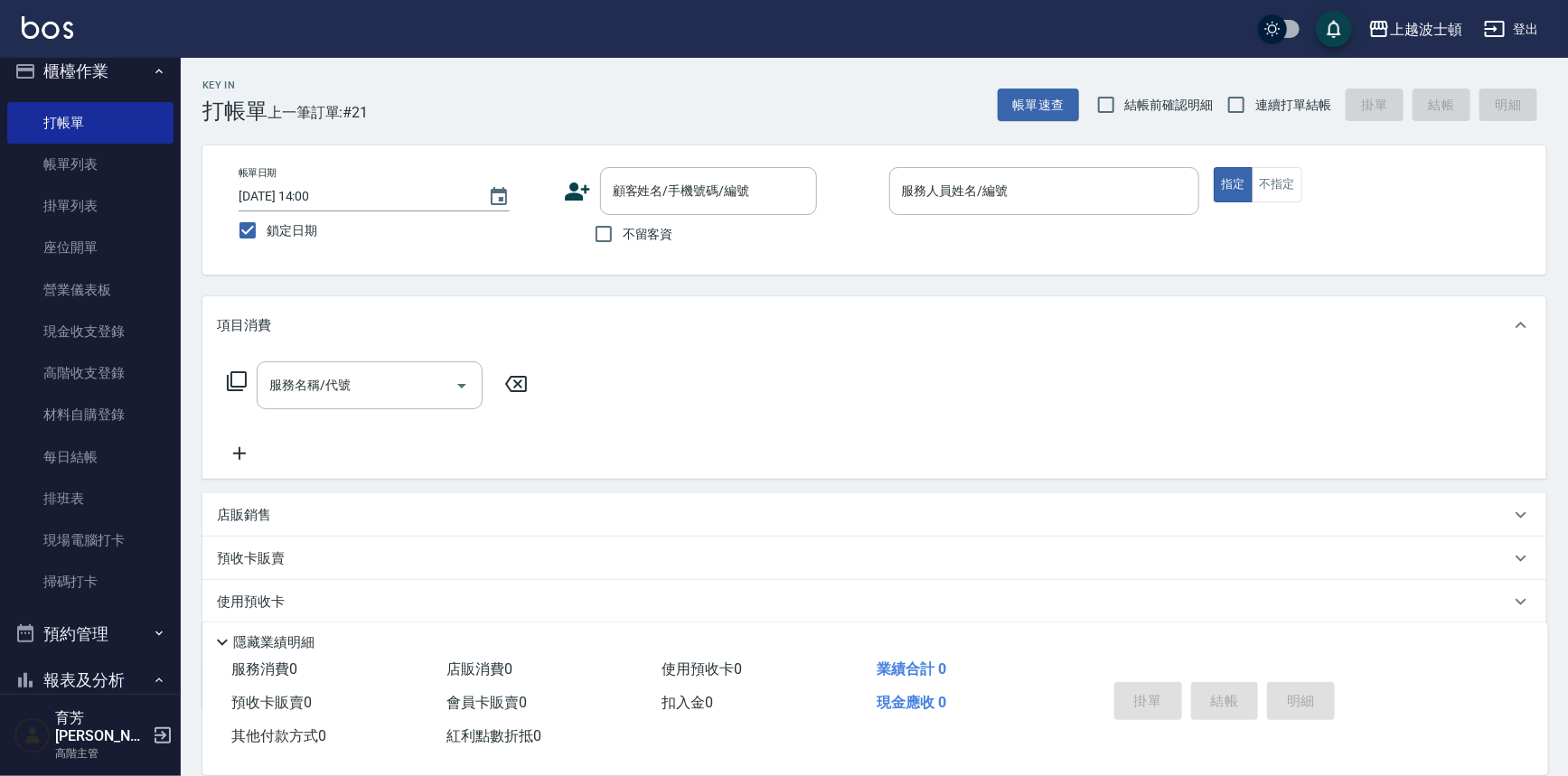
click at [641, 234] on span "不留客資" at bounding box center [647, 234] width 51 height 19
click at [622, 234] on input "不留客資" at bounding box center [604, 234] width 38 height 38
checkbox input "true"
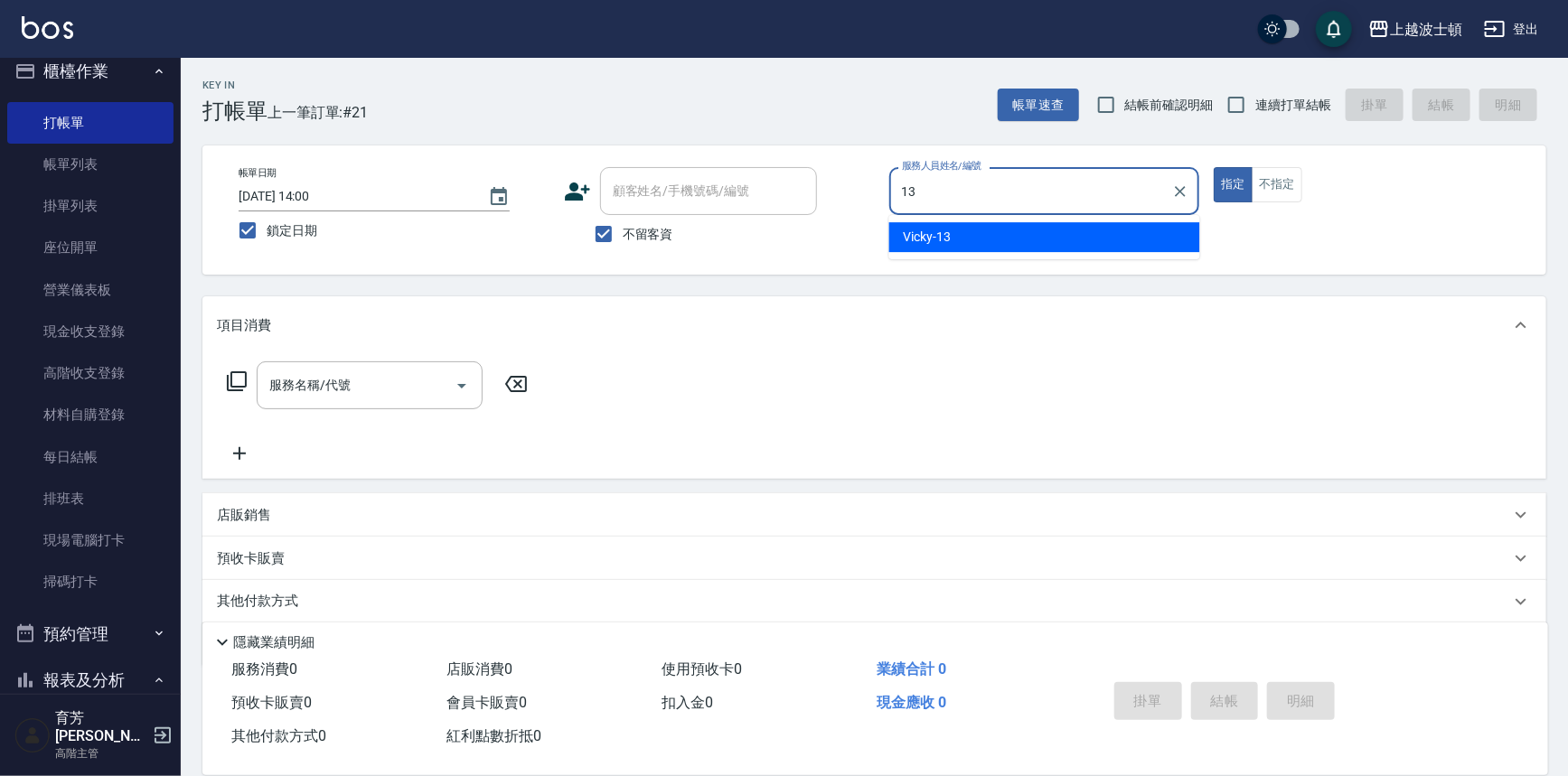
type input "Vicky-13"
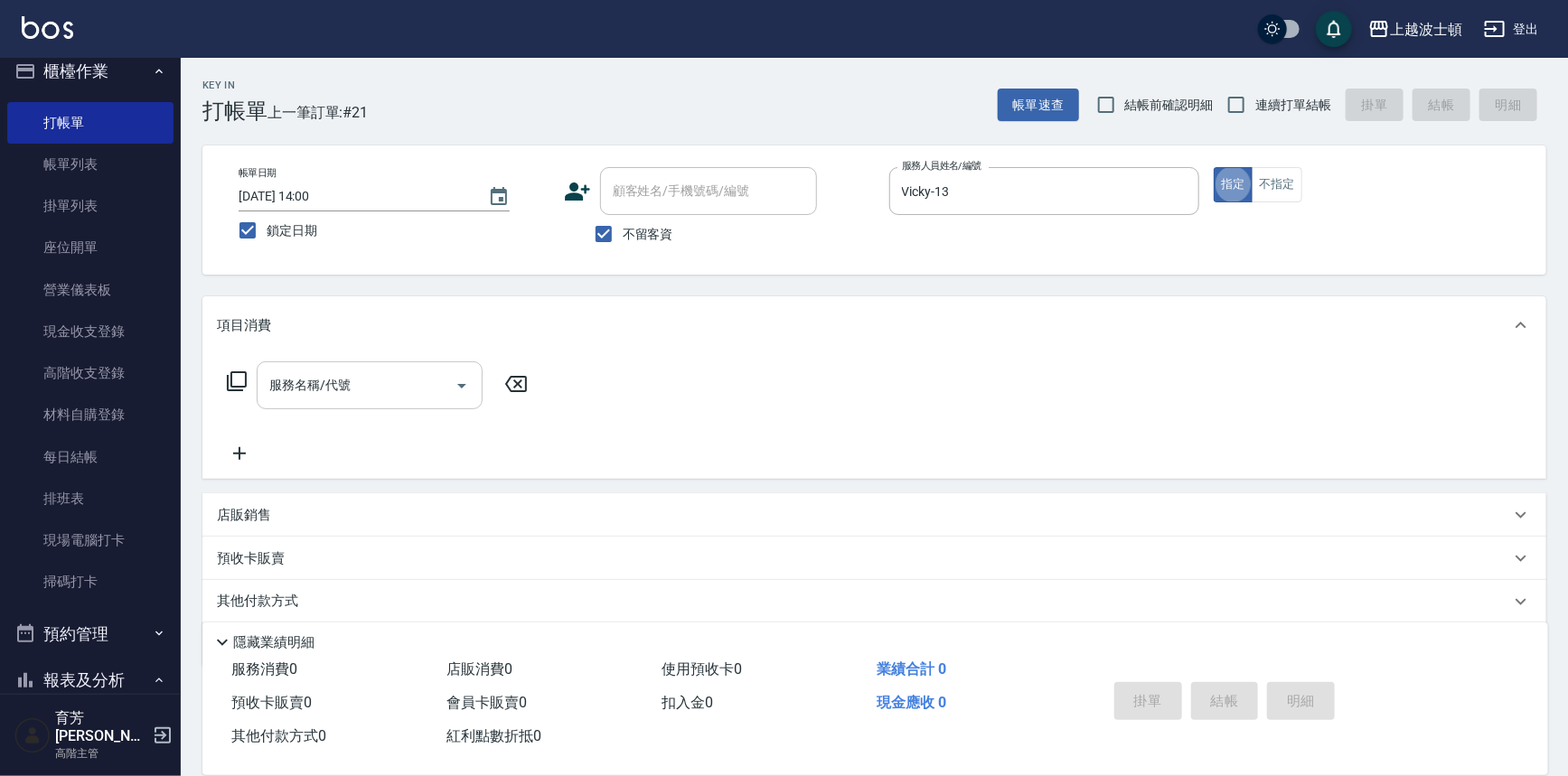
type button "true"
click at [351, 390] on input "服務名稱/代號" at bounding box center [356, 385] width 182 height 32
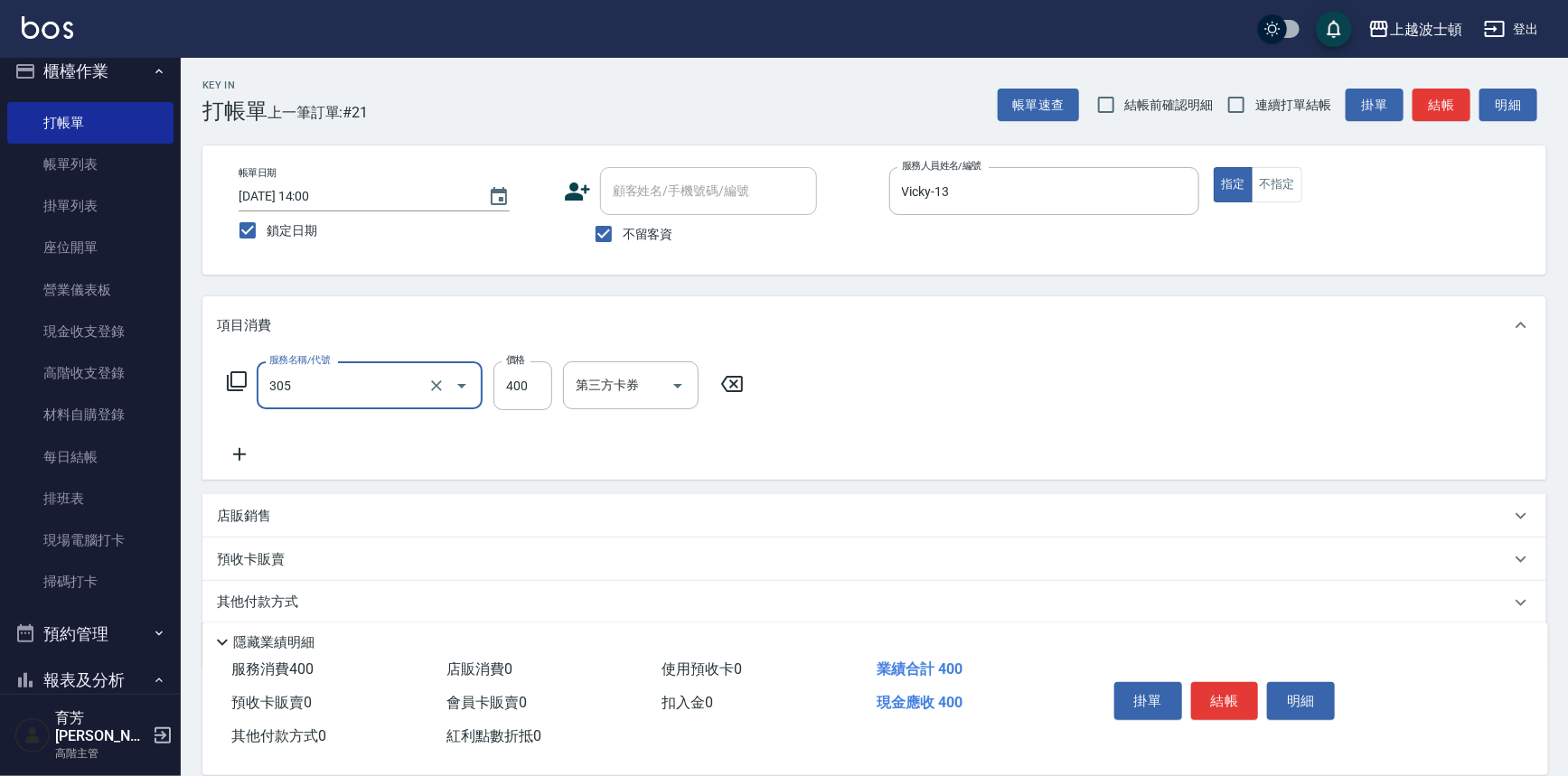
type input "剪髮(305)"
click at [237, 454] on icon at bounding box center [239, 454] width 12 height 12
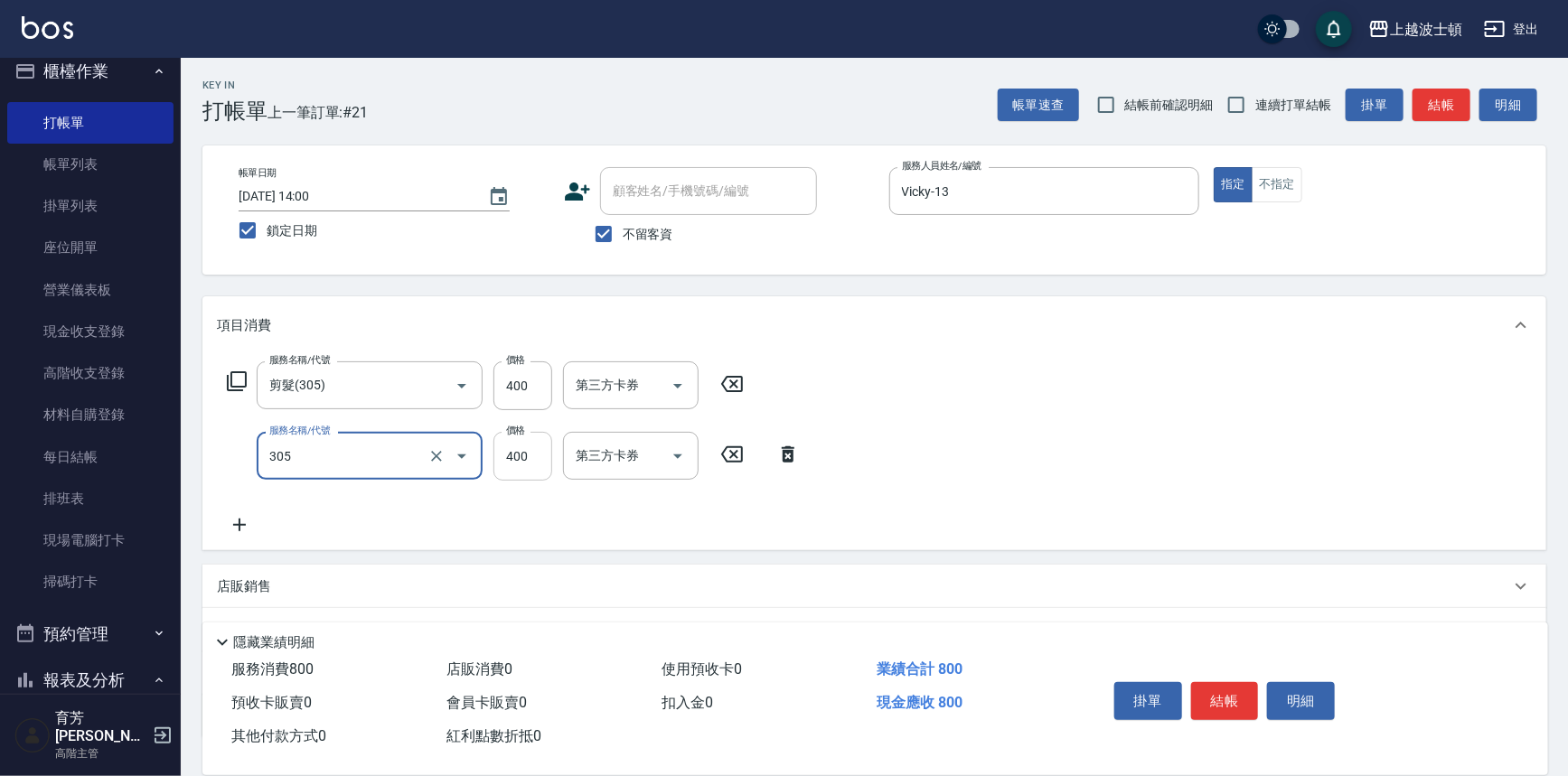
type input "剪髮(305)"
click at [517, 456] on input "400" at bounding box center [522, 456] width 59 height 49
type input "350"
click at [533, 381] on input "400" at bounding box center [522, 385] width 59 height 49
type input "350"
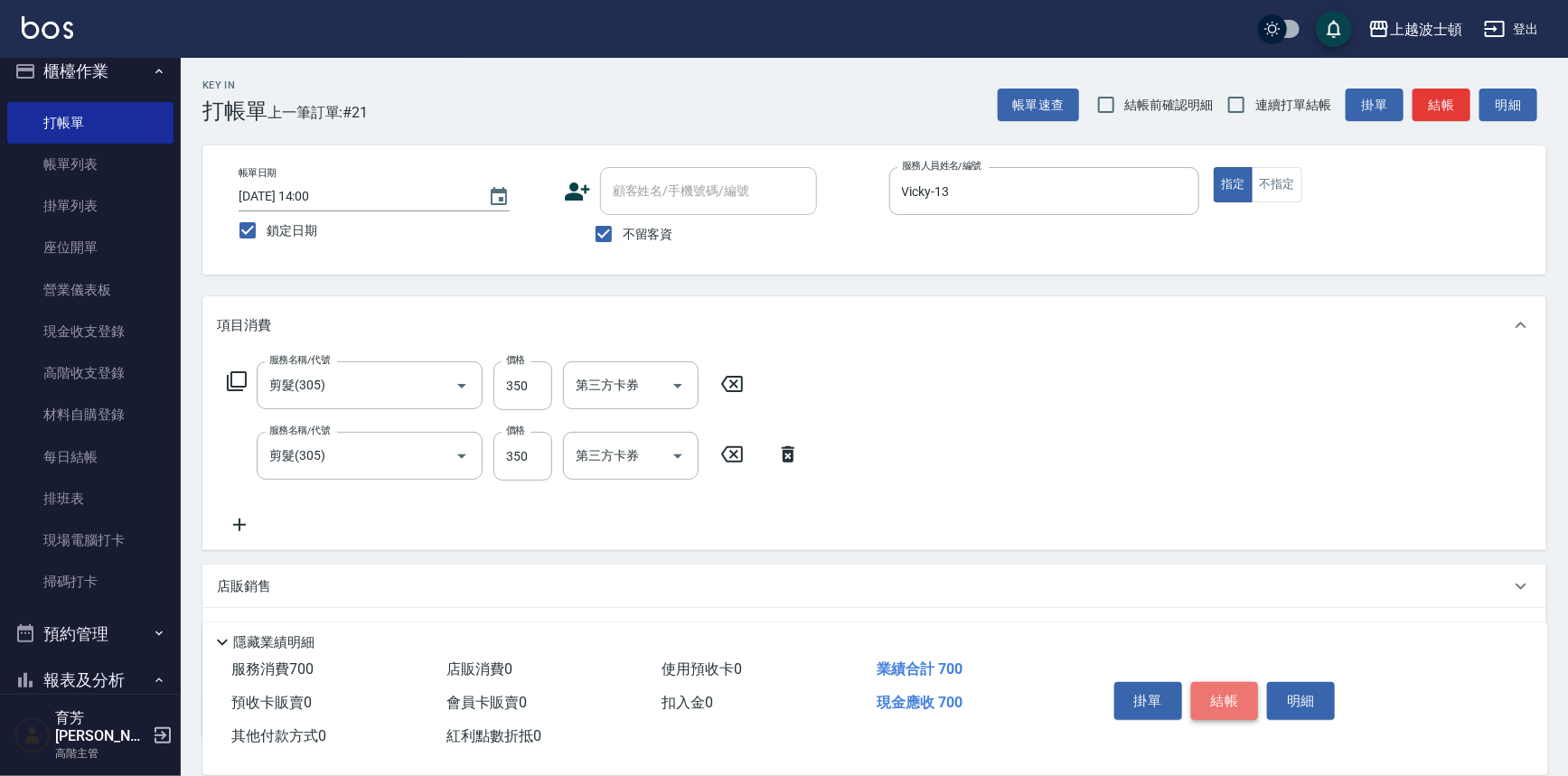
click at [1229, 687] on button "結帳" at bounding box center [1224, 701] width 68 height 38
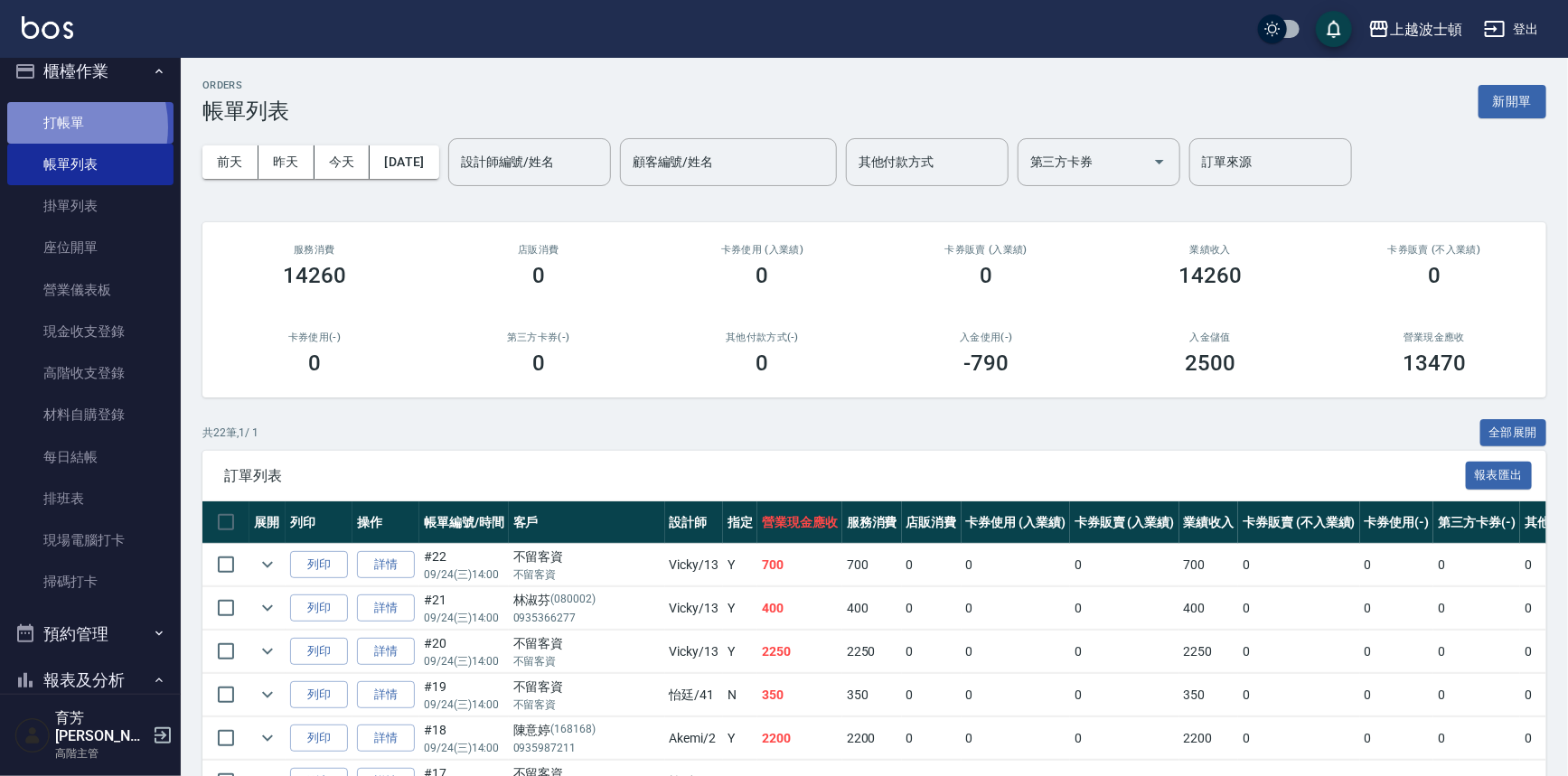
click at [55, 127] on link "打帳單" at bounding box center [90, 122] width 166 height 41
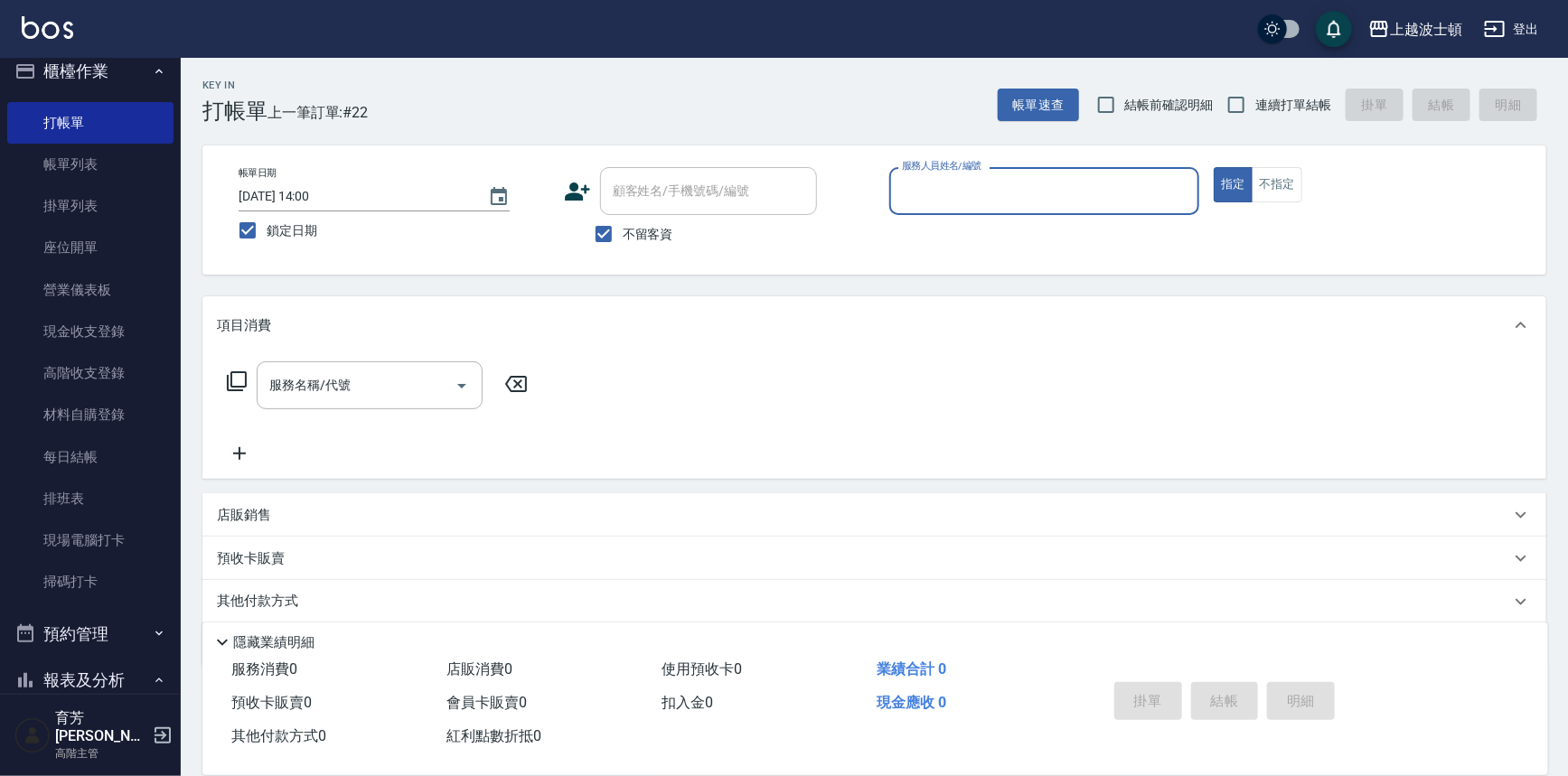
click at [658, 227] on span "不留客資" at bounding box center [647, 234] width 51 height 19
click at [622, 227] on input "不留客資" at bounding box center [604, 234] width 38 height 38
checkbox input "false"
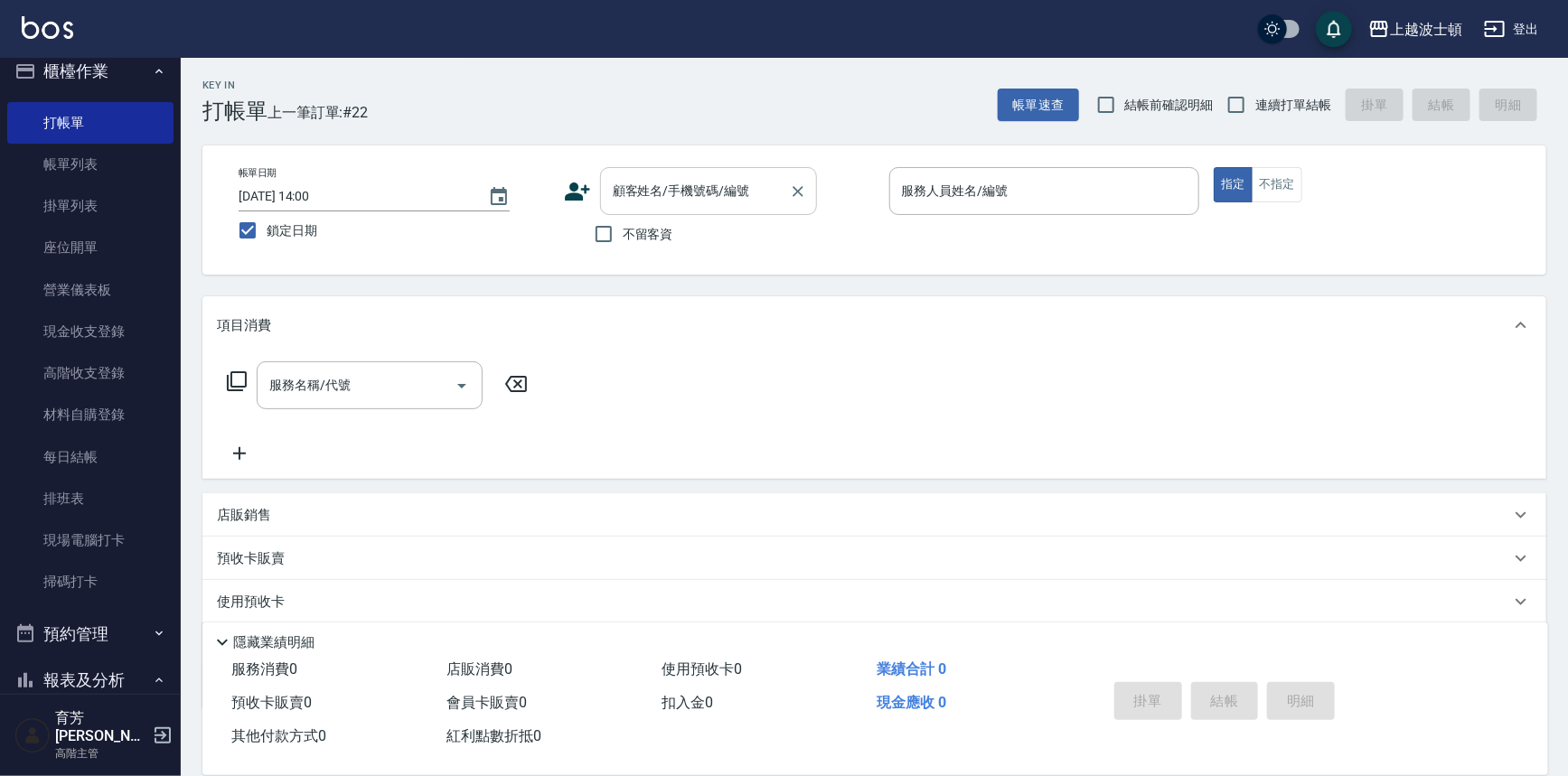
click at [663, 196] on input "顧客姓名/手機號碼/編號" at bounding box center [694, 191] width 174 height 32
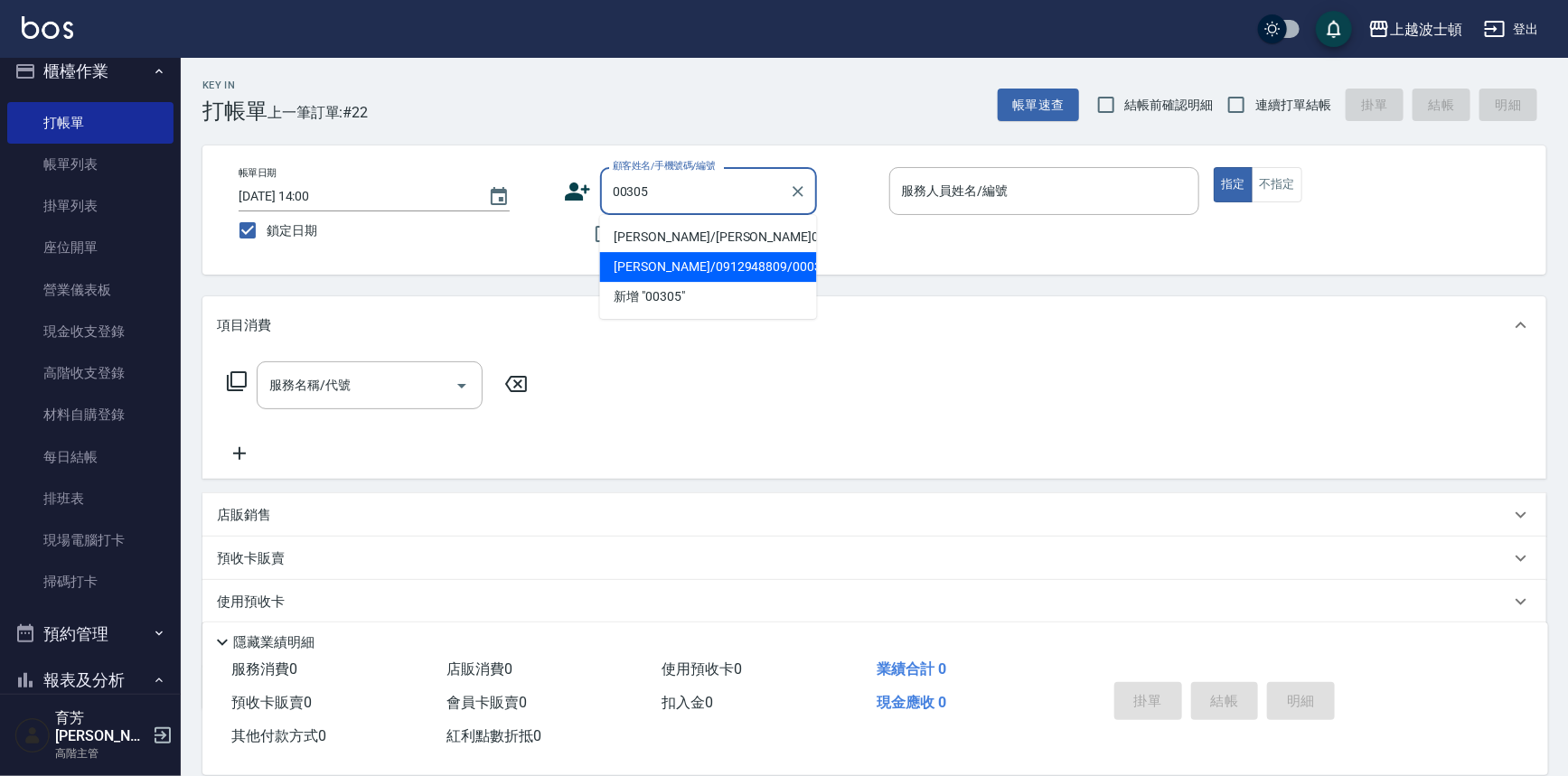
click at [639, 260] on li "陳玉琪/0912948809/000305" at bounding box center [709, 267] width 217 height 30
type input "陳玉琪/0912948809/000305"
type input "Vicky-13"
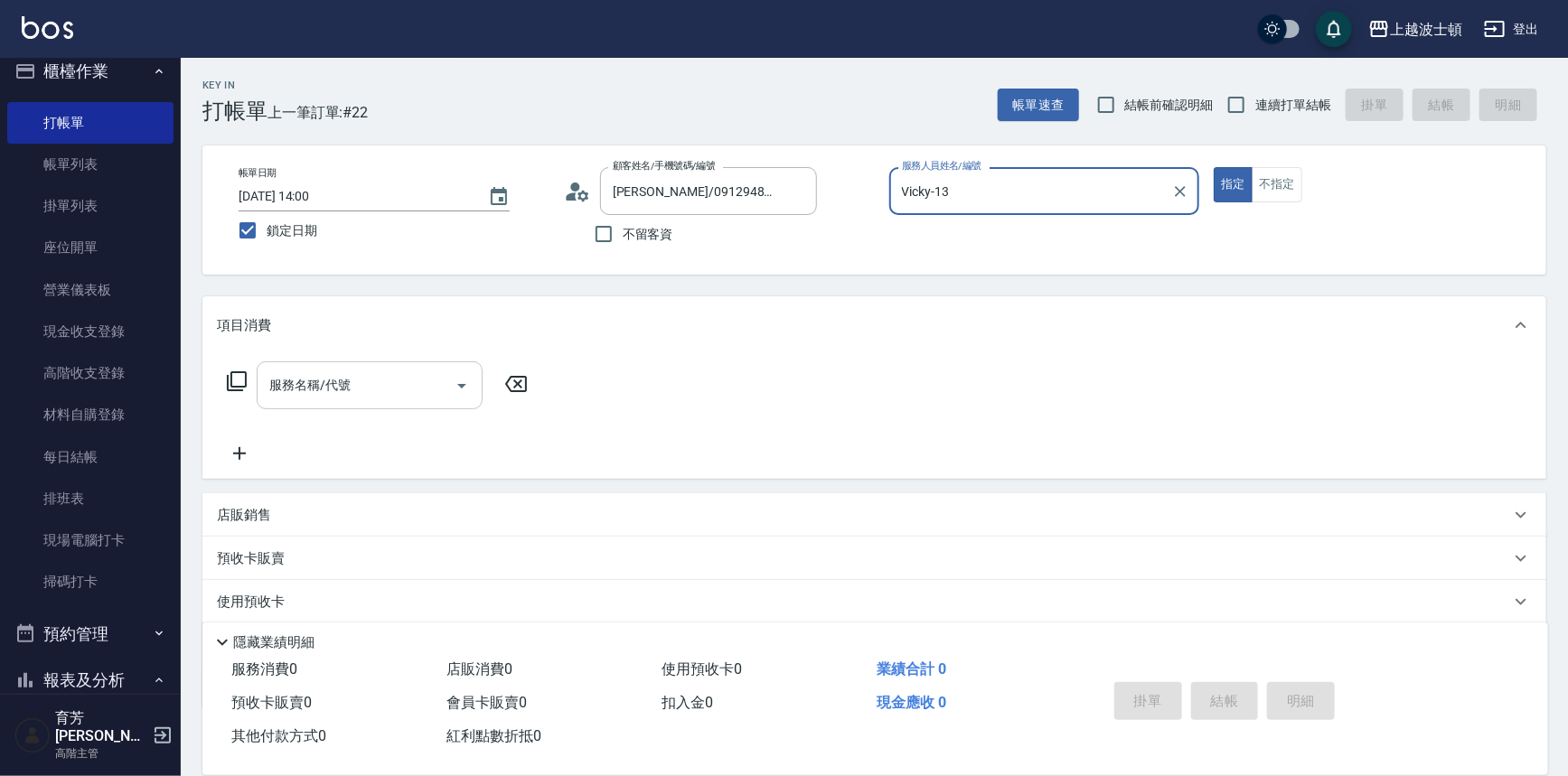
click at [414, 397] on input "服務名稱/代號" at bounding box center [356, 385] width 182 height 32
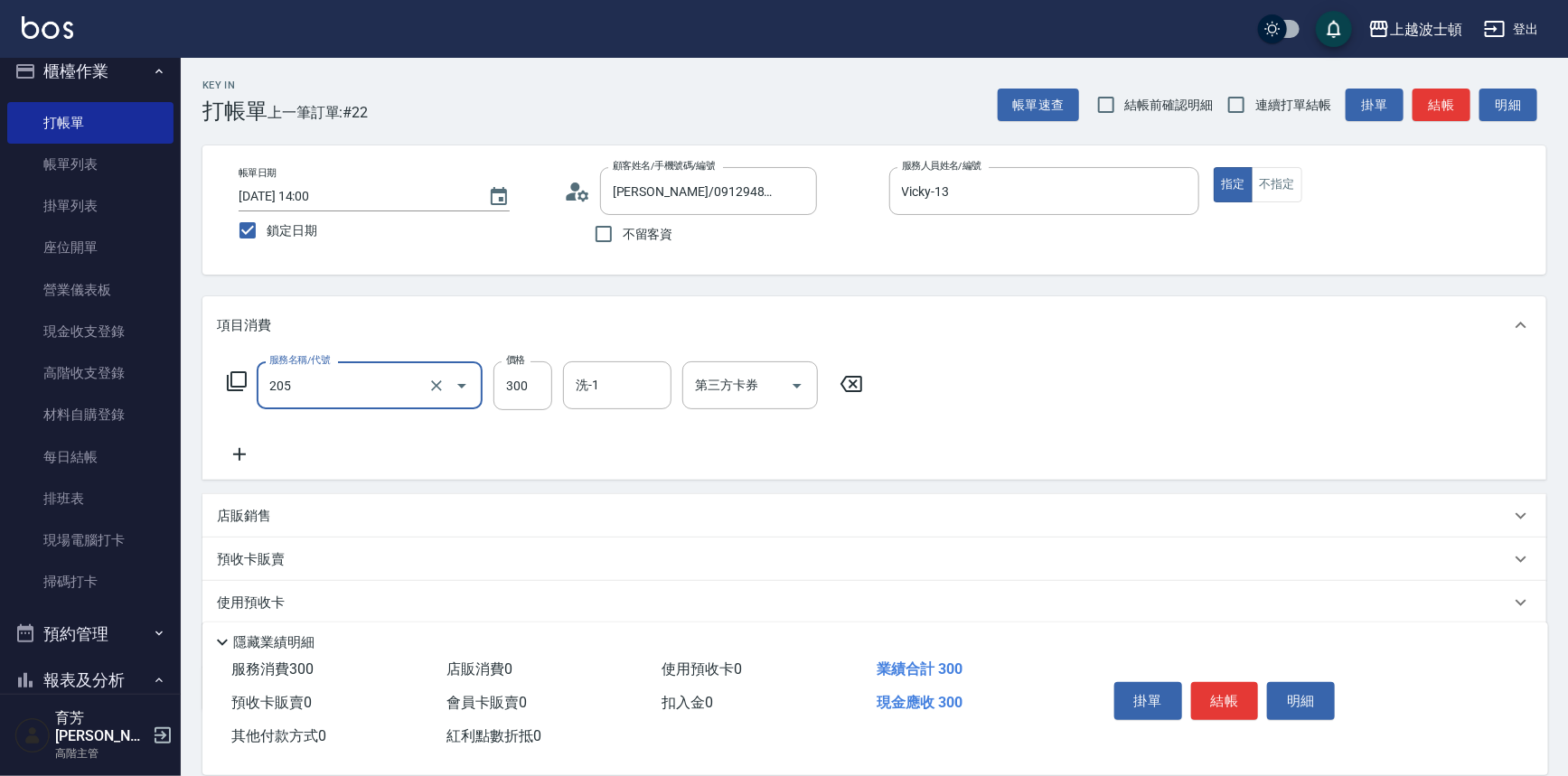
type input "洗髮(205)"
click at [235, 452] on icon at bounding box center [239, 454] width 45 height 22
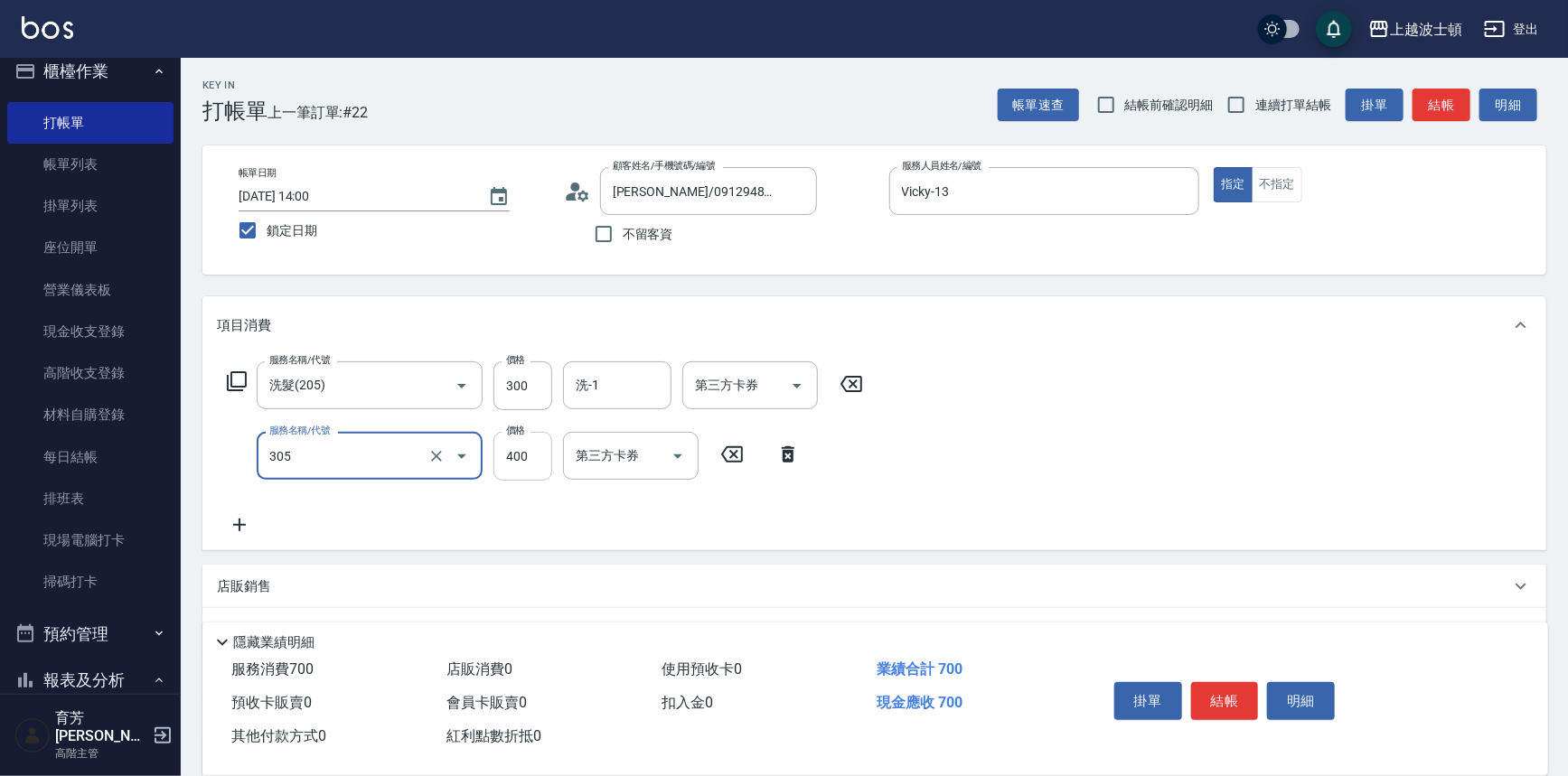
type input "剪髮(305)"
click at [507, 460] on input "400" at bounding box center [522, 456] width 59 height 49
type input "350"
click at [630, 382] on input "洗-1" at bounding box center [617, 385] width 92 height 32
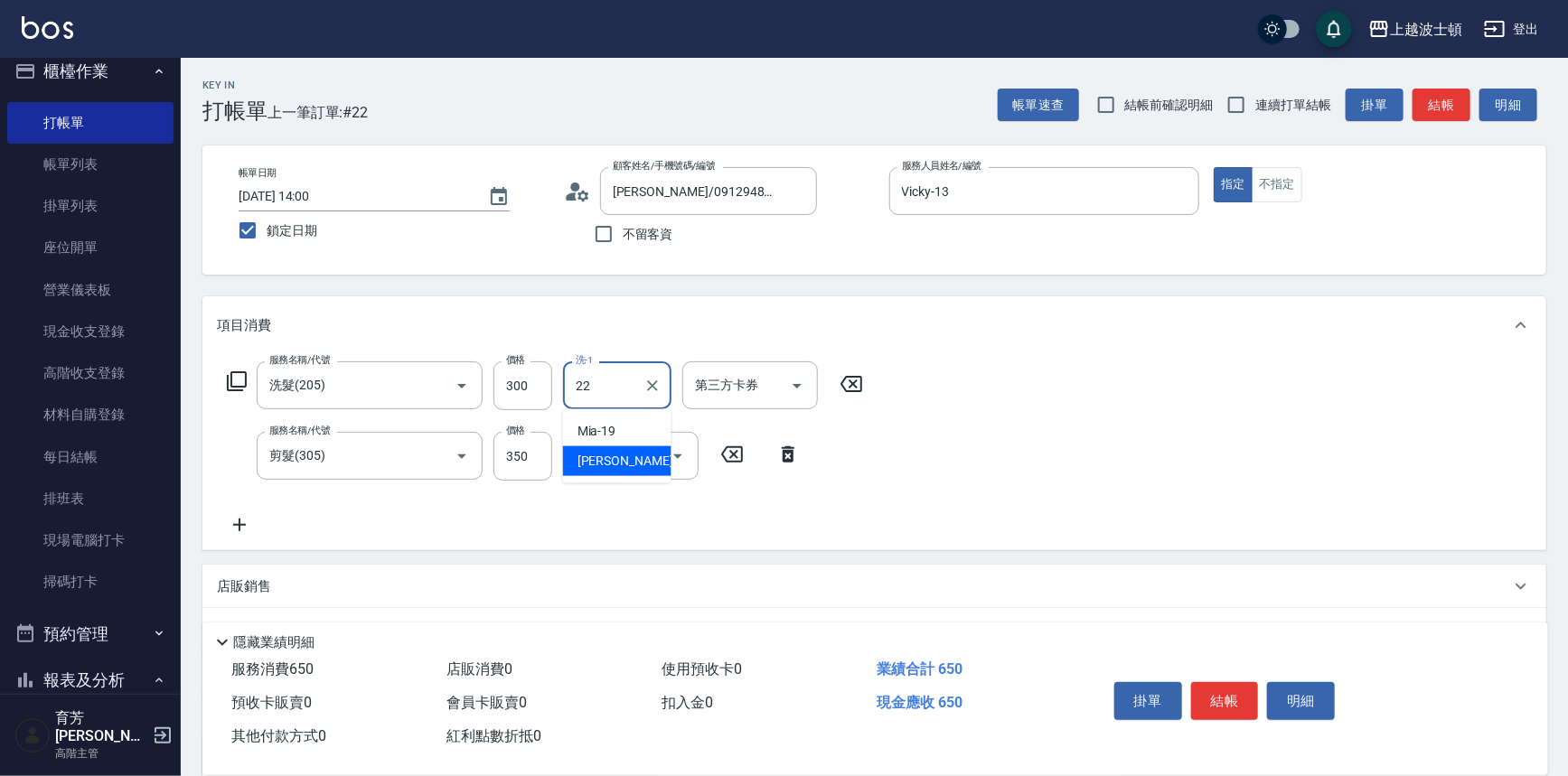
type input "雅如-22"
click at [1239, 706] on button "結帳" at bounding box center [1224, 701] width 68 height 38
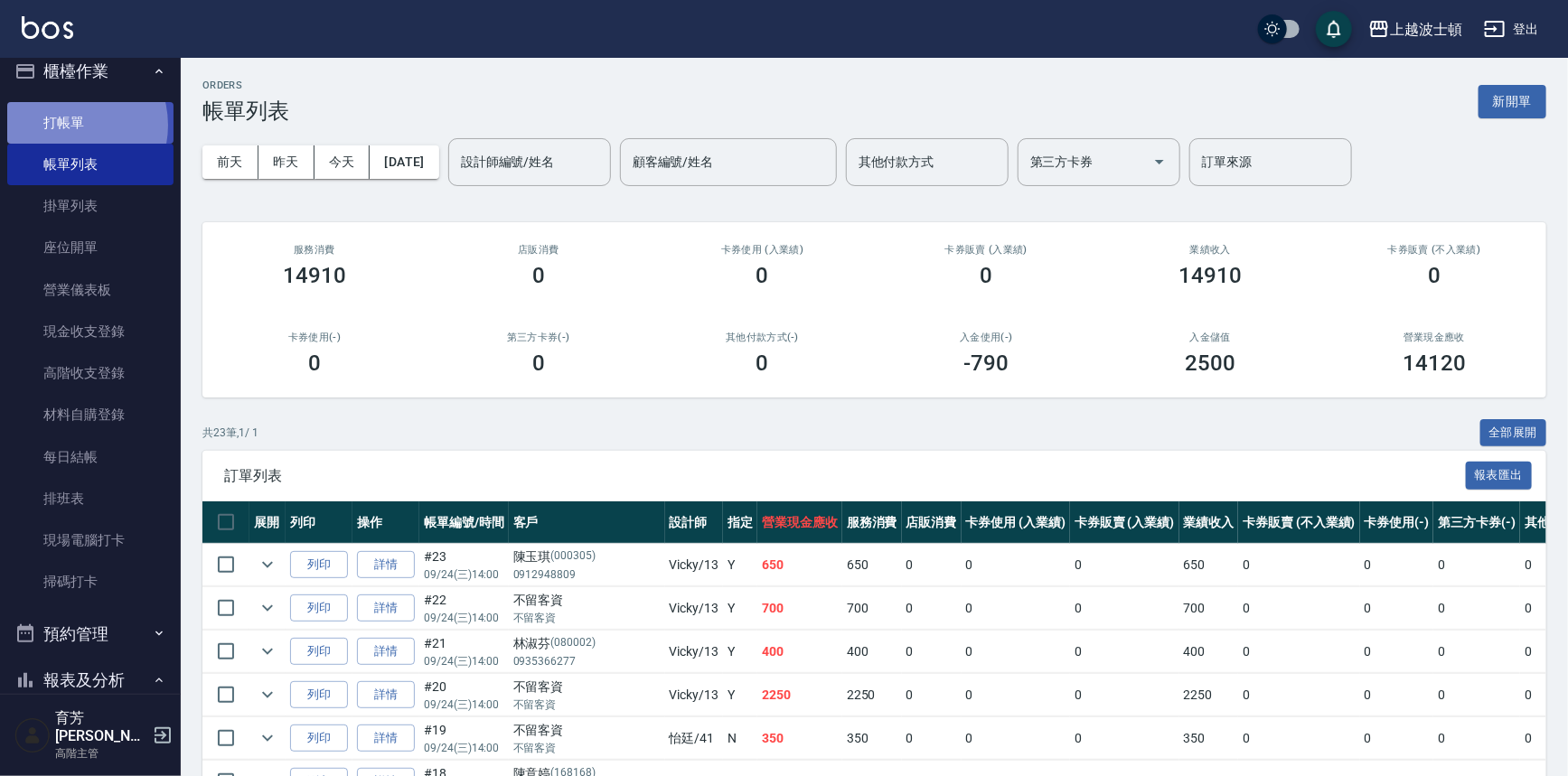
click at [70, 125] on link "打帳單" at bounding box center [90, 122] width 166 height 41
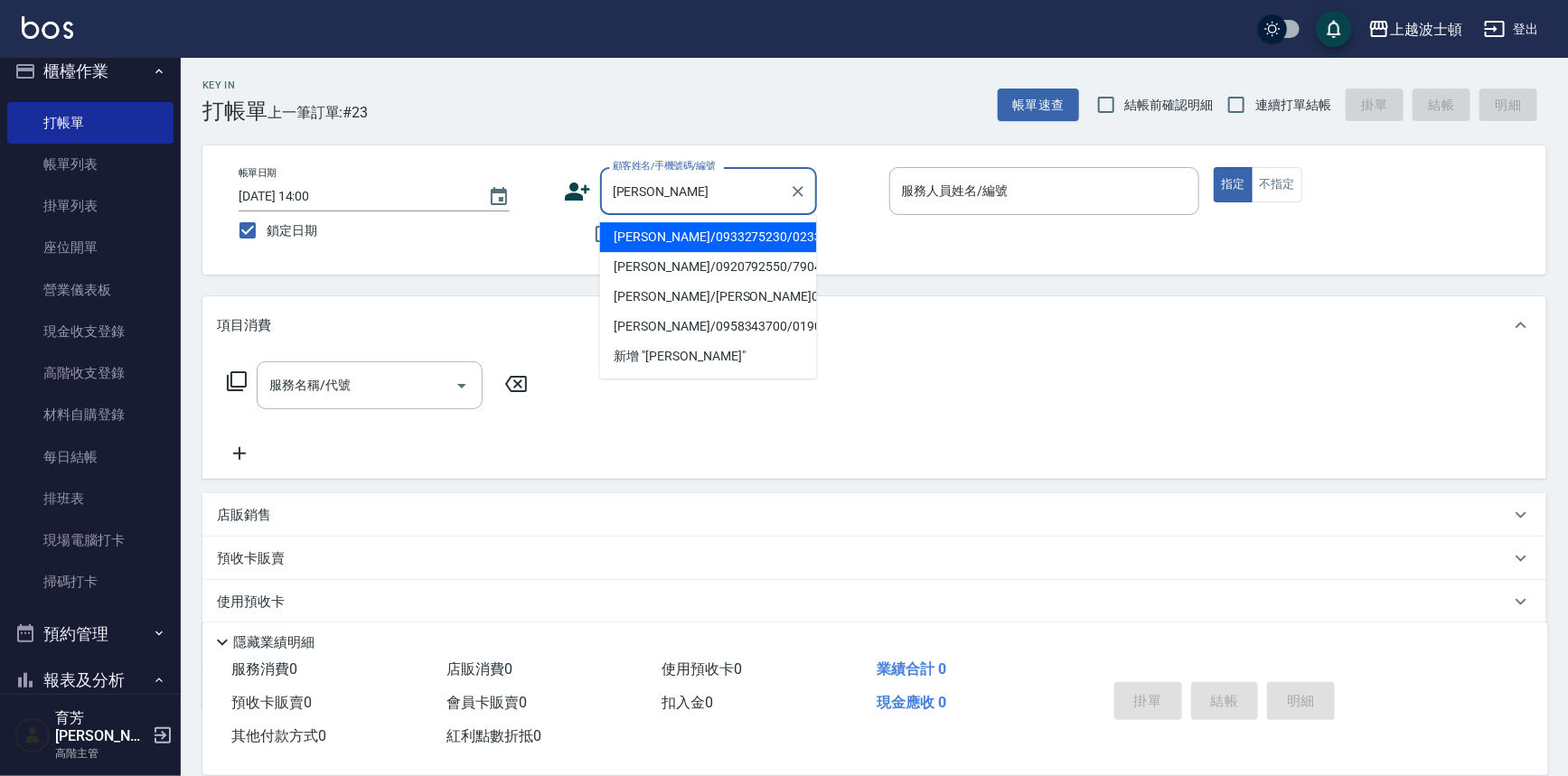
click at [660, 242] on li "陳佩玟/0933275230/023369" at bounding box center [709, 236] width 217 height 30
type input "陳佩玟/0933275230/023369"
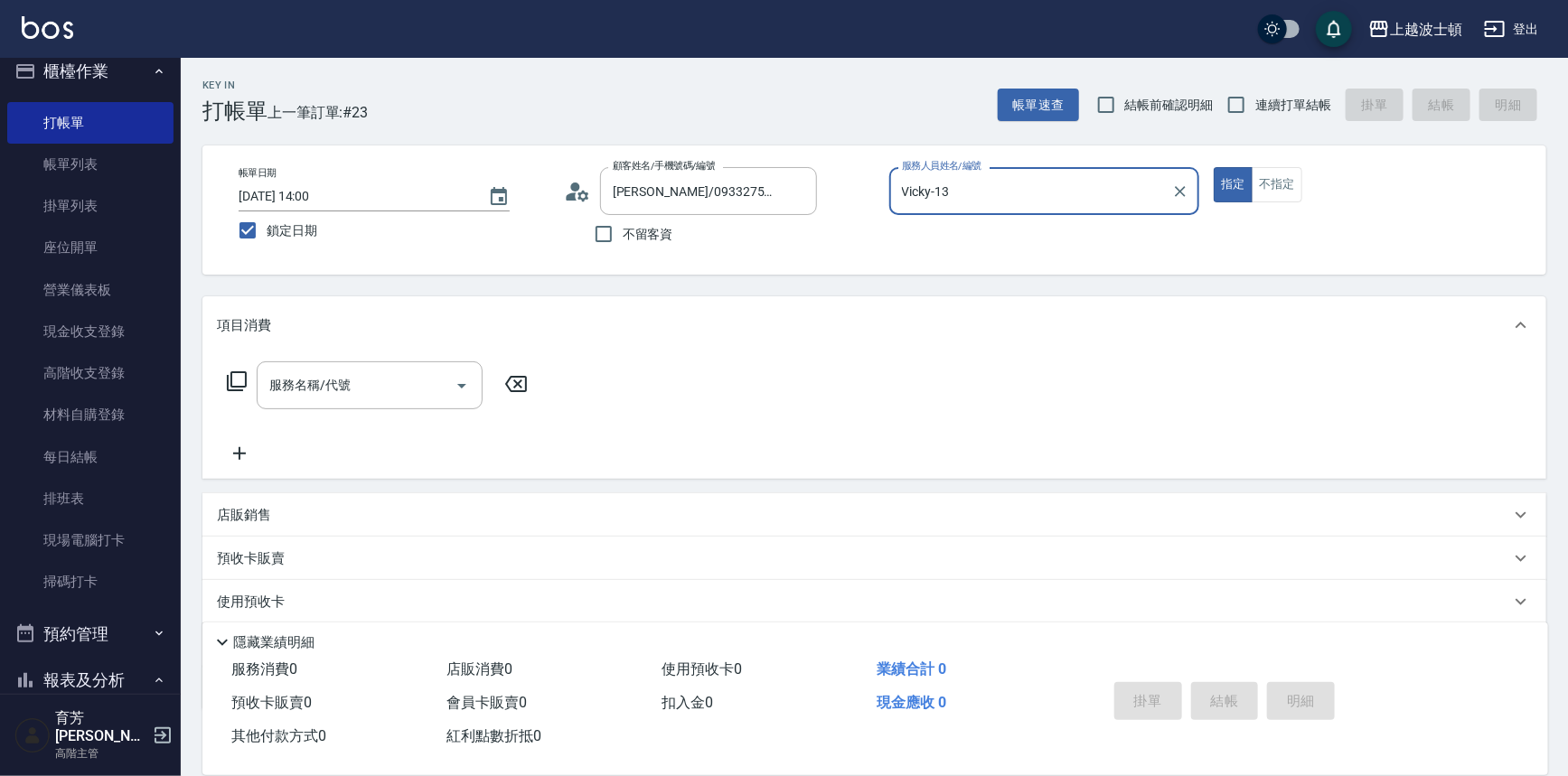
type input "Vicky-13"
click at [365, 394] on input "服務名稱/代號" at bounding box center [356, 385] width 182 height 32
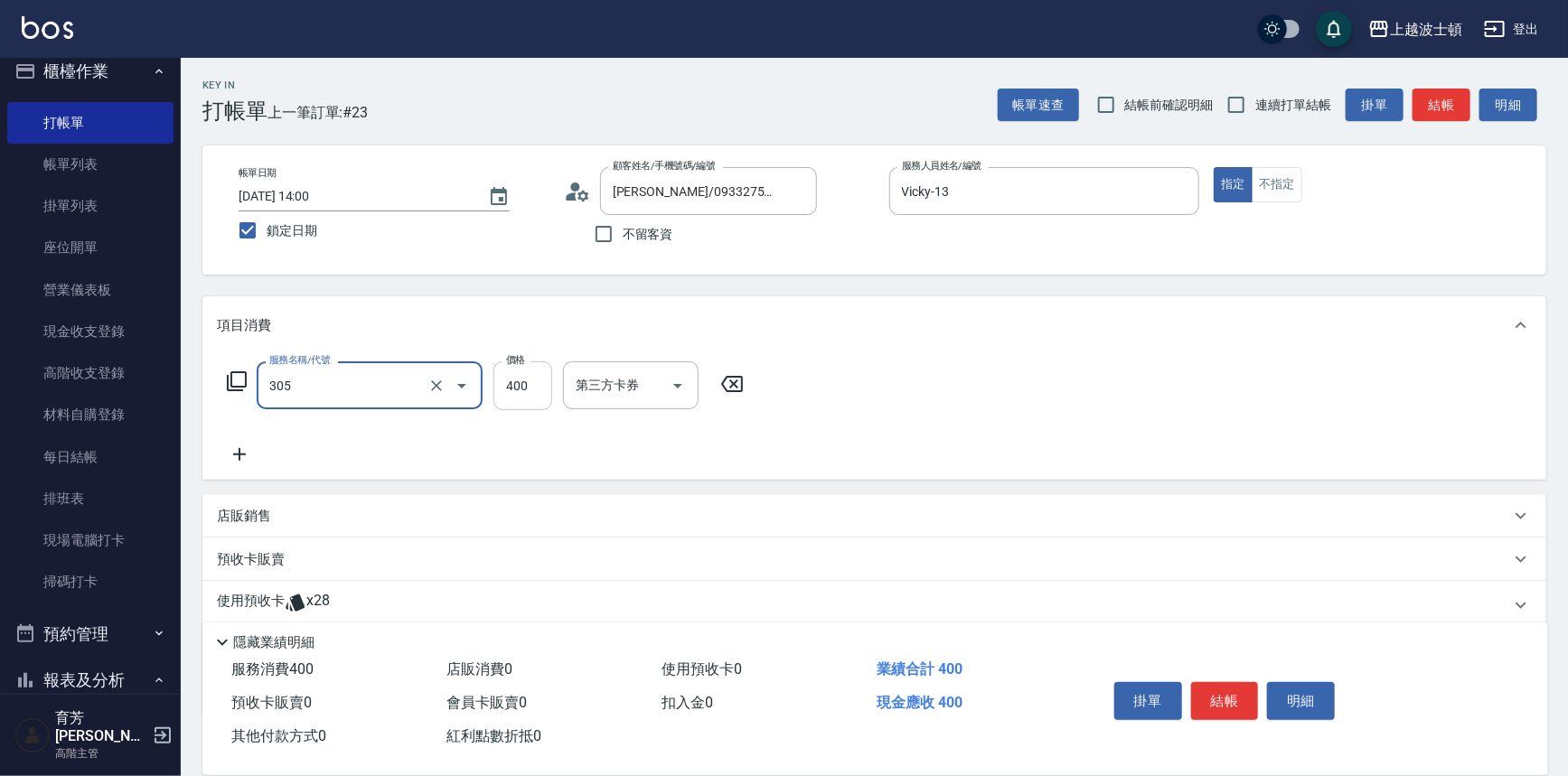
type input "剪髮(305)"
click at [543, 387] on input "400" at bounding box center [522, 385] width 59 height 49
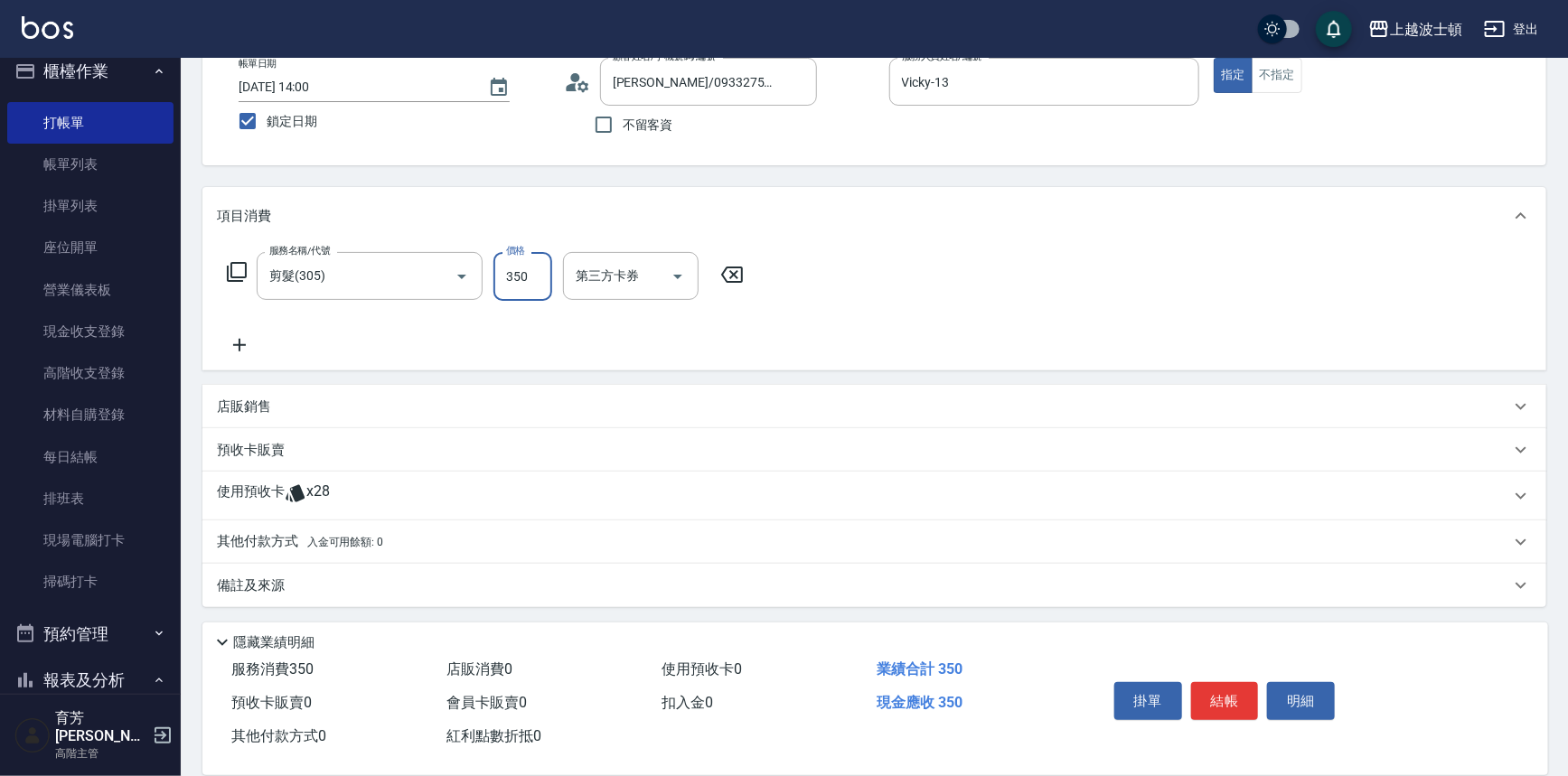
type input "350"
click at [263, 483] on p "使用預收卡" at bounding box center [251, 497] width 68 height 27
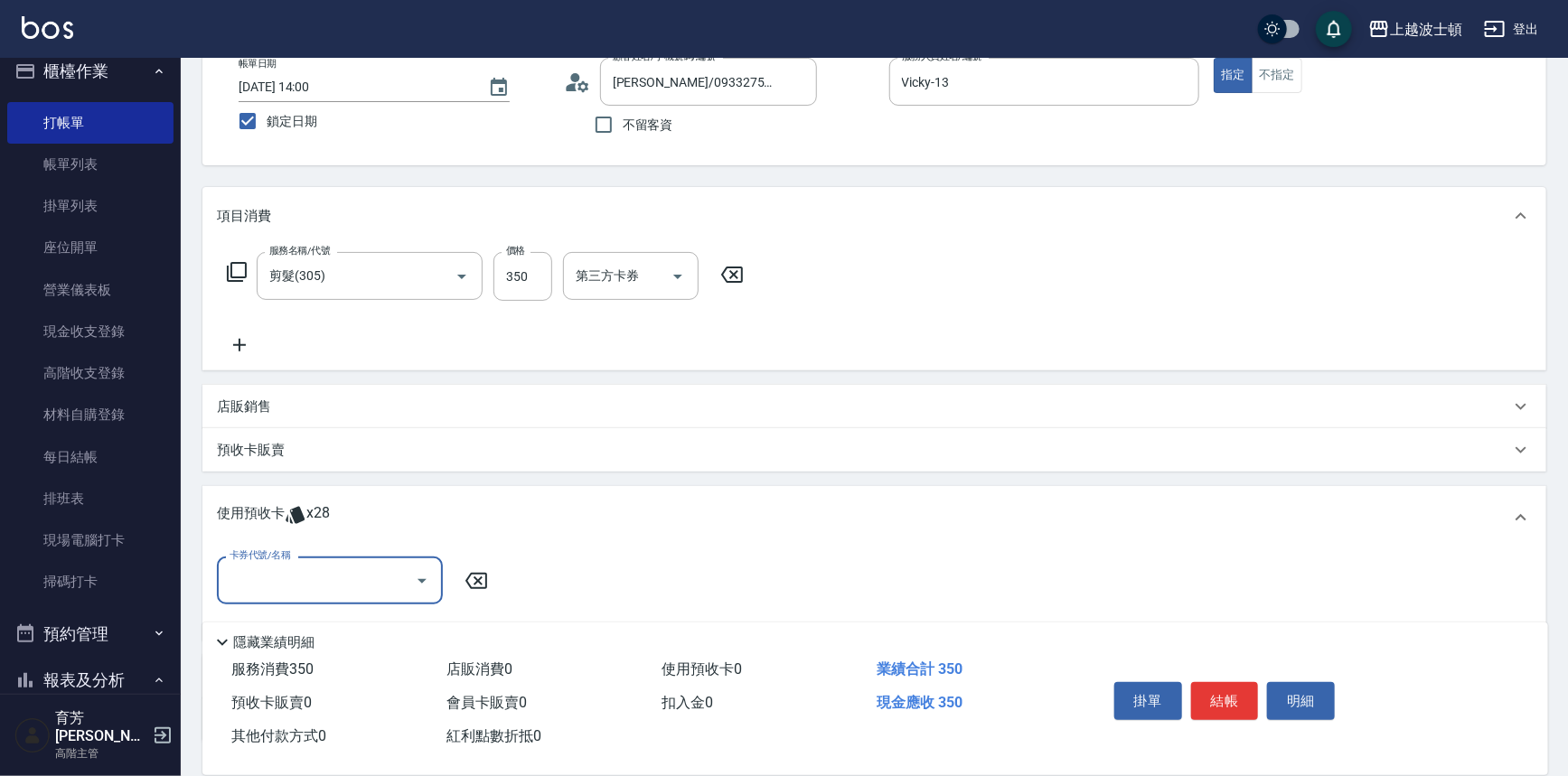
scroll to position [244, 0]
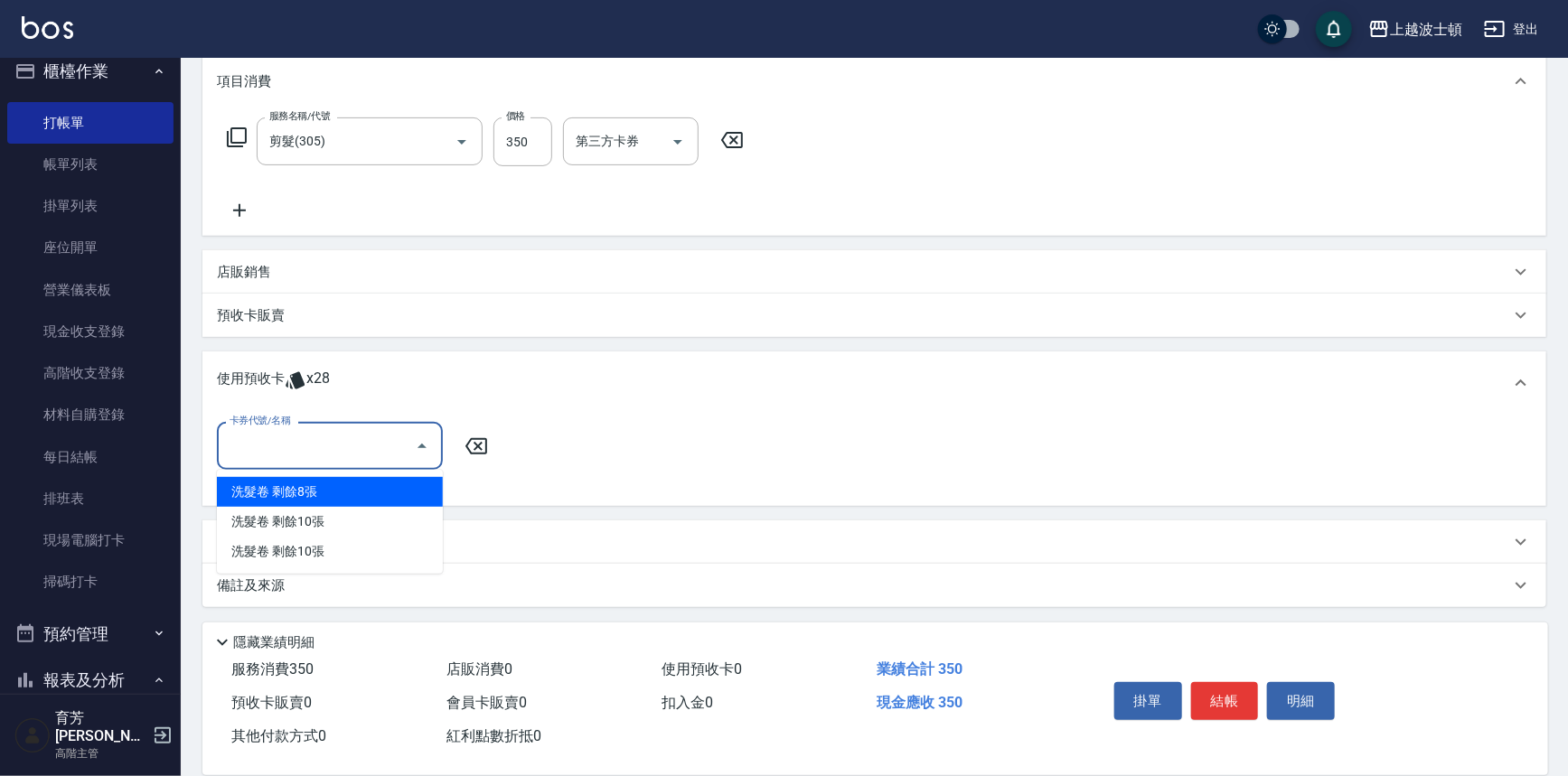
click at [361, 437] on input "卡券代號/名稱" at bounding box center [316, 446] width 182 height 32
click at [355, 488] on div "洗髮卷 剩餘8張" at bounding box center [329, 492] width 226 height 30
type input "洗髮卷"
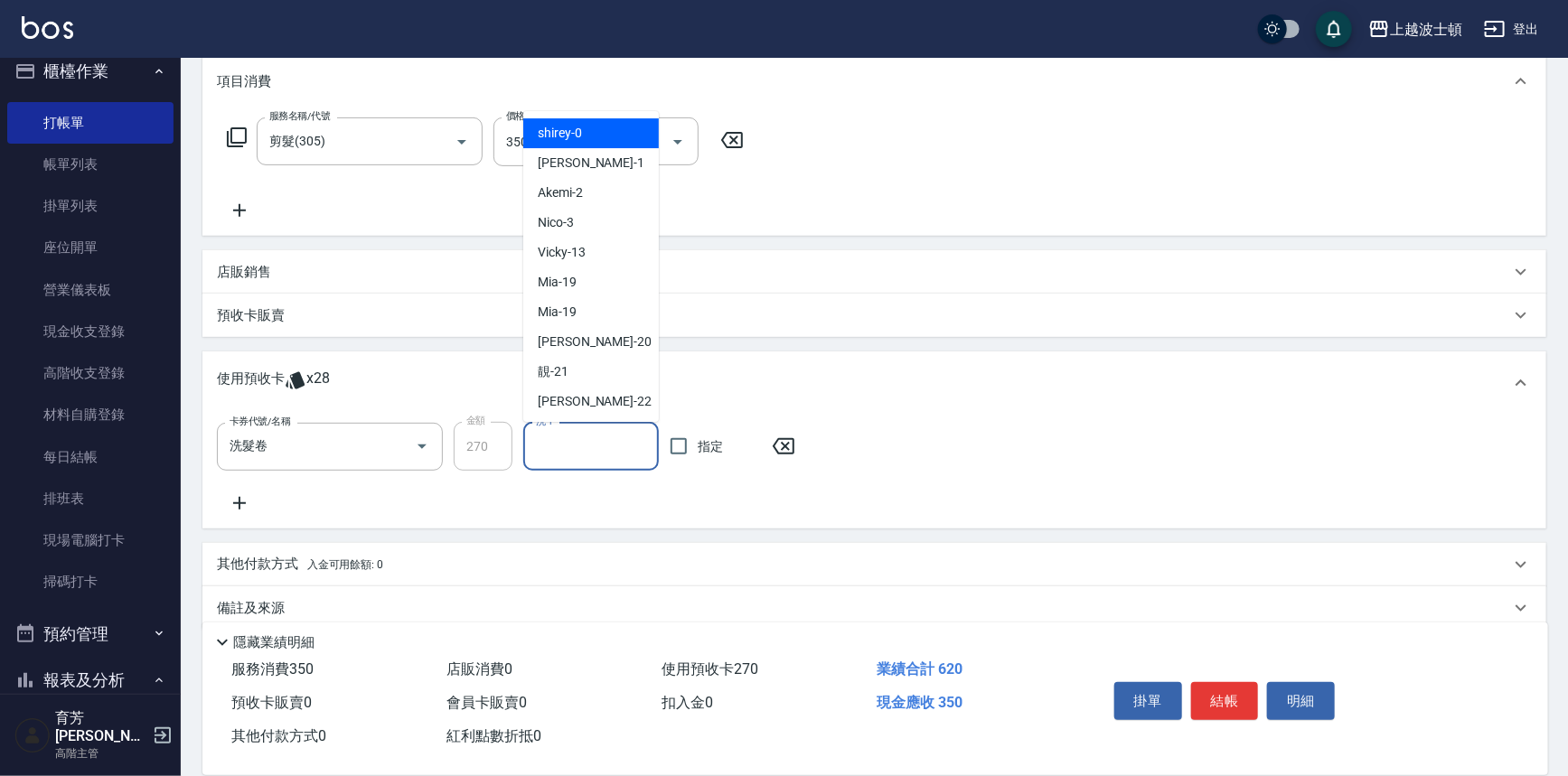
click at [551, 457] on input "洗-1" at bounding box center [591, 447] width 119 height 32
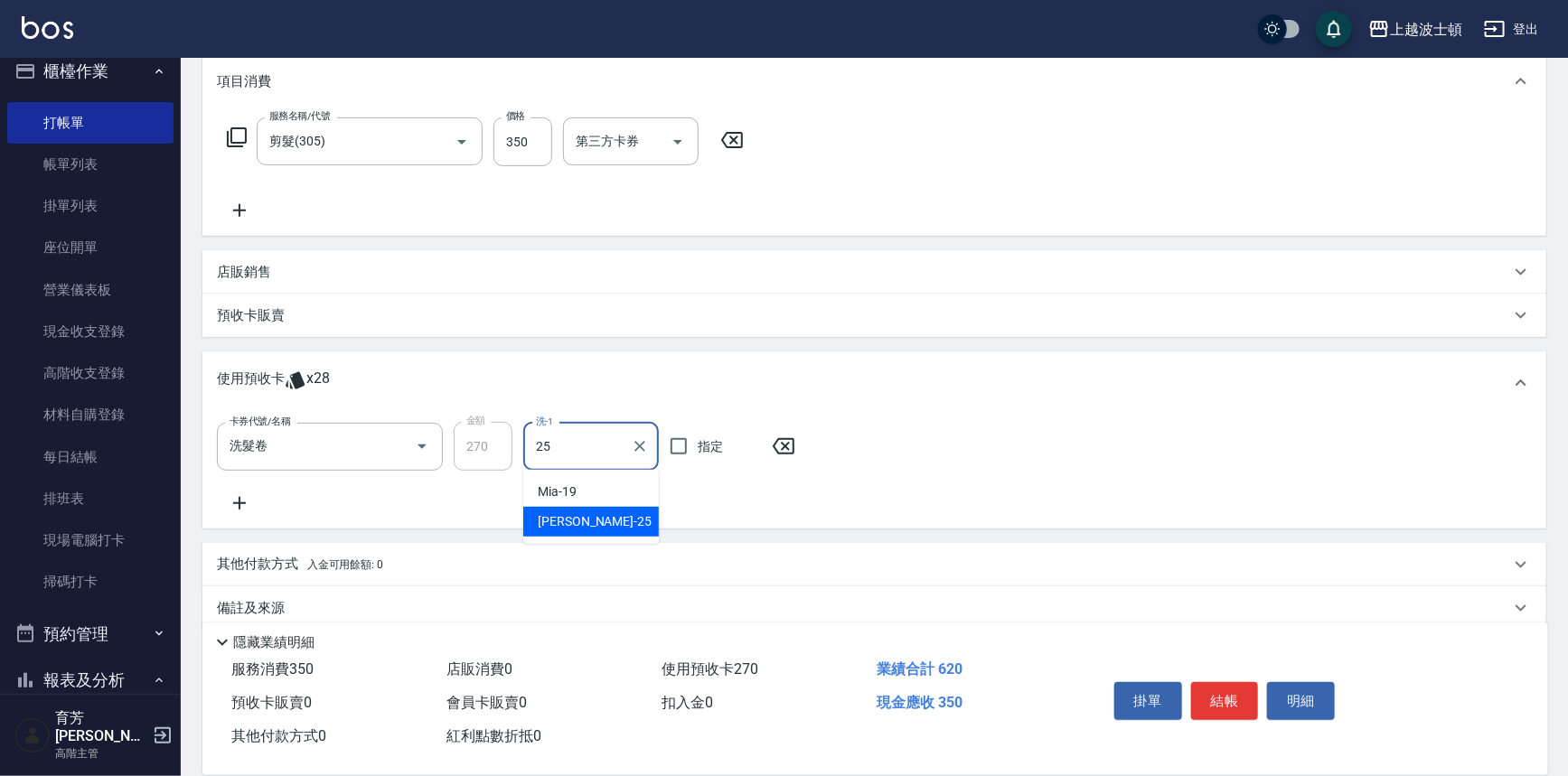
type input "林佩姍-25"
click at [1212, 689] on button "結帳" at bounding box center [1224, 701] width 68 height 38
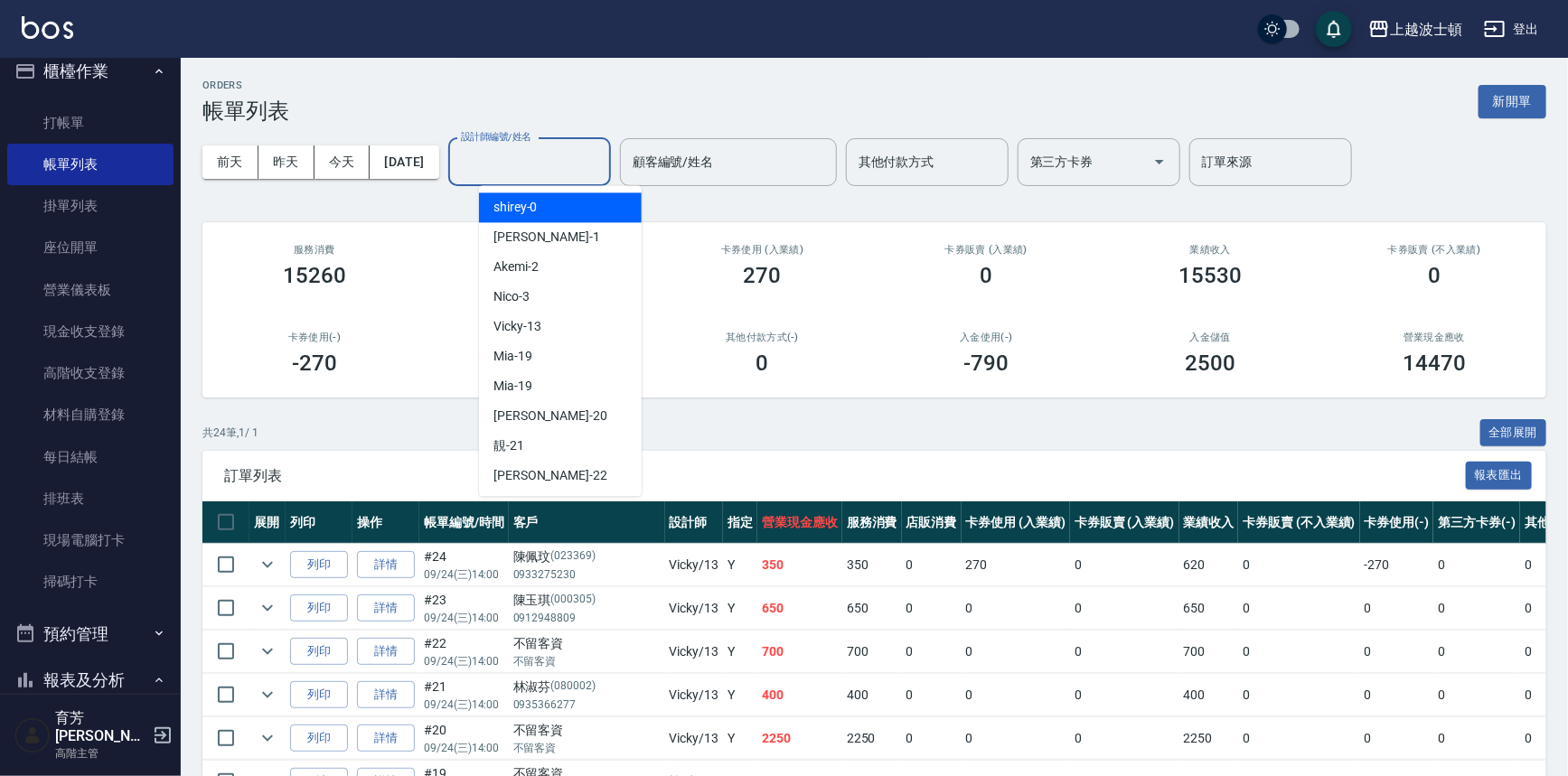
click at [567, 169] on input "設計師編號/姓名" at bounding box center [529, 161] width 146 height 32
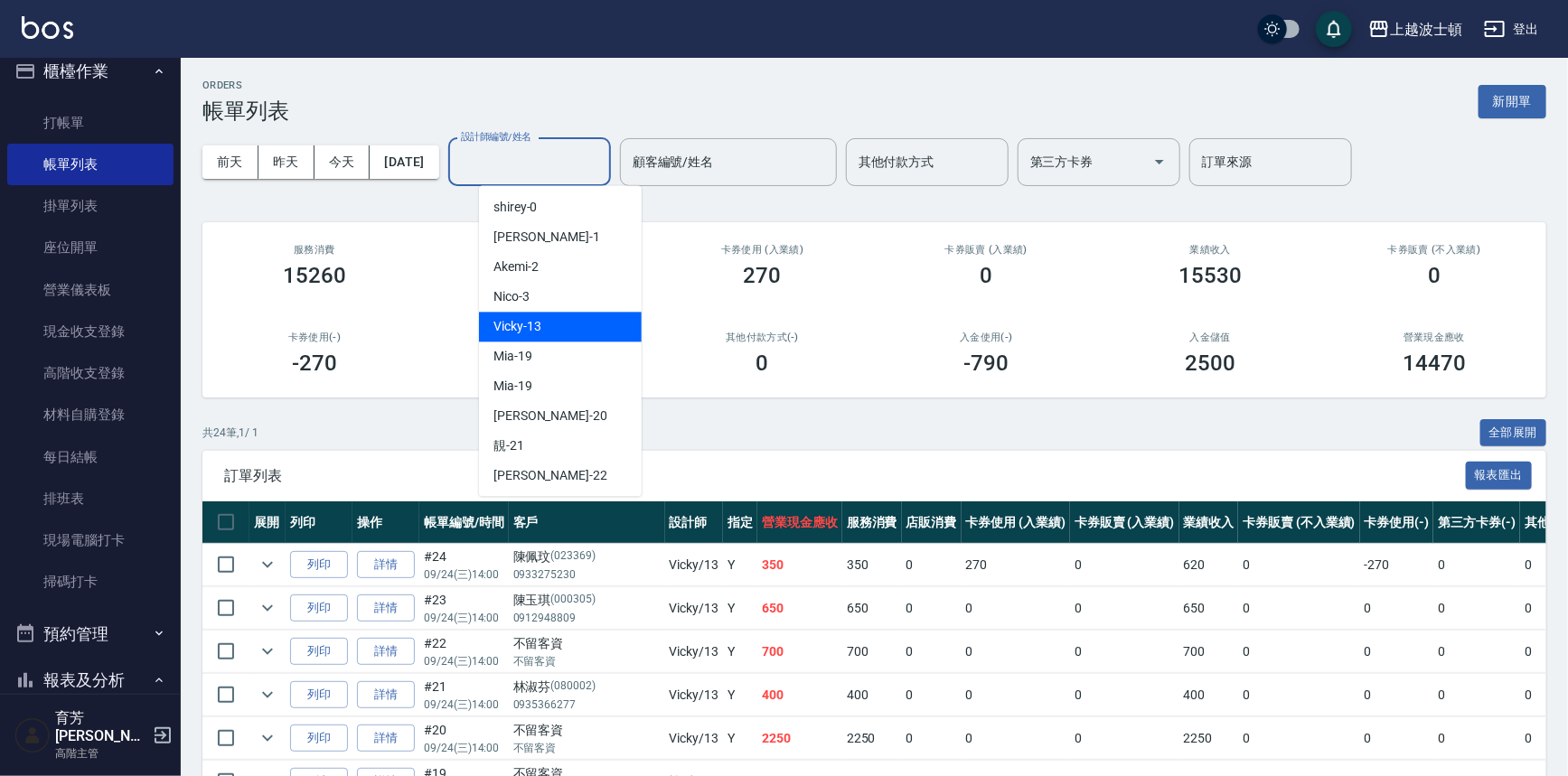
click at [565, 326] on div "Vicky -13" at bounding box center [560, 327] width 162 height 30
type input "Vicky-13"
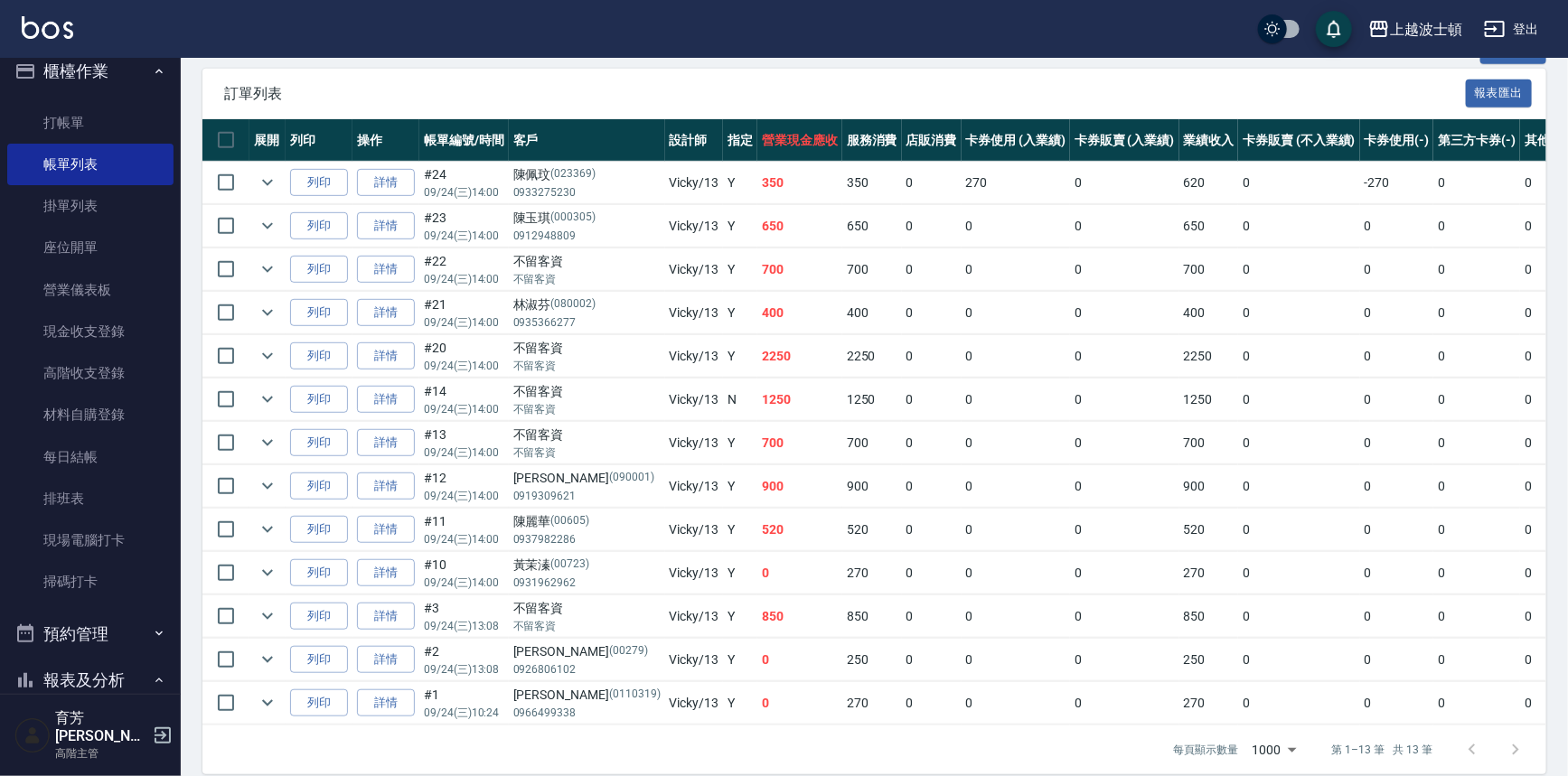
scroll to position [398, 0]
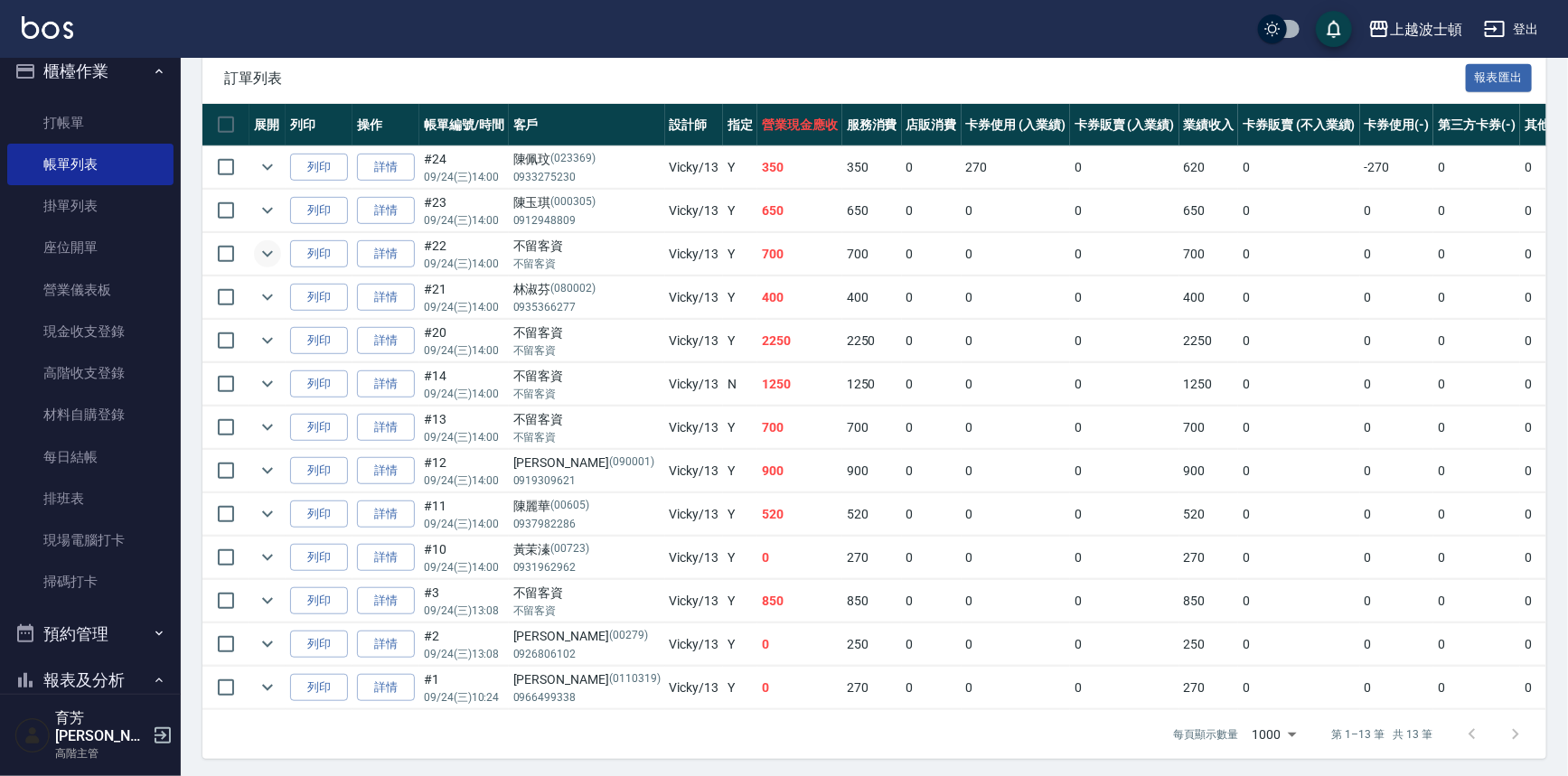
click at [262, 253] on icon "expand row" at bounding box center [267, 254] width 22 height 22
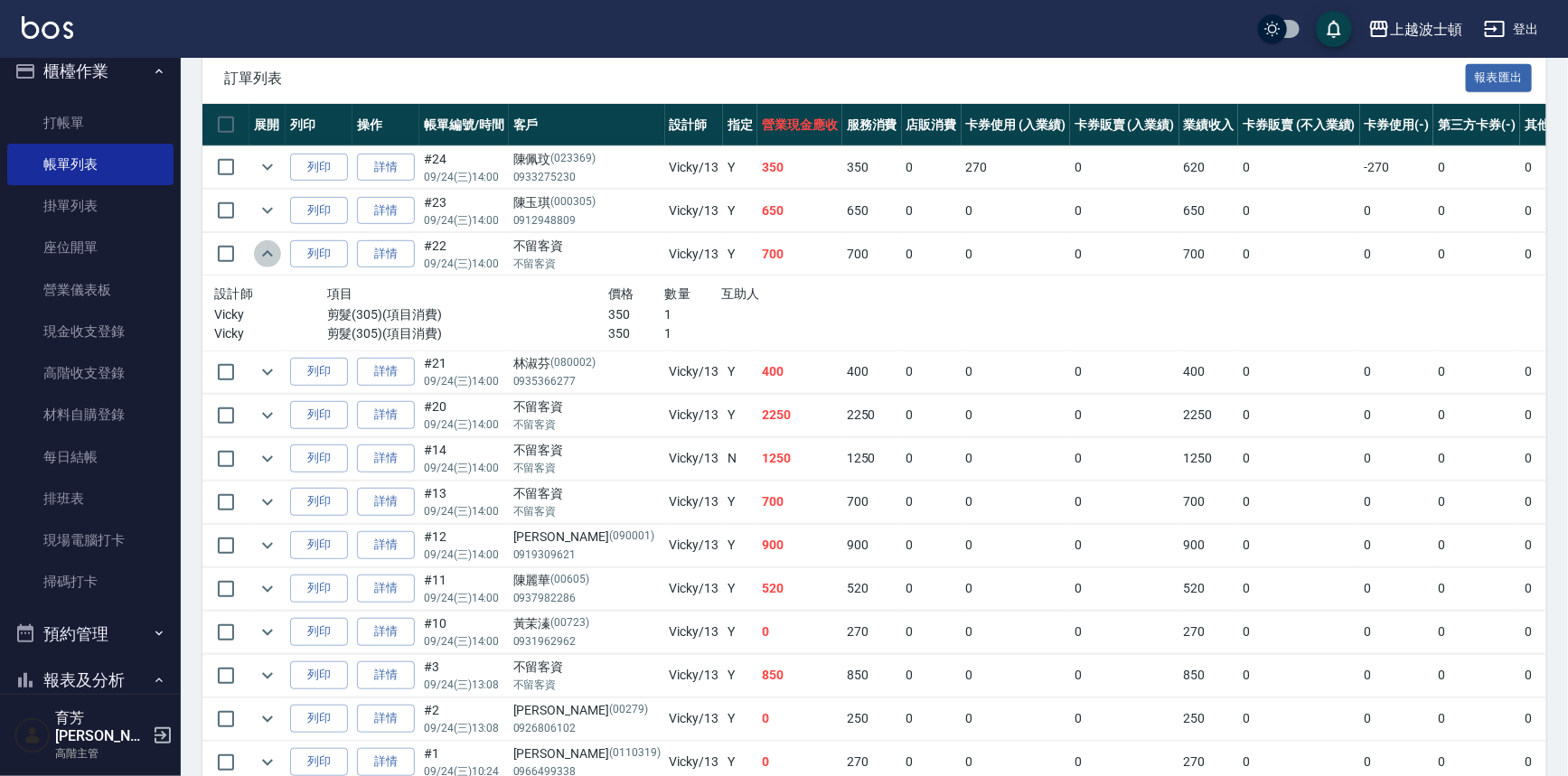
click at [262, 253] on icon "expand row" at bounding box center [267, 254] width 22 height 22
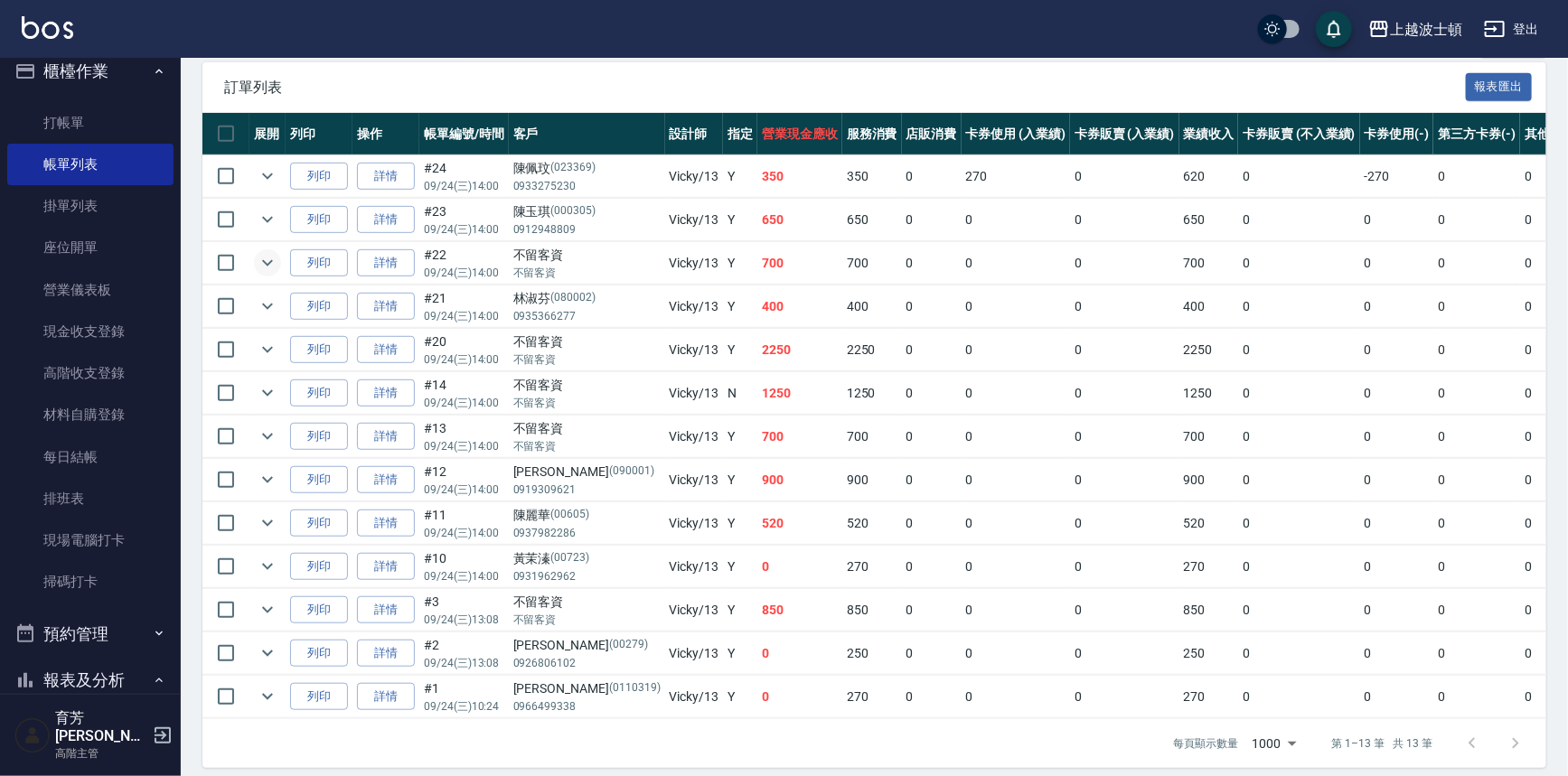
scroll to position [390, 0]
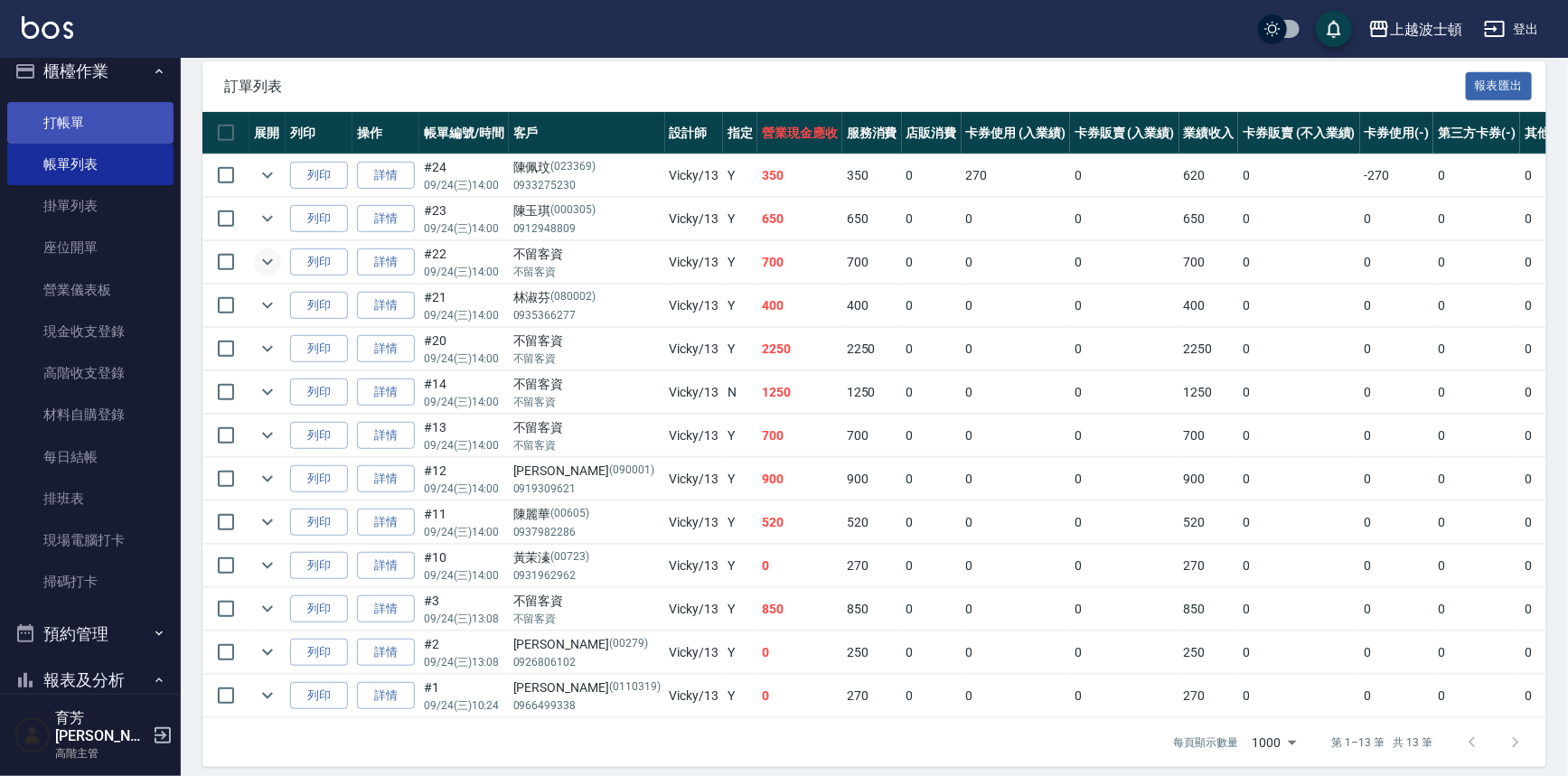
click at [67, 122] on link "打帳單" at bounding box center [90, 122] width 166 height 41
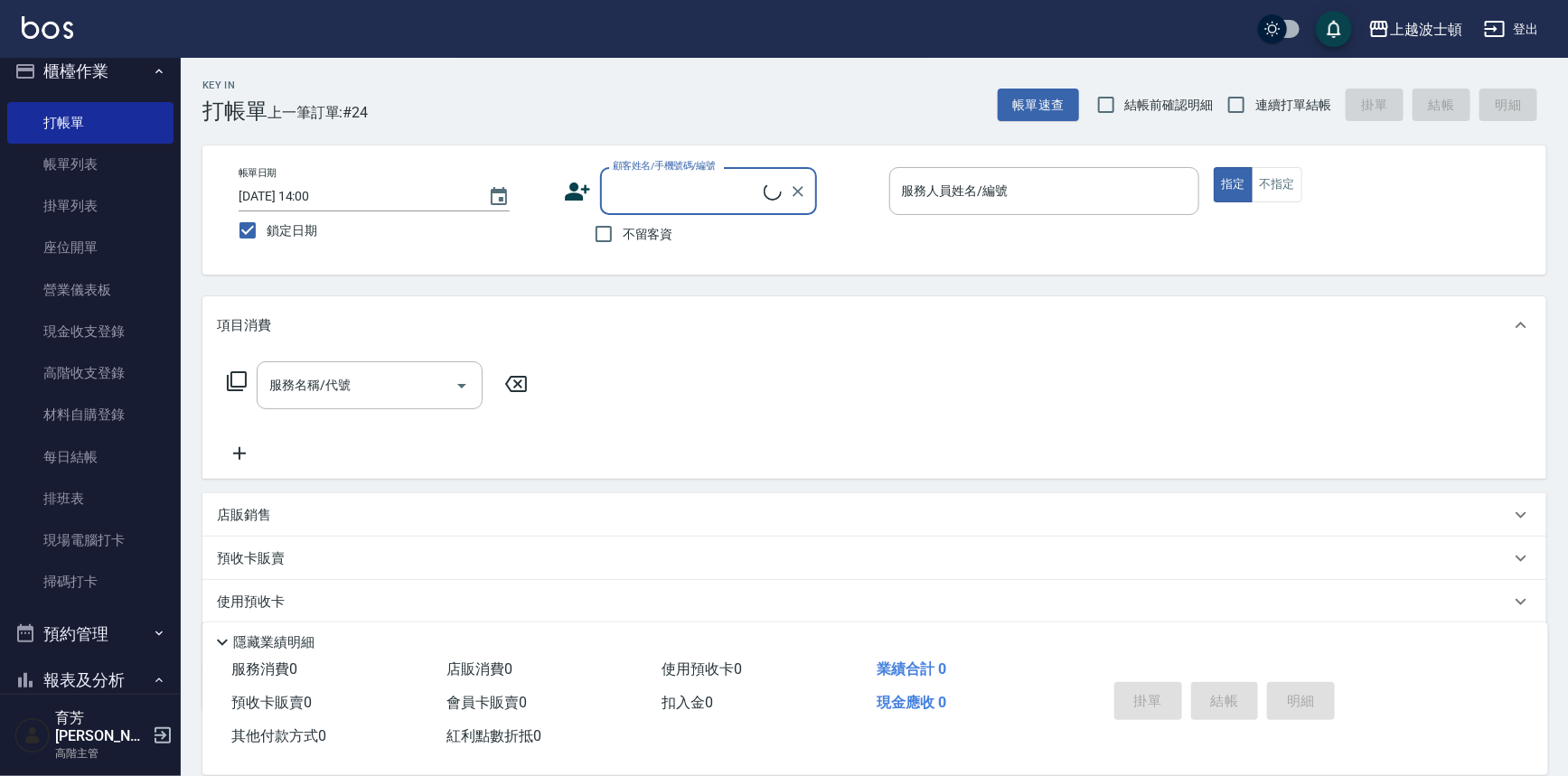
click at [82, 66] on button "櫃檯作業" at bounding box center [90, 71] width 166 height 47
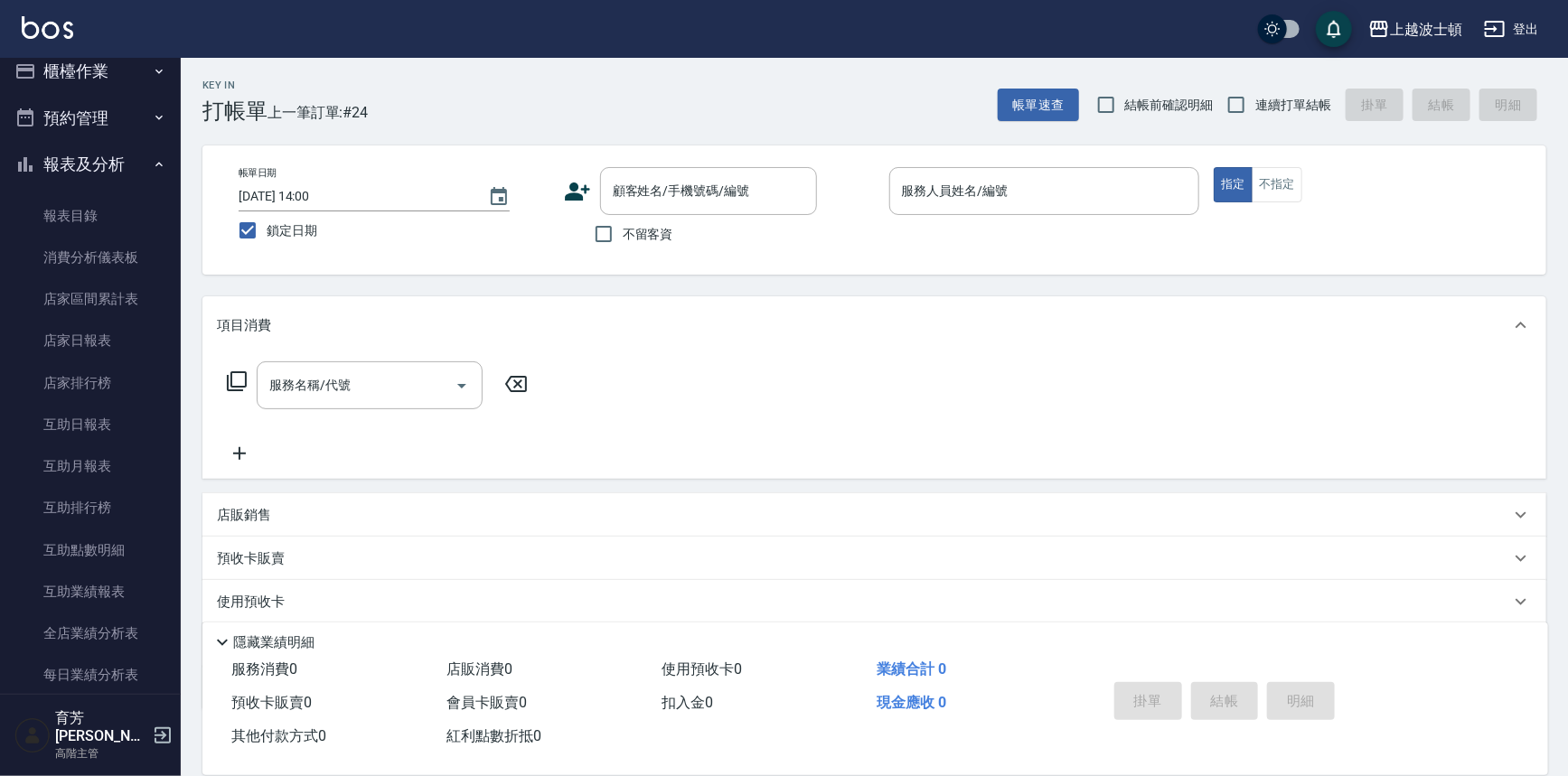
click at [77, 162] on button "報表及分析" at bounding box center [90, 164] width 166 height 47
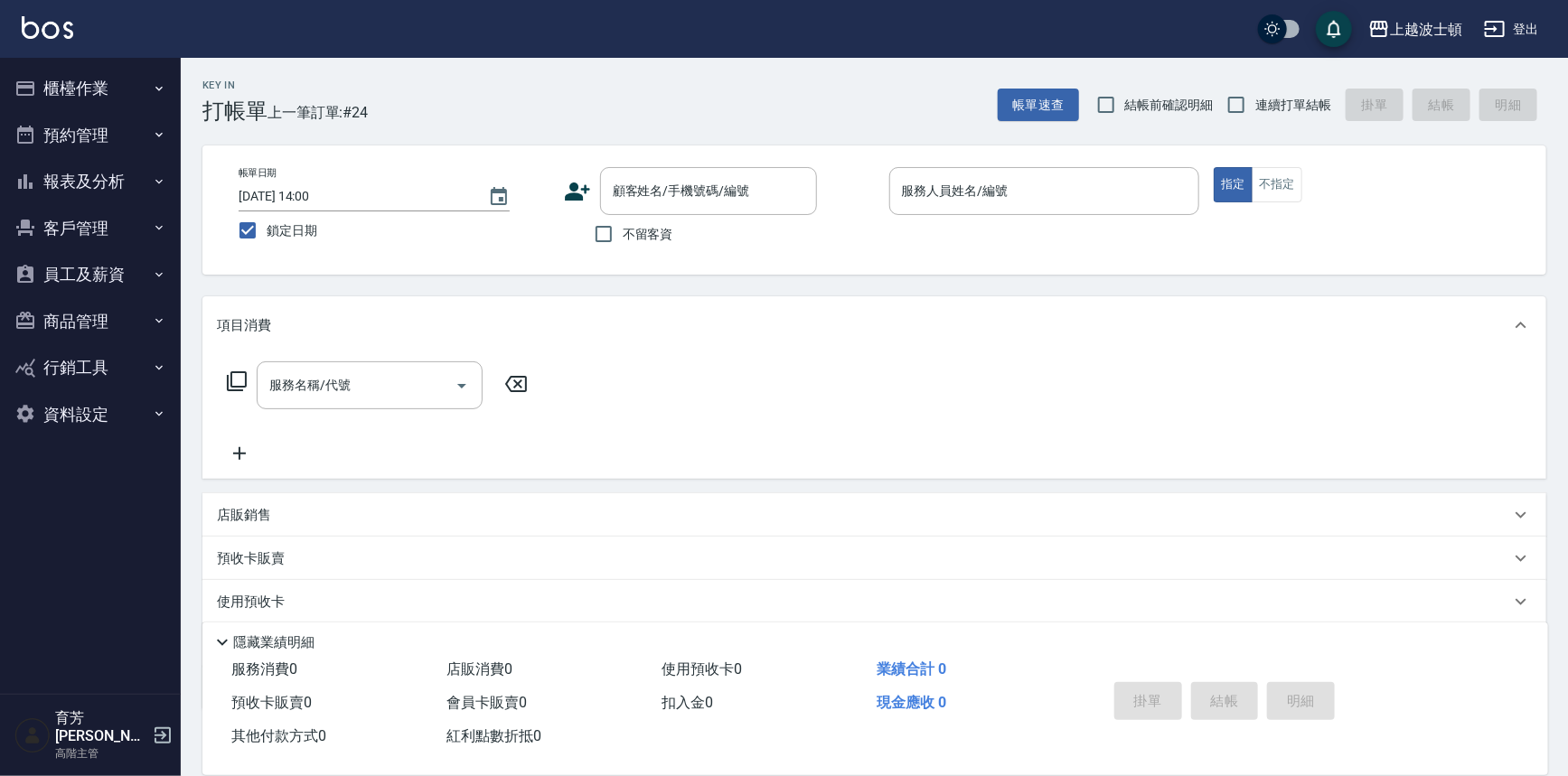
click at [73, 98] on button "櫃檯作業" at bounding box center [90, 88] width 166 height 47
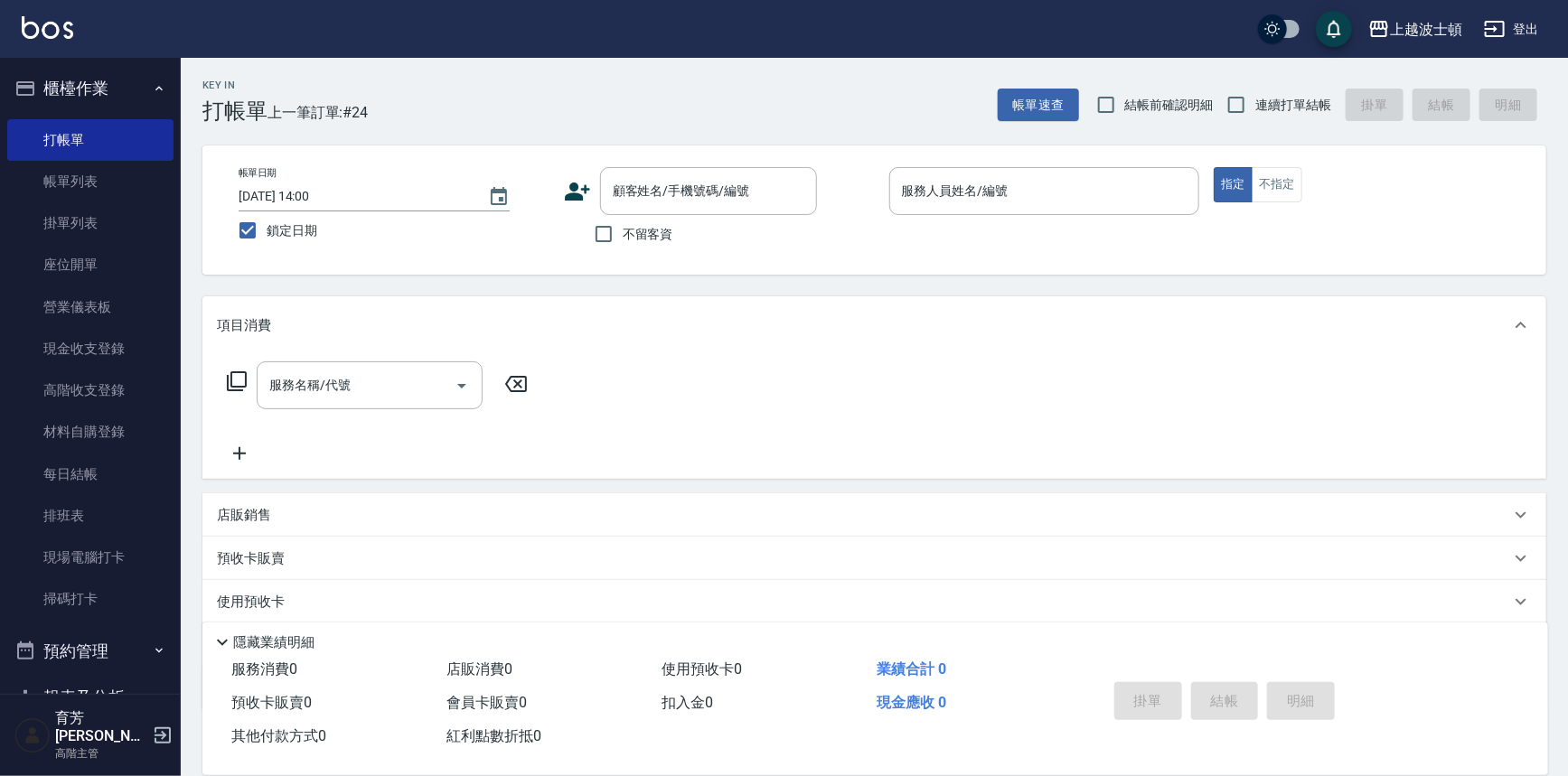
click at [152, 84] on icon "button" at bounding box center [158, 88] width 14 height 14
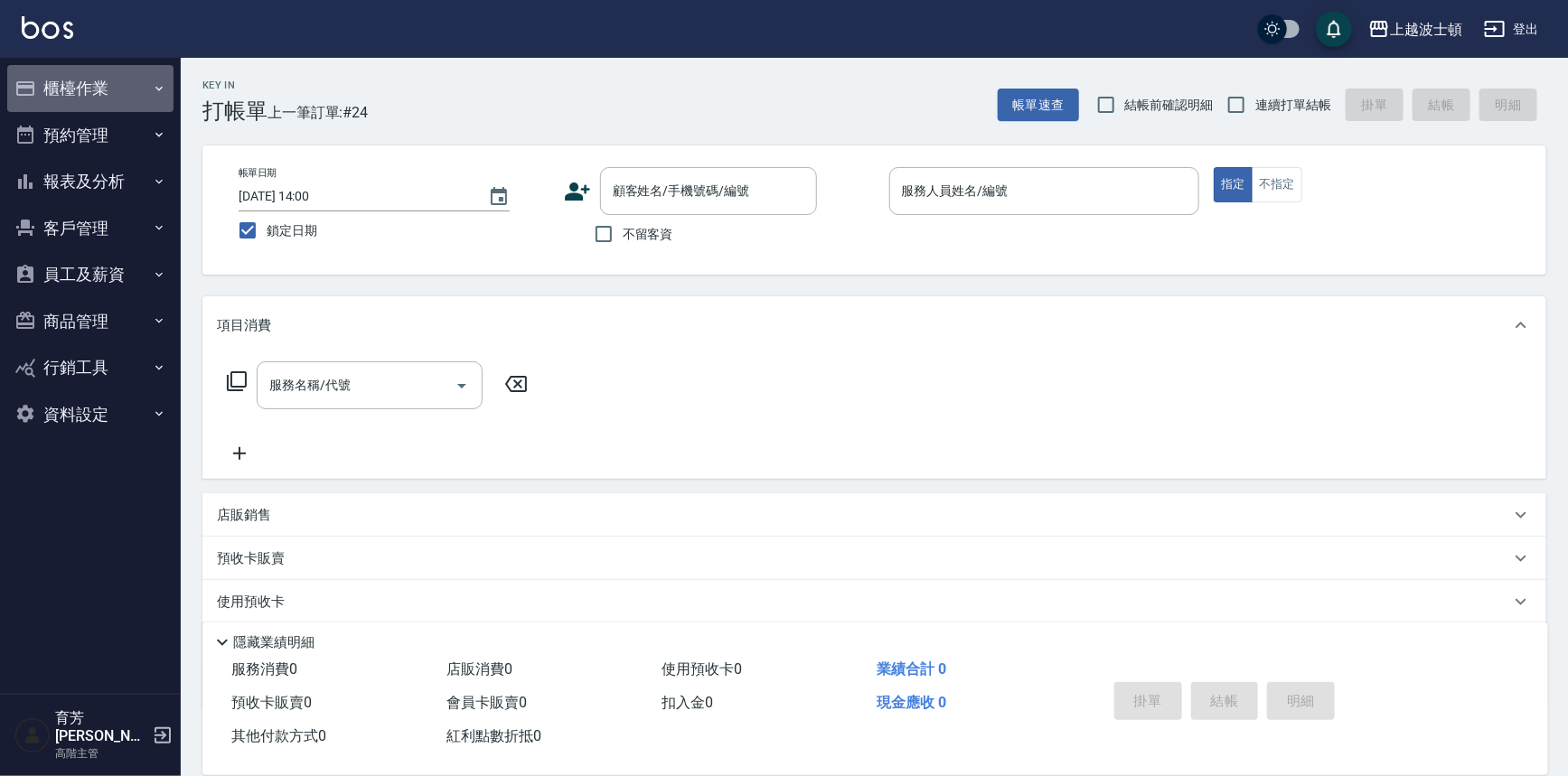
click at [84, 91] on button "櫃檯作業" at bounding box center [90, 88] width 166 height 47
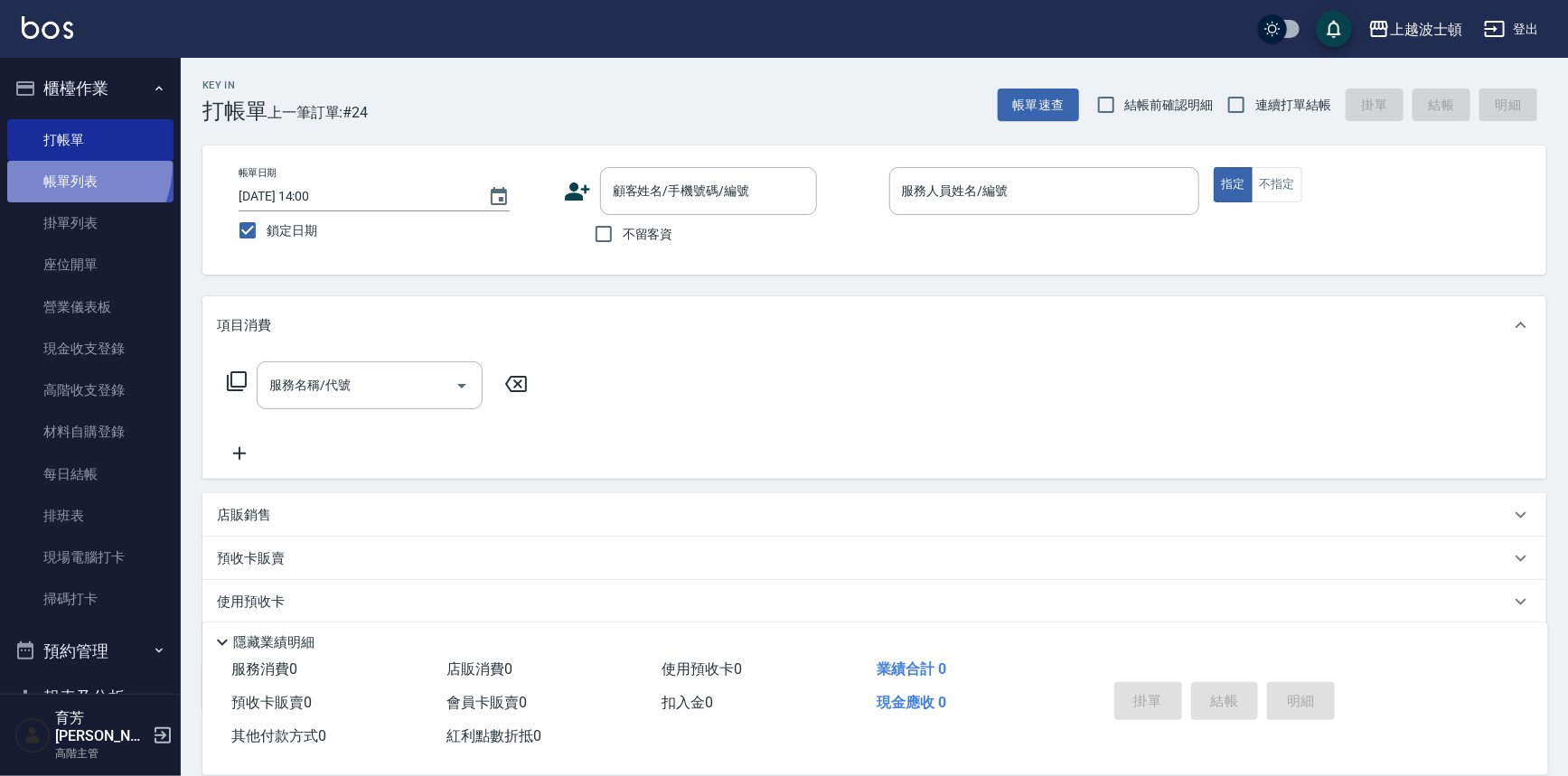
click at [64, 165] on link "帳單列表" at bounding box center [90, 182] width 166 height 41
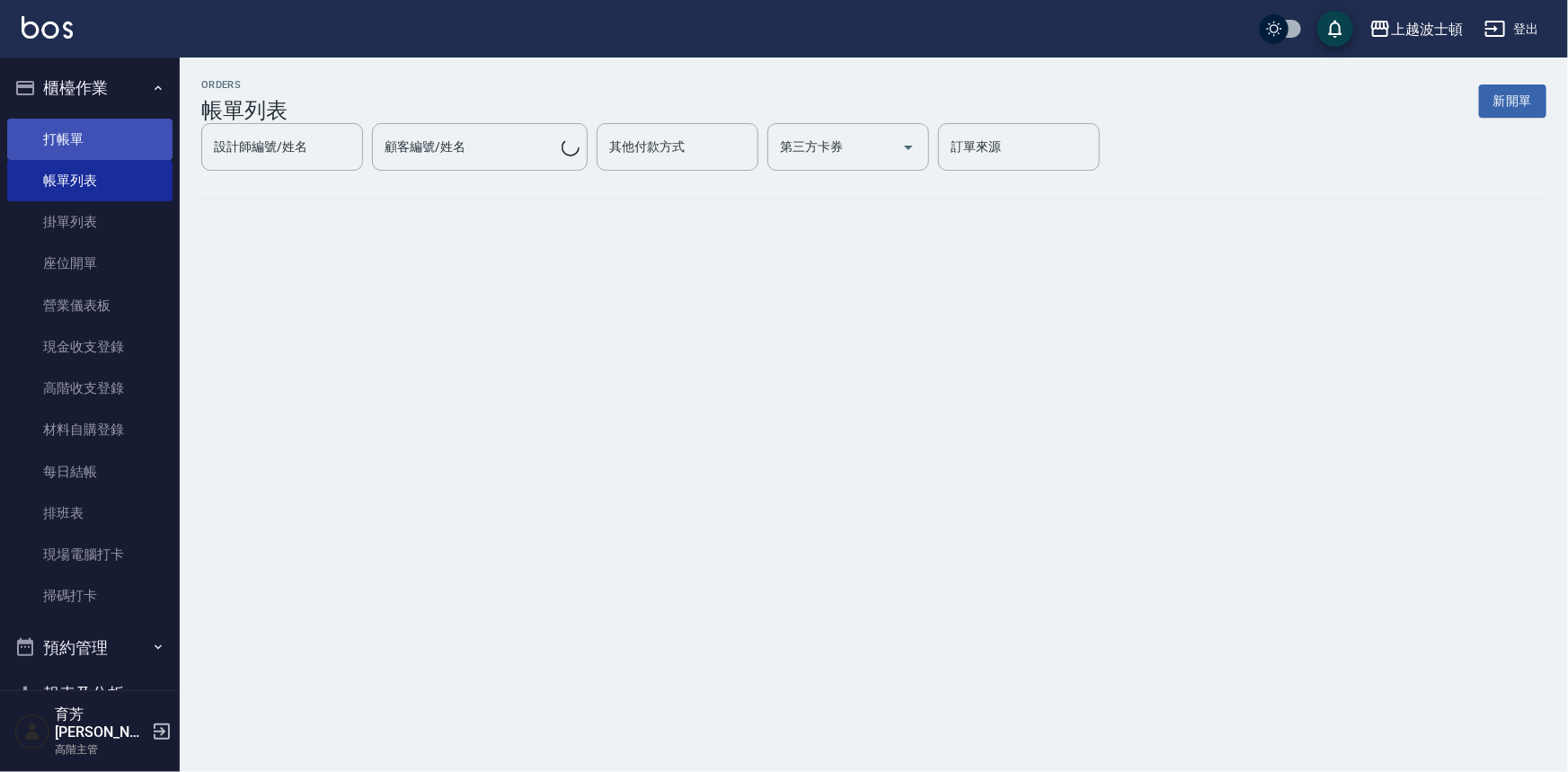
click at [66, 144] on link "打帳單" at bounding box center [90, 139] width 165 height 41
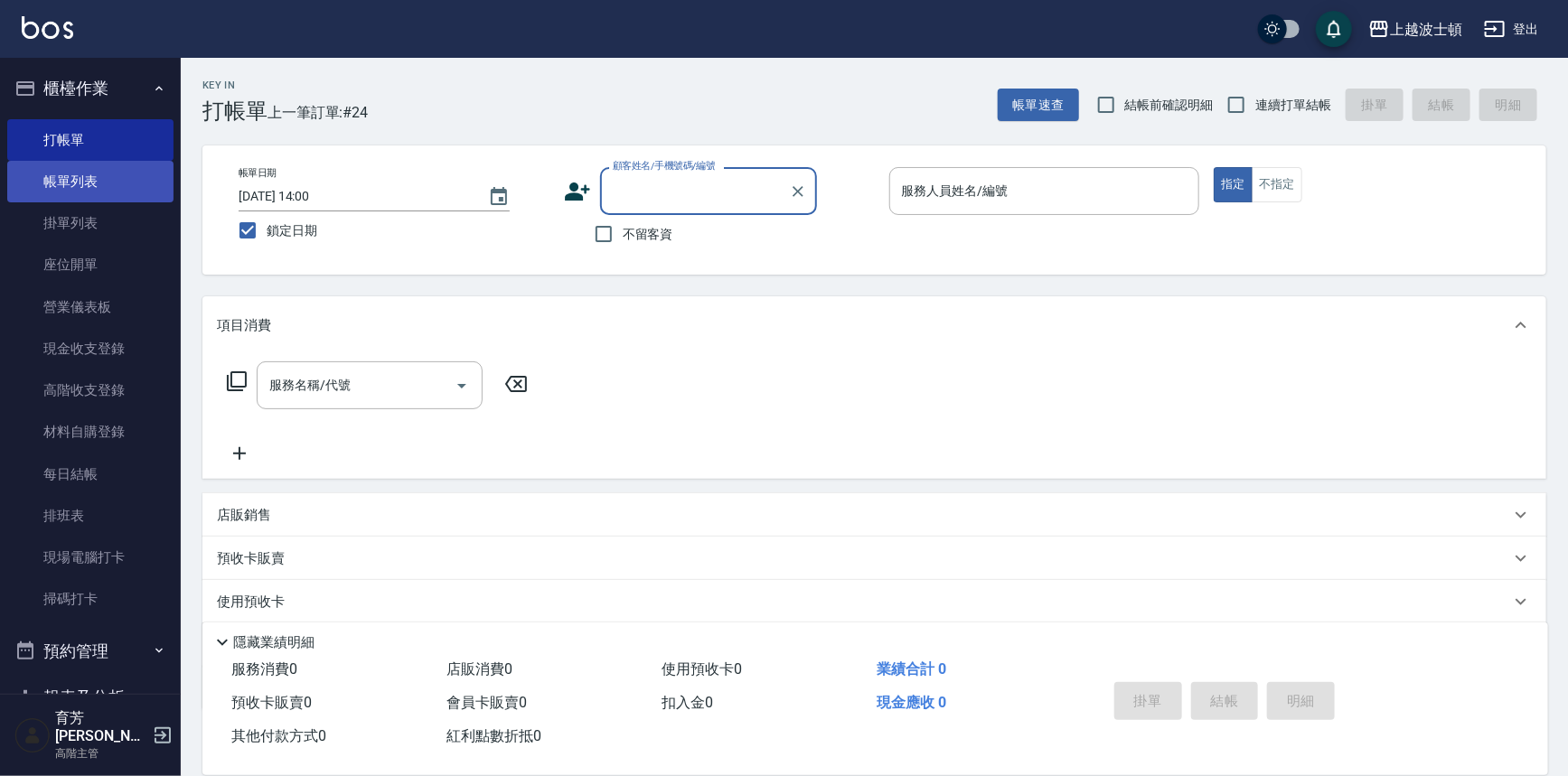
click at [73, 187] on link "帳單列表" at bounding box center [90, 182] width 166 height 41
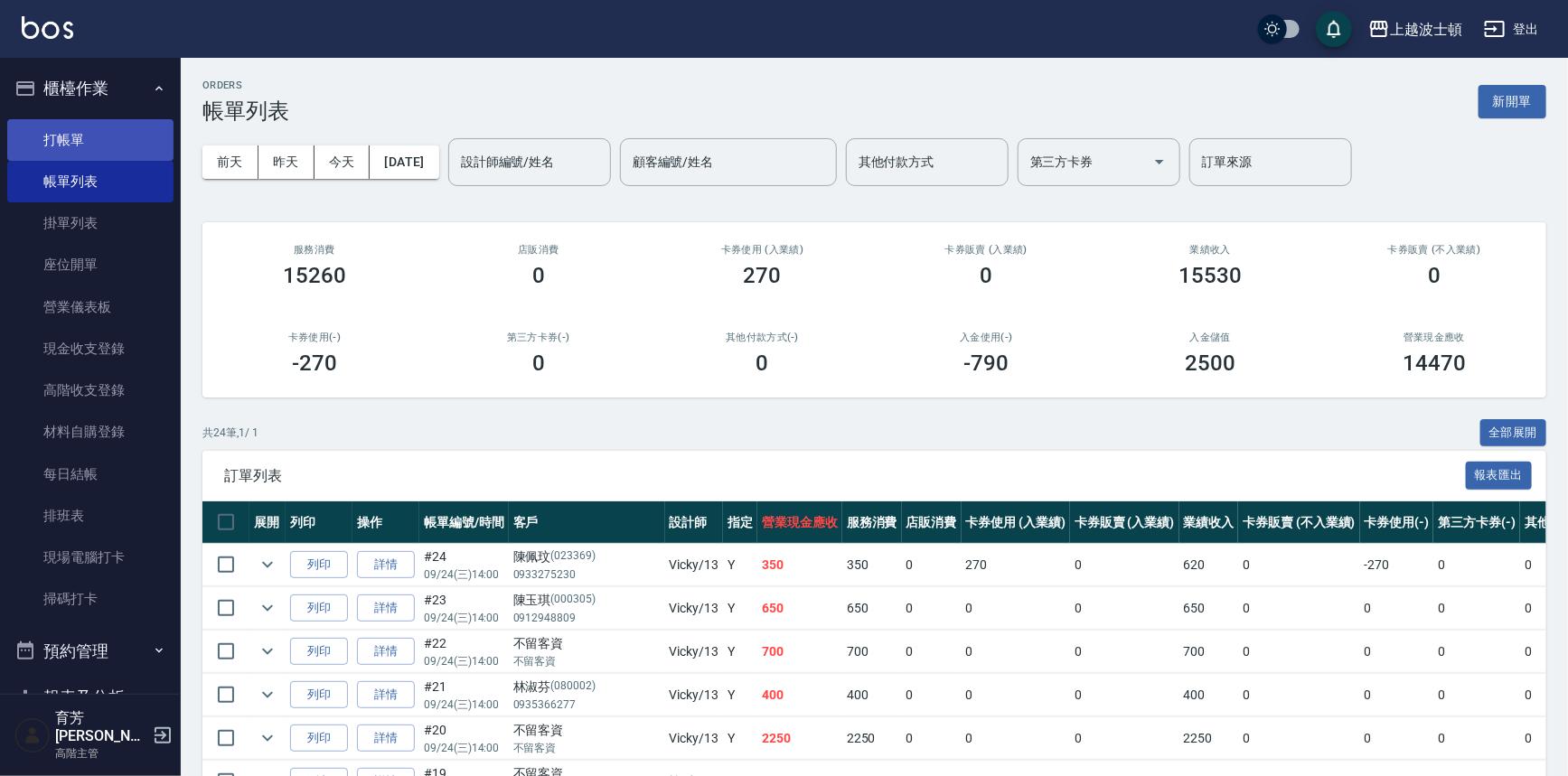
click at [54, 156] on link "打帳單" at bounding box center [90, 139] width 166 height 41
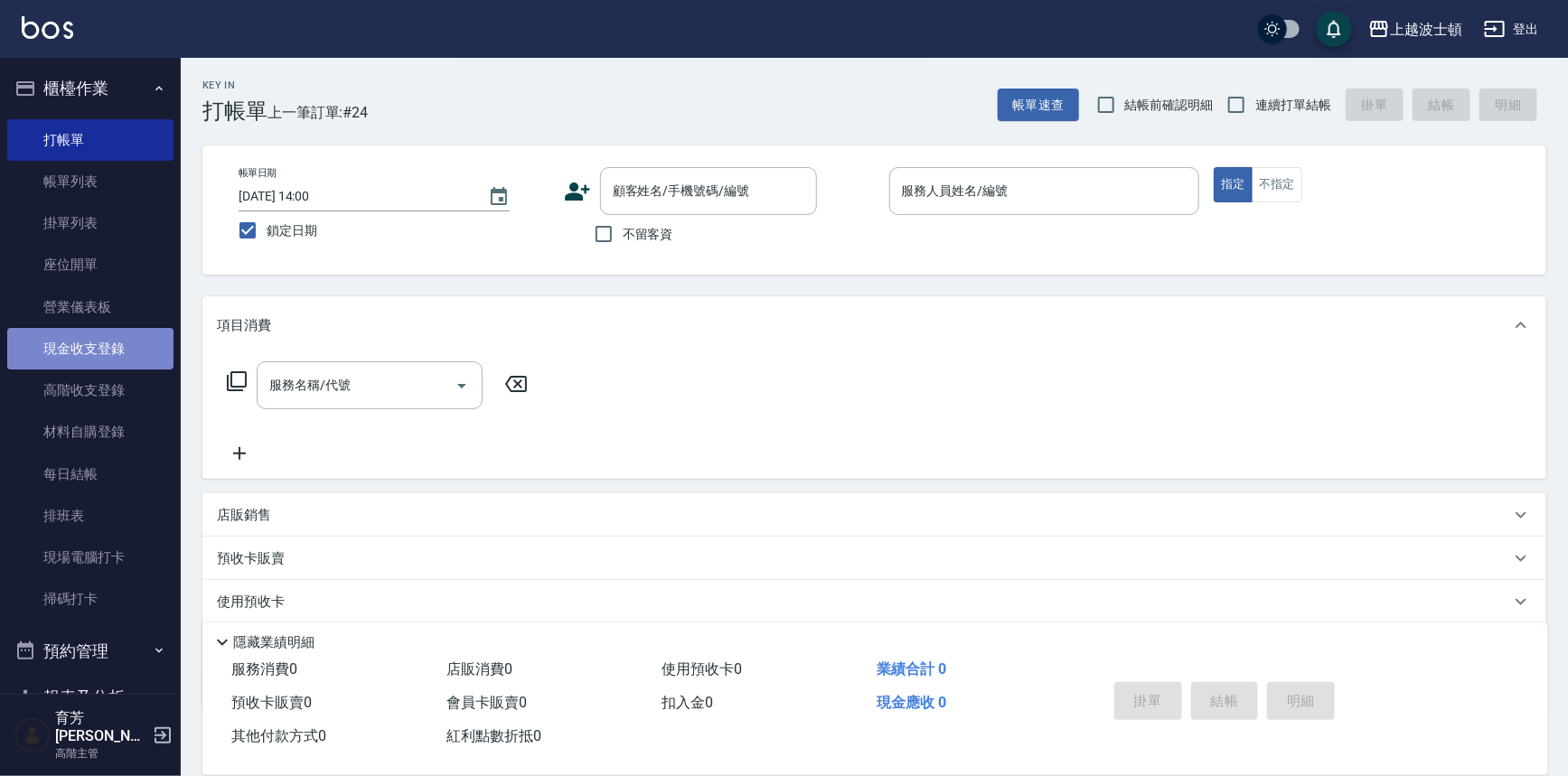
click at [95, 344] on link "現金收支登錄" at bounding box center [90, 349] width 166 height 41
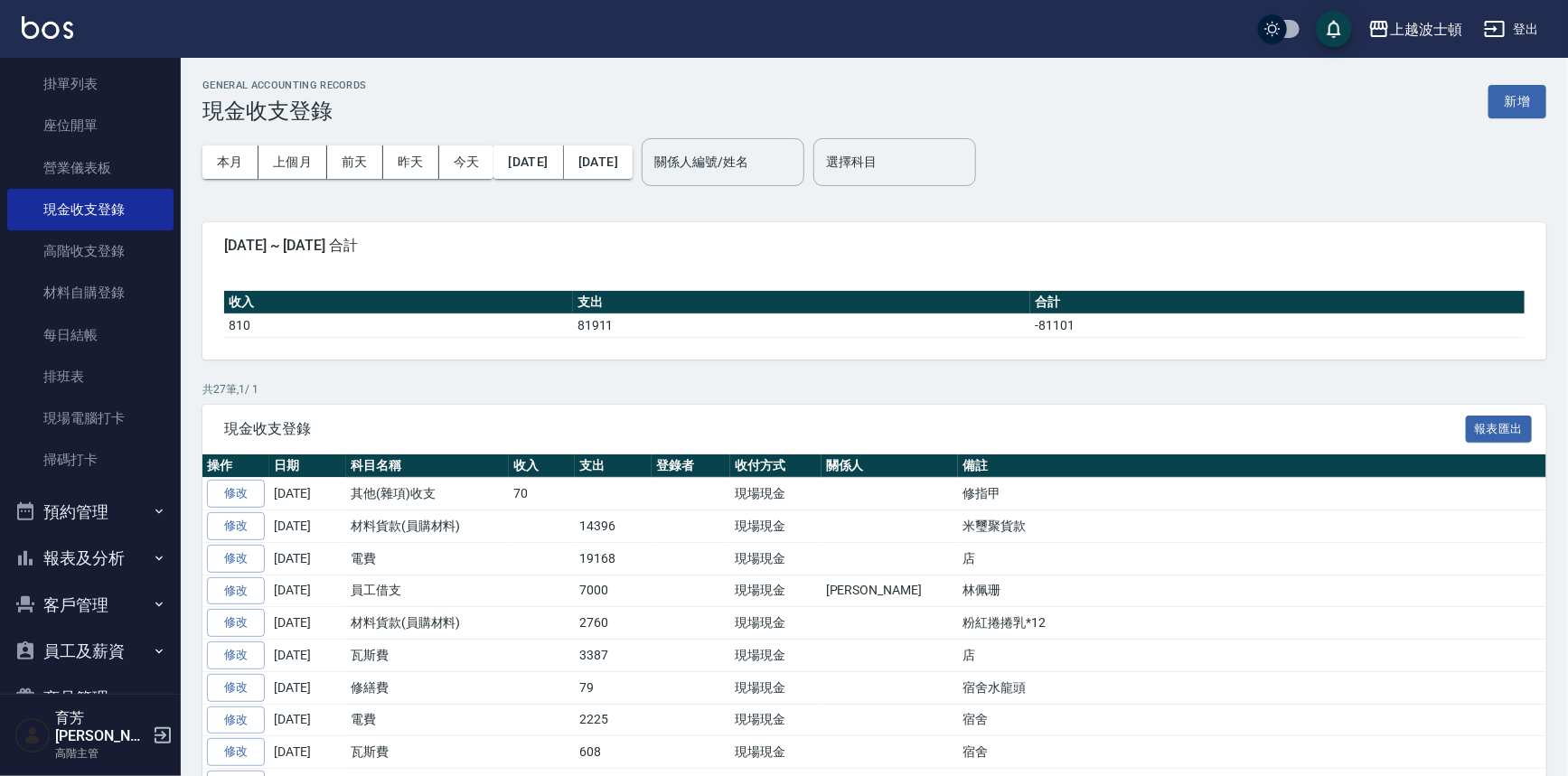
scroll to position [264, 0]
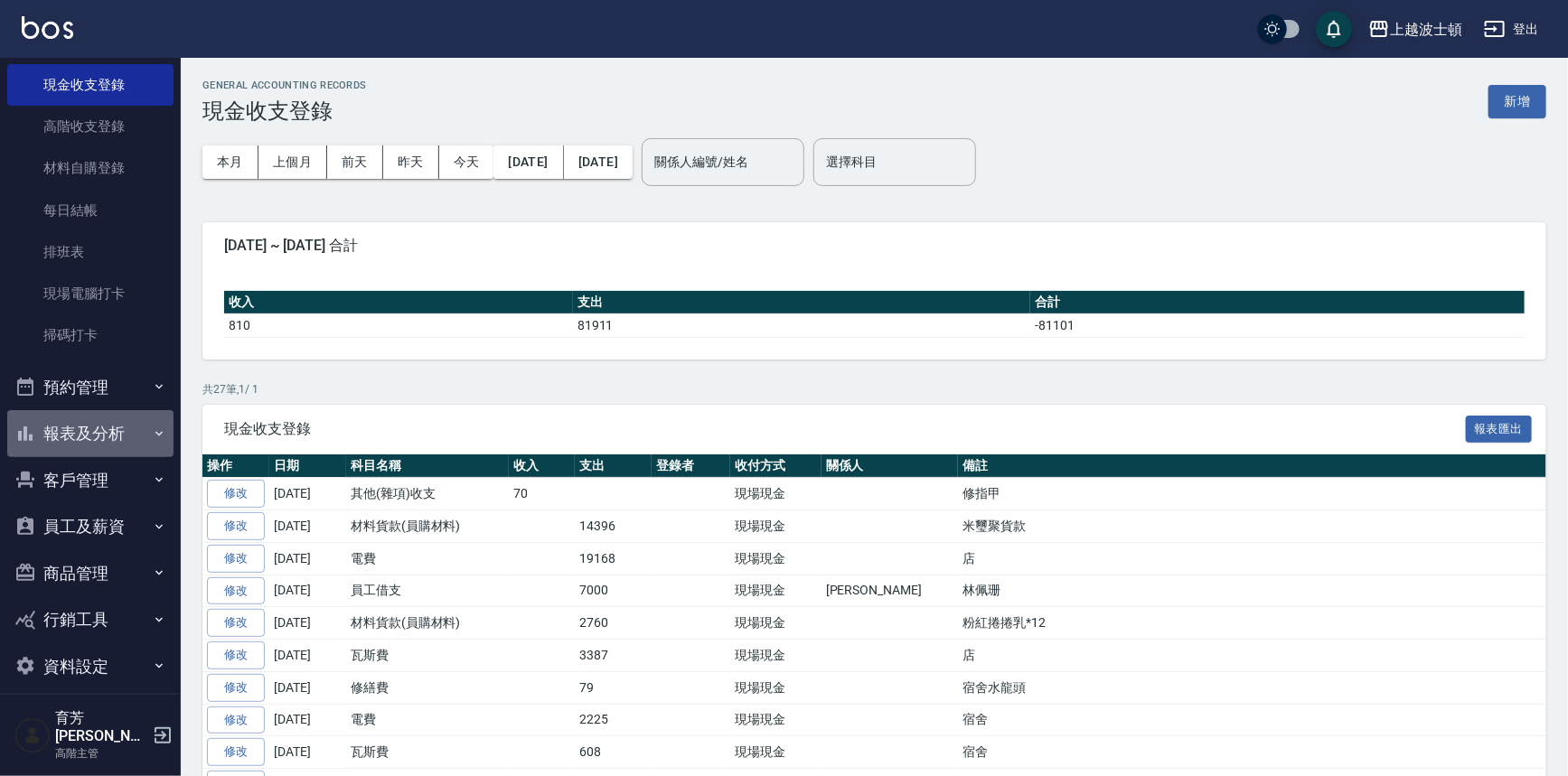
click at [92, 452] on button "報表及分析" at bounding box center [90, 433] width 166 height 47
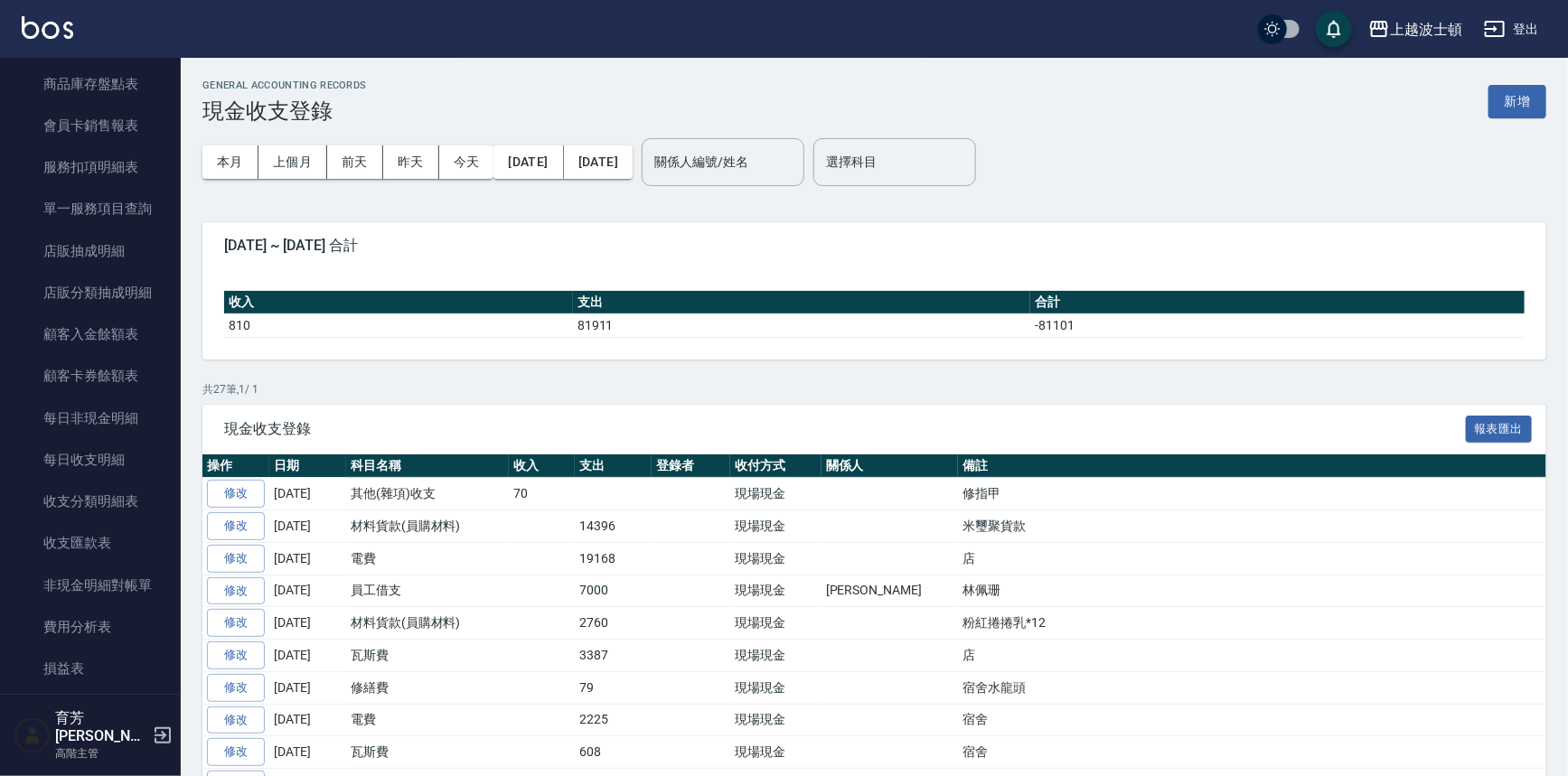
scroll to position [1781, 0]
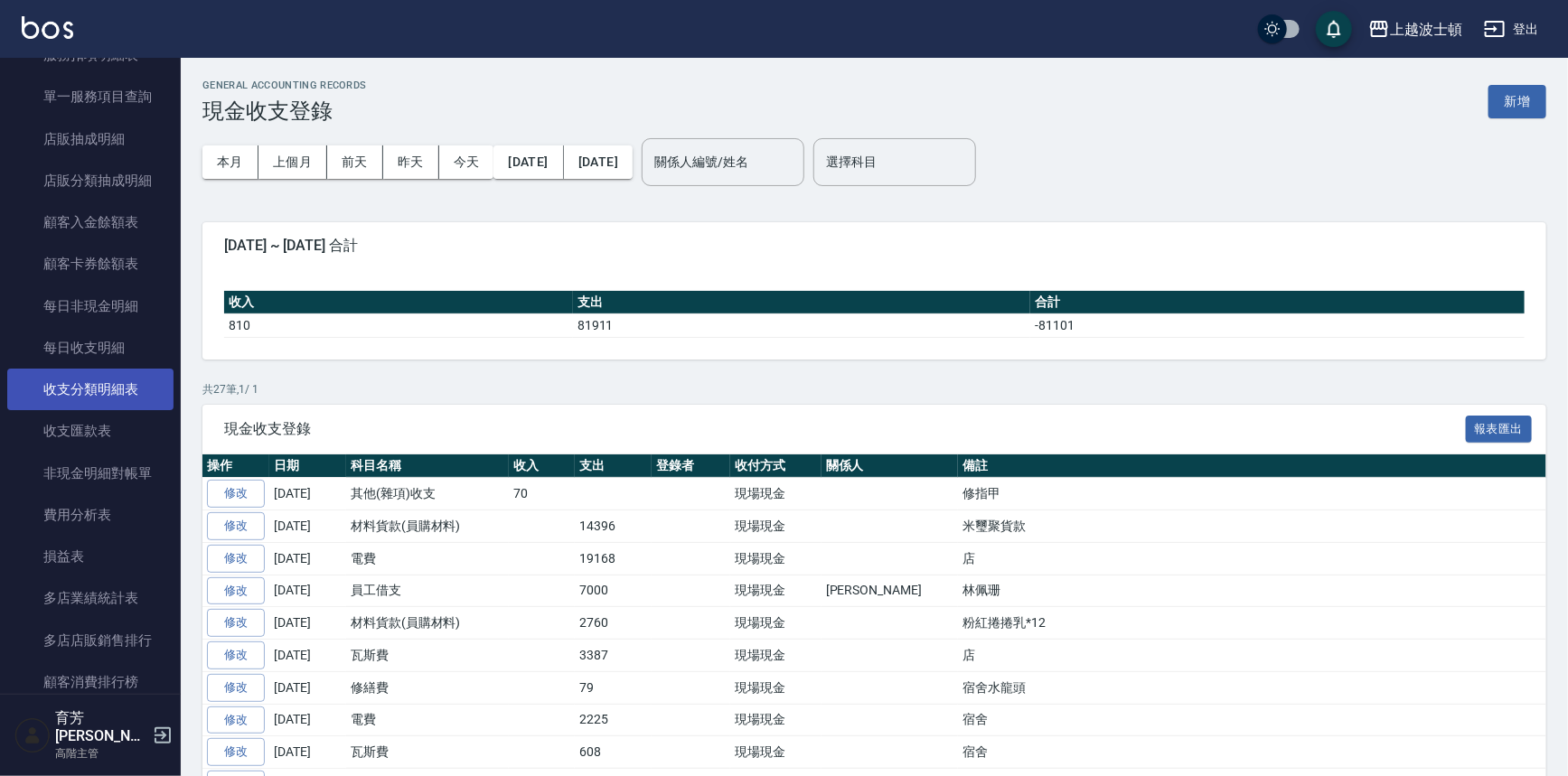
click at [106, 374] on link "收支分類明細表" at bounding box center [90, 389] width 166 height 41
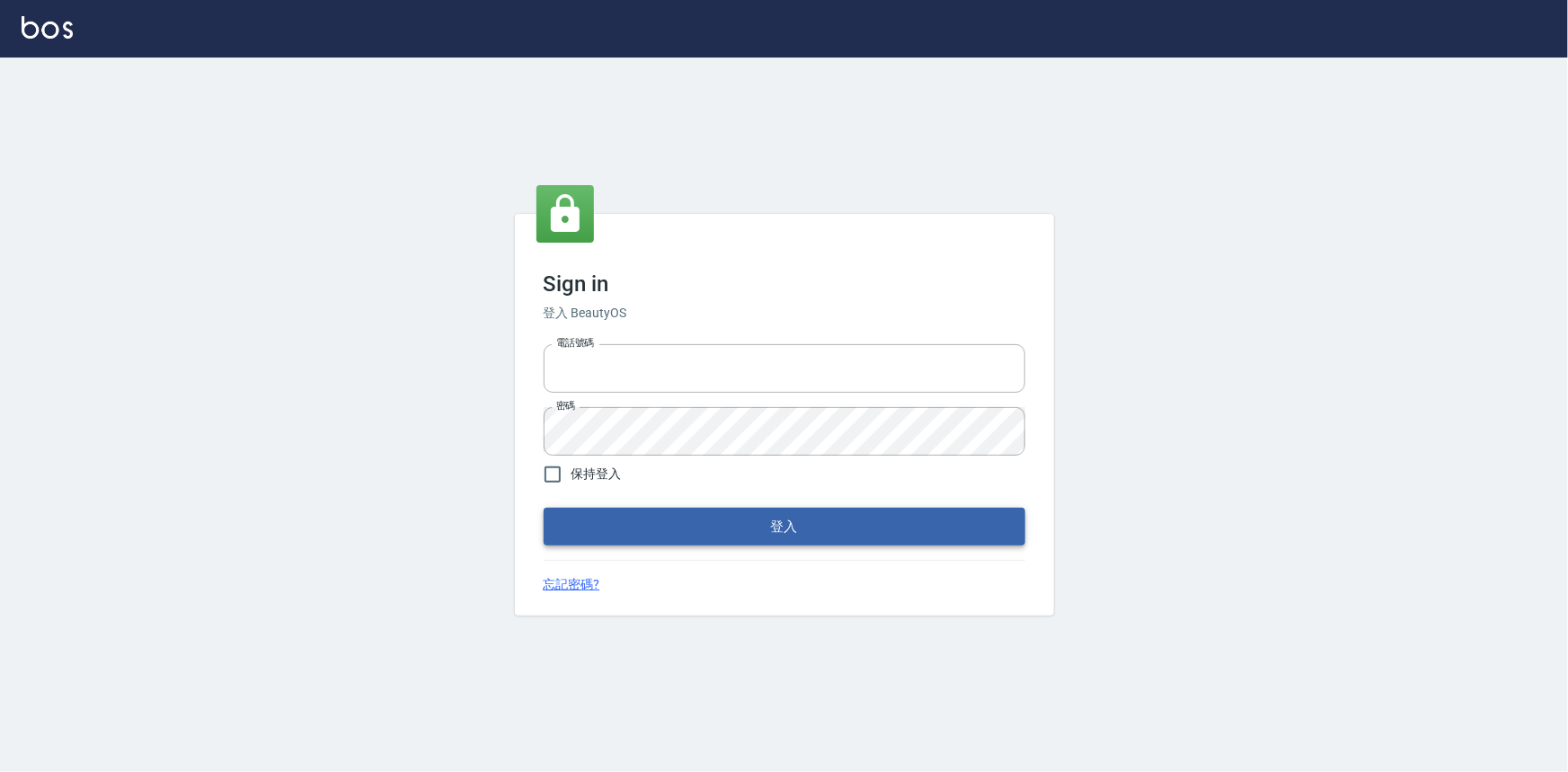
type input "0922670776"
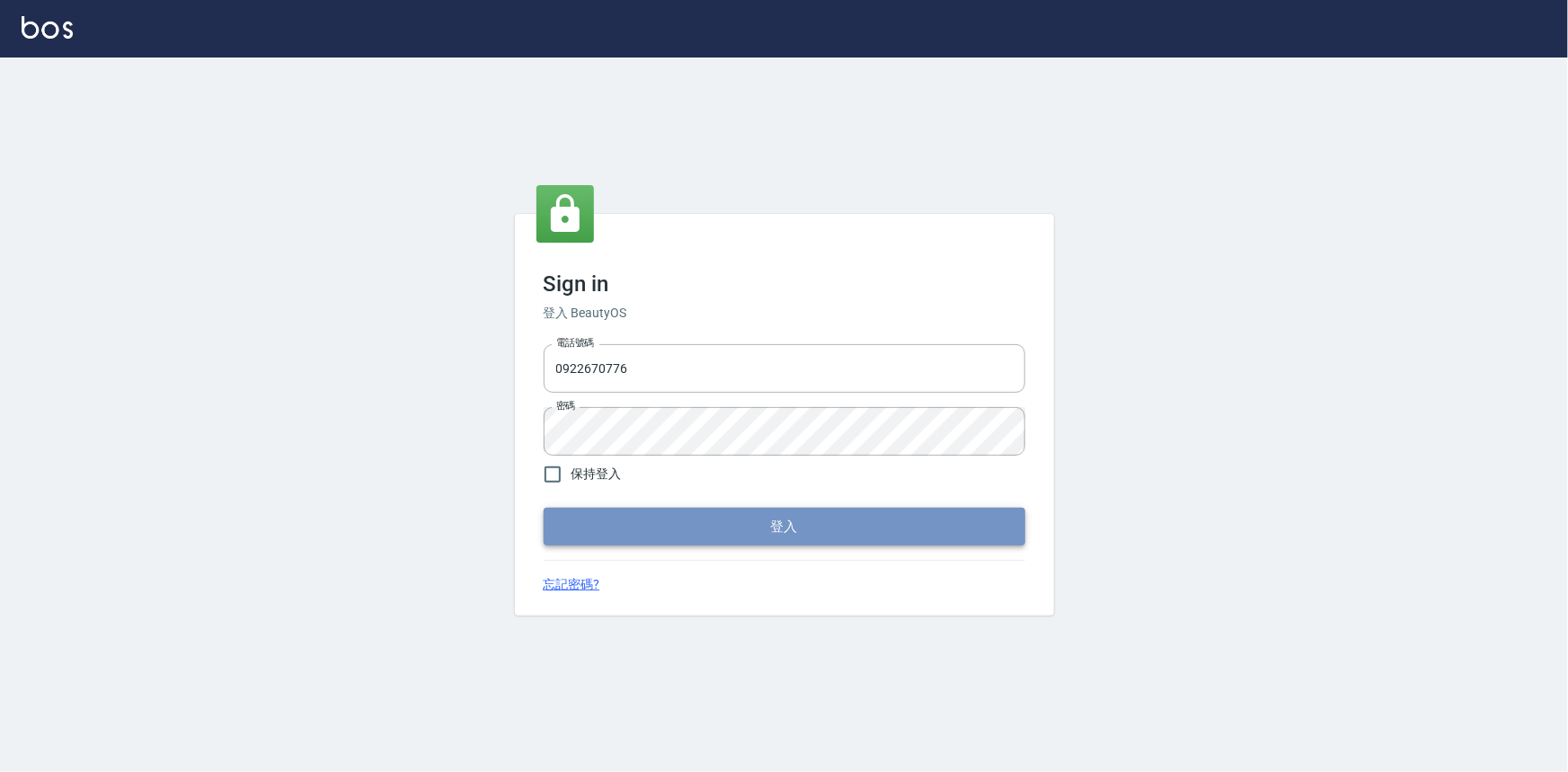
click at [952, 509] on button "登入" at bounding box center [784, 527] width 481 height 38
